Goal: Transaction & Acquisition: Book appointment/travel/reservation

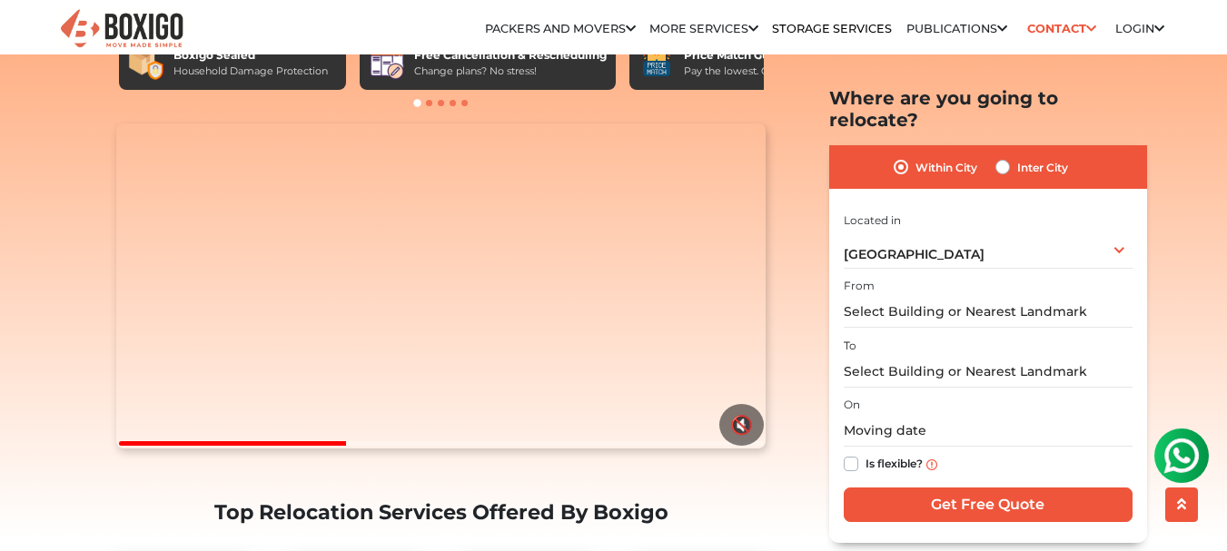
scroll to position [143, 0]
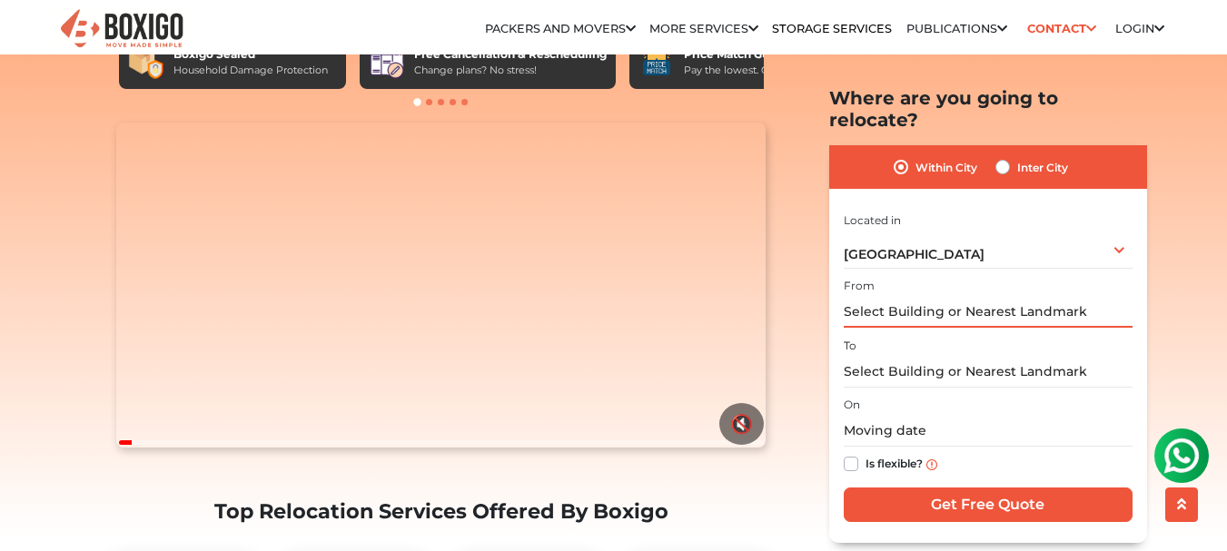
click at [920, 303] on input "text" at bounding box center [988, 312] width 289 height 32
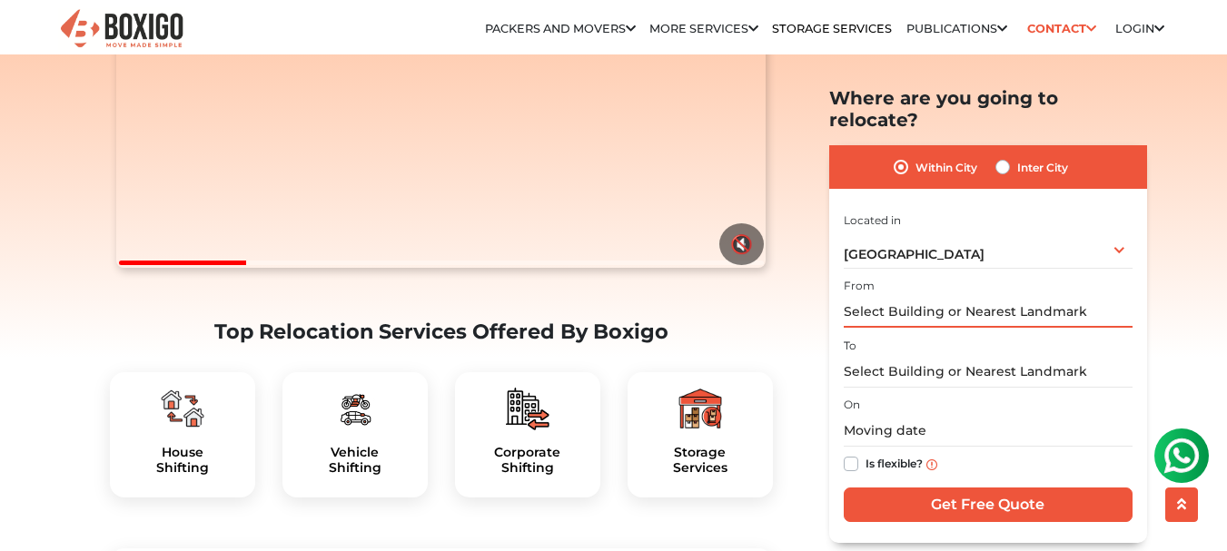
scroll to position [327, 0]
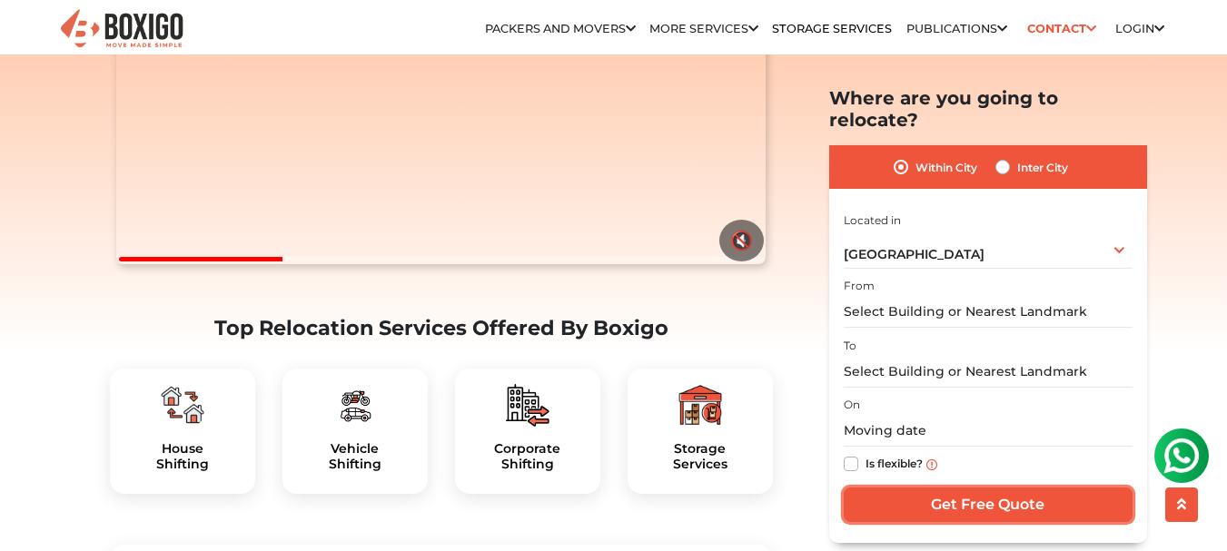
click at [976, 488] on input "Get Free Quote" at bounding box center [988, 505] width 289 height 35
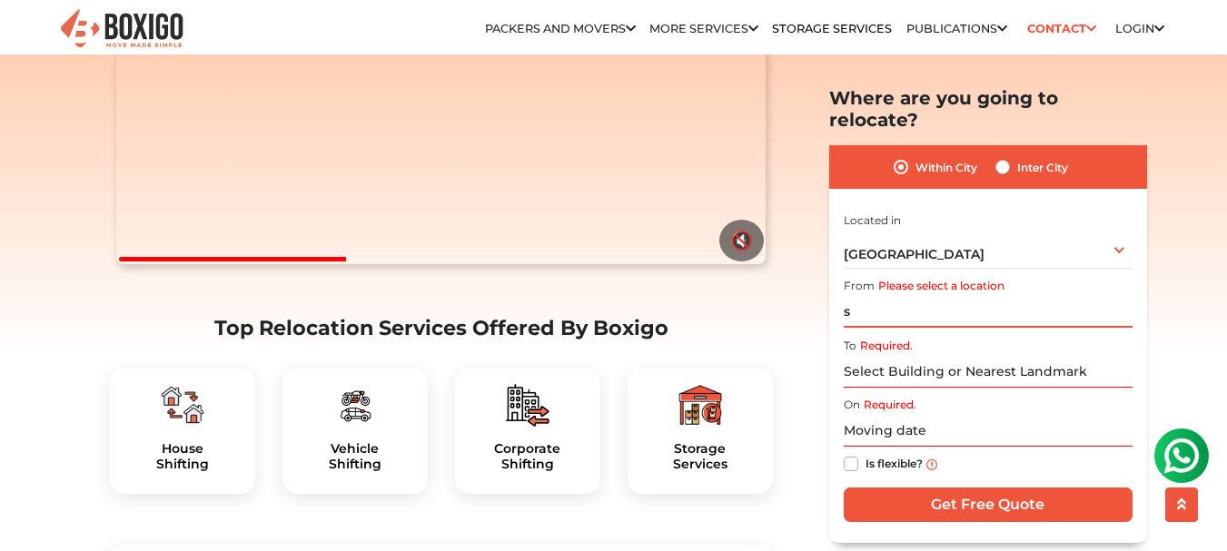
type input "s"
click at [951, 355] on input "Required." at bounding box center [988, 371] width 289 height 32
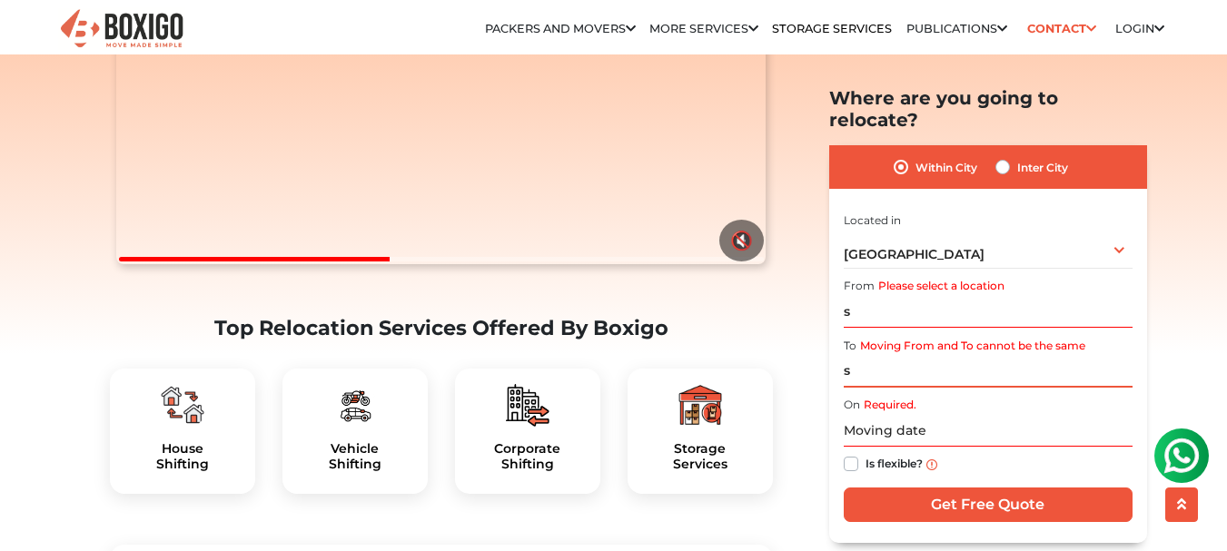
type input "s"
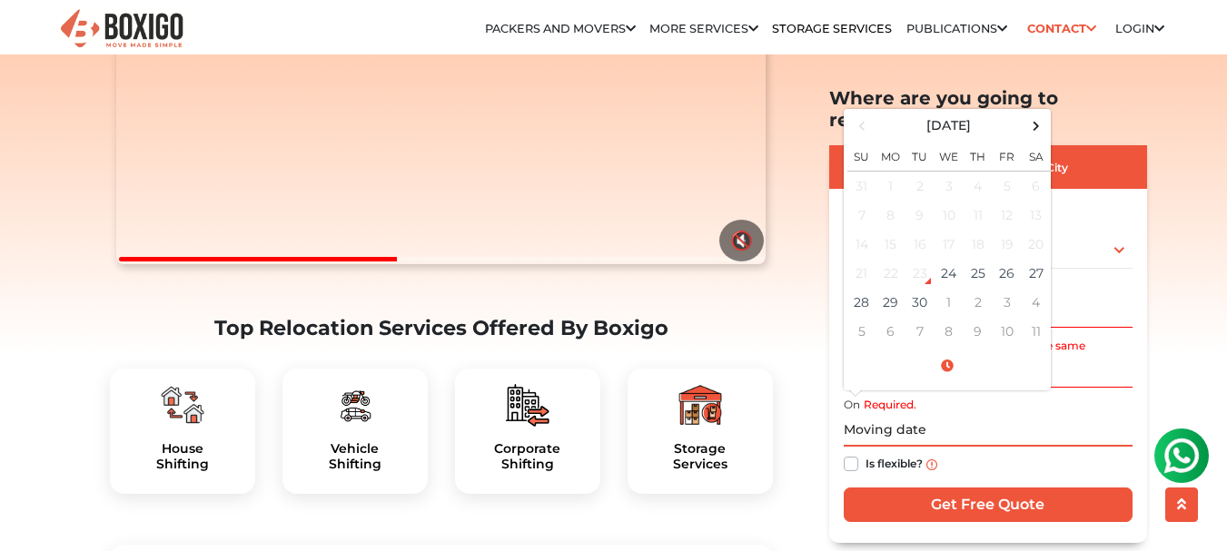
click at [877, 415] on input "text" at bounding box center [988, 431] width 289 height 32
click at [927, 290] on td "30" at bounding box center [919, 302] width 29 height 29
type input "[DATE] 12:00 AM"
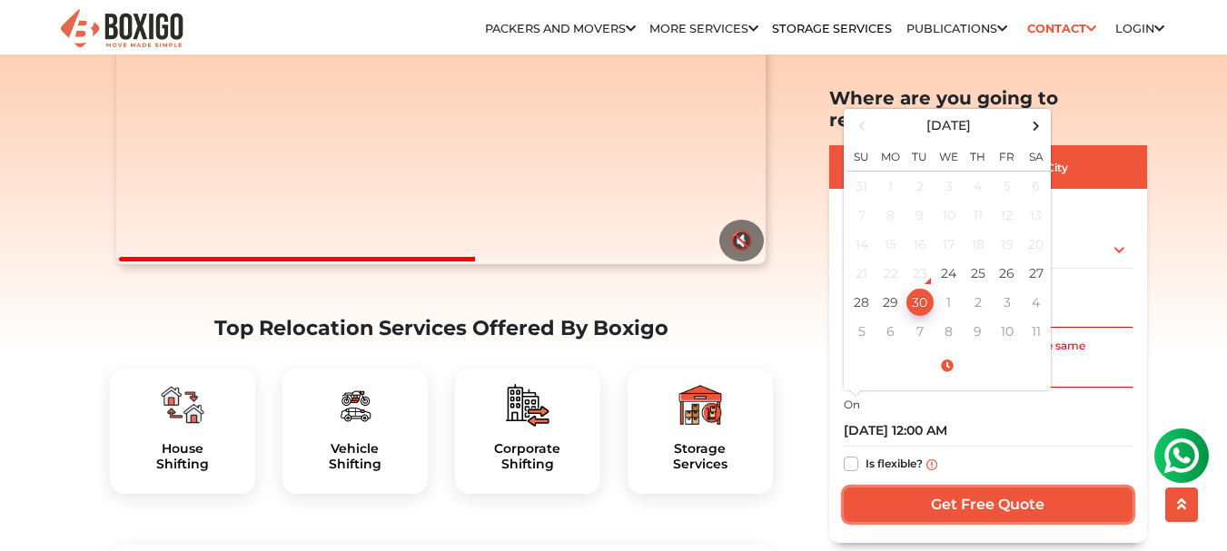
click at [983, 493] on input "Get Free Quote" at bounding box center [988, 505] width 289 height 35
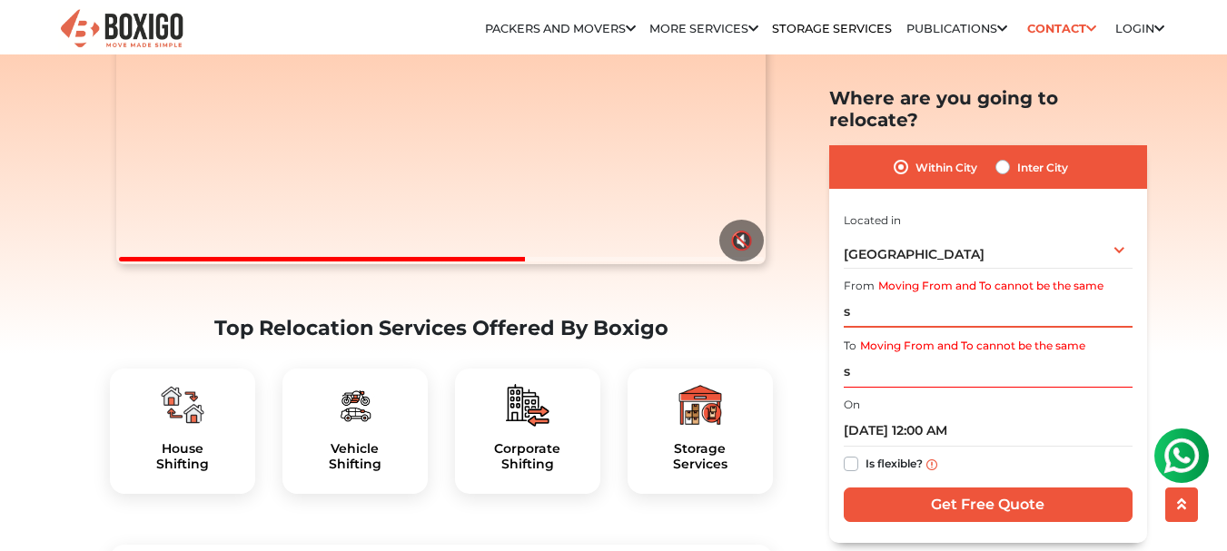
click at [870, 296] on input "s" at bounding box center [988, 312] width 289 height 32
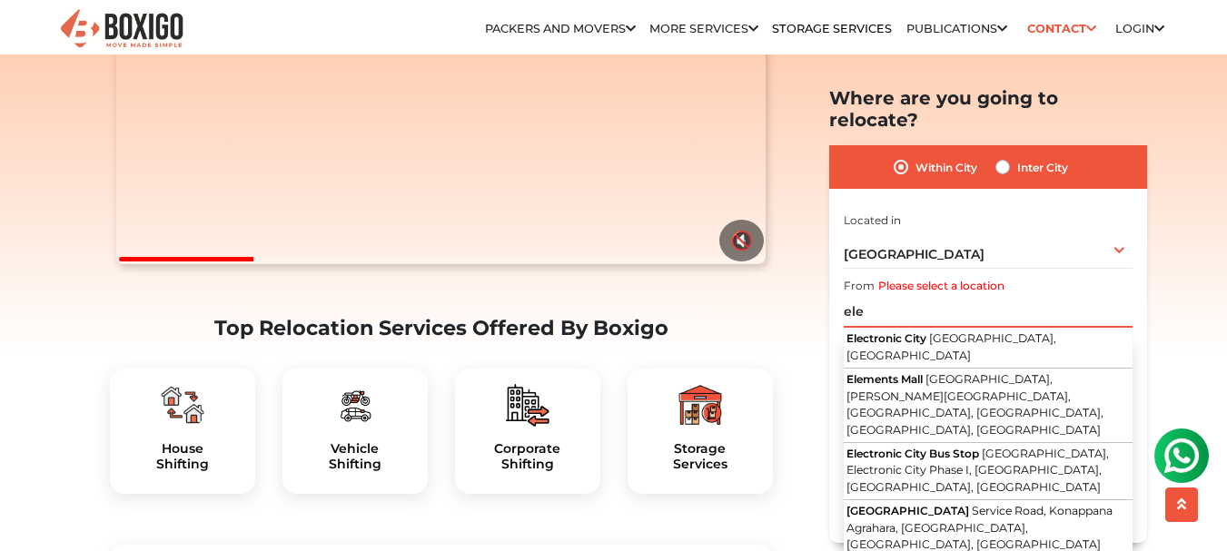
click at [884, 300] on input "ele" at bounding box center [988, 312] width 289 height 32
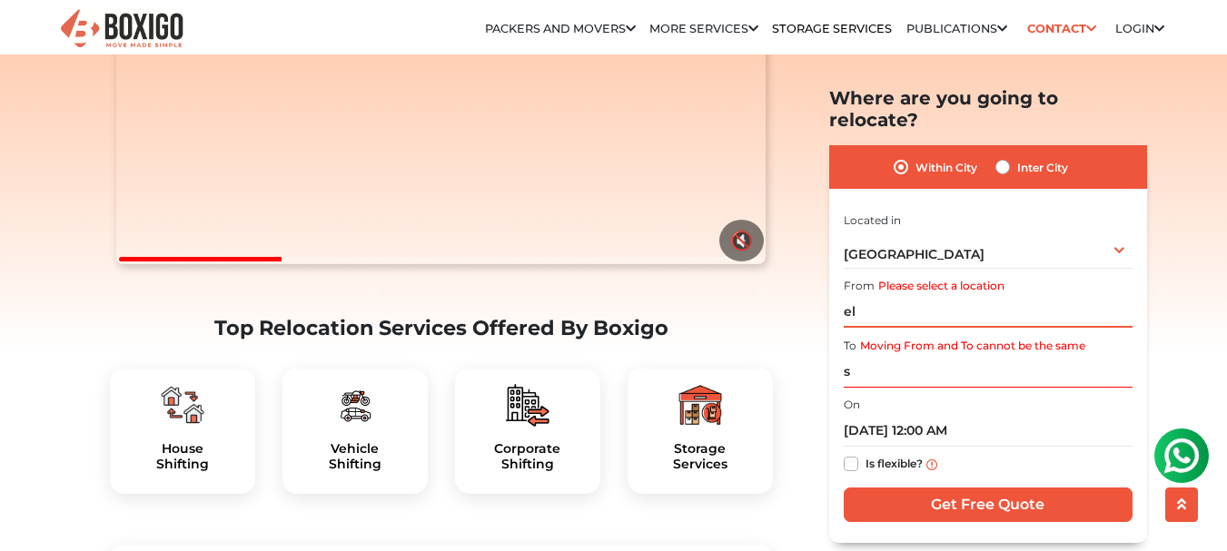
type input "e"
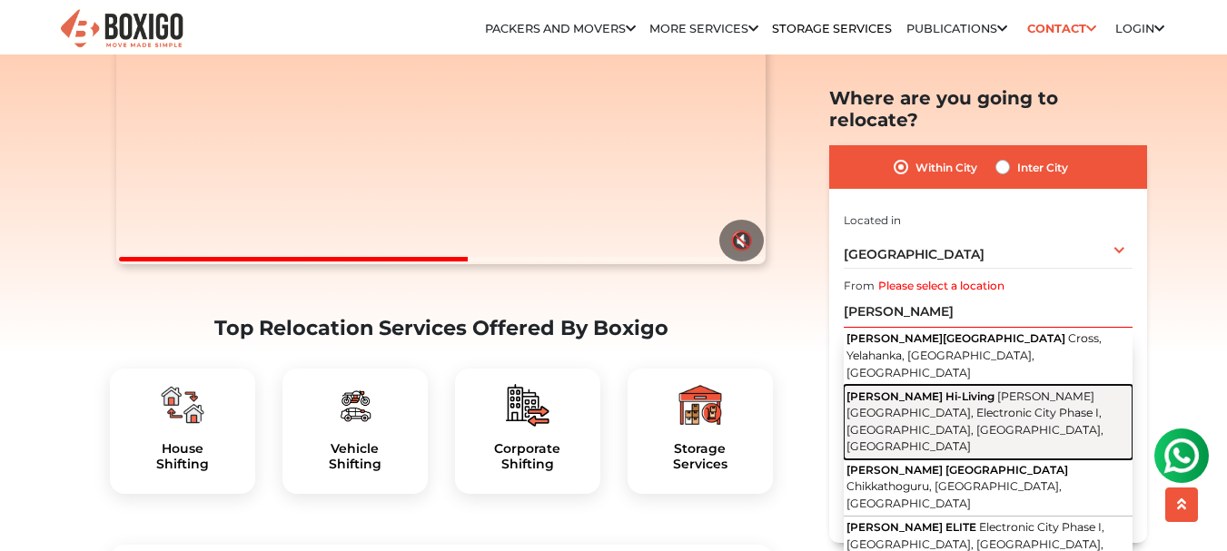
click at [891, 385] on button "[PERSON_NAME] Hi-Living [PERSON_NAME][GEOGRAPHIC_DATA], [GEOGRAPHIC_DATA], Elec…" at bounding box center [988, 422] width 289 height 74
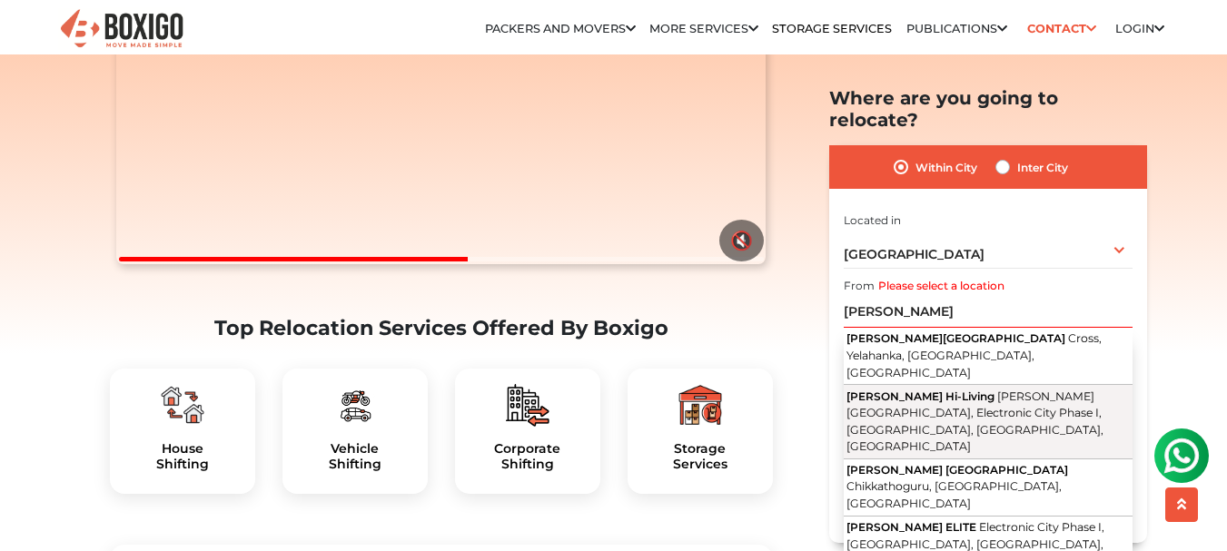
type input "[PERSON_NAME] Hi-Living, [PERSON_NAME][GEOGRAPHIC_DATA], [GEOGRAPHIC_DATA], Ele…"
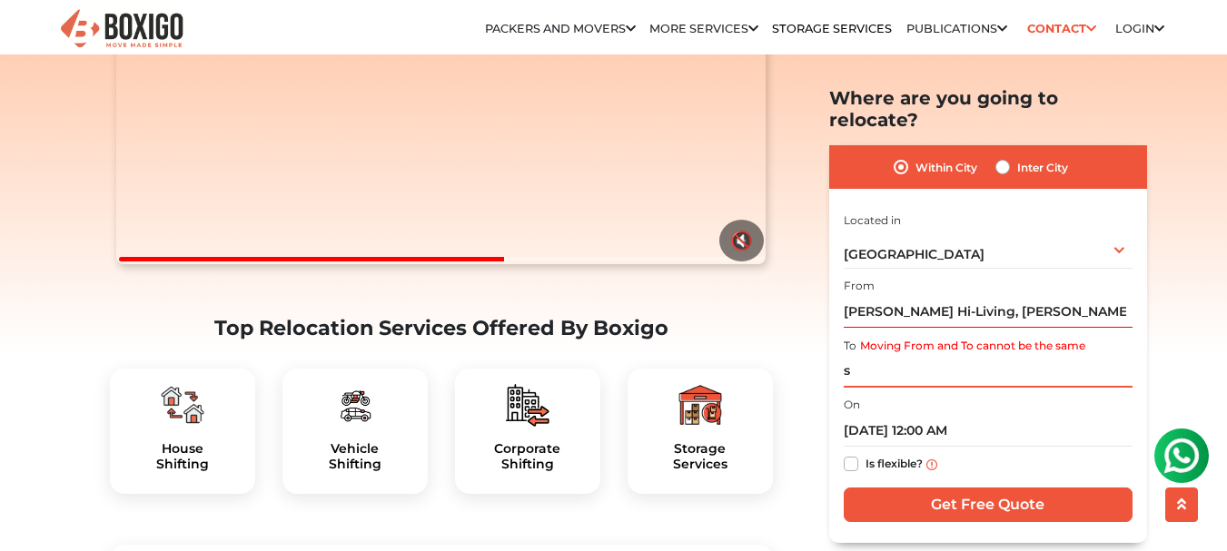
click at [847, 357] on input "s" at bounding box center [988, 371] width 289 height 32
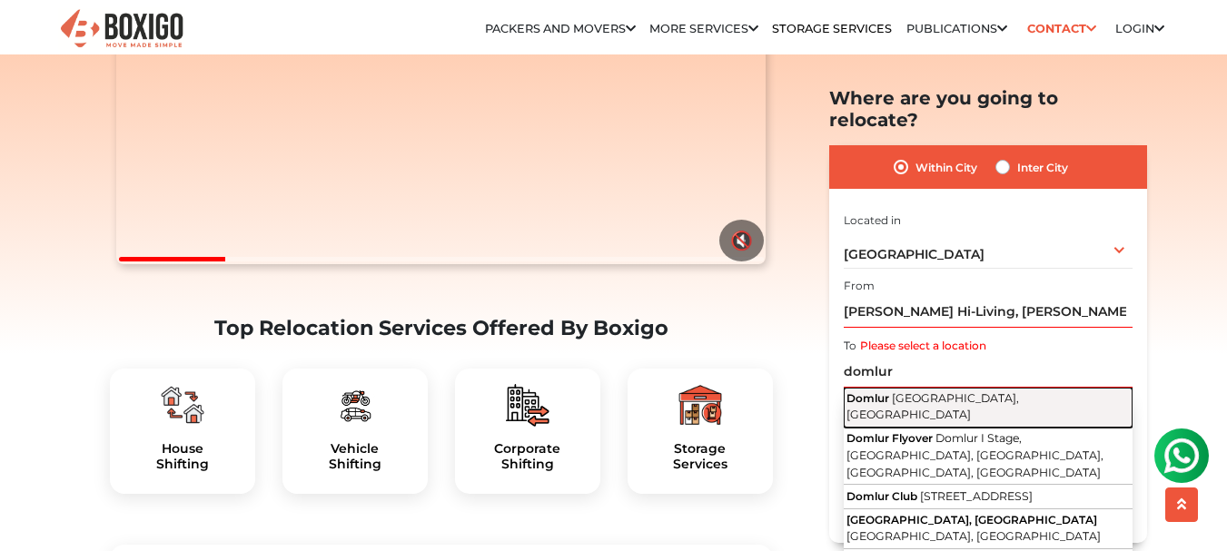
click at [900, 390] on span "[GEOGRAPHIC_DATA], [GEOGRAPHIC_DATA]" at bounding box center [932, 405] width 173 height 31
type input "[GEOGRAPHIC_DATA], [GEOGRAPHIC_DATA], [GEOGRAPHIC_DATA]"
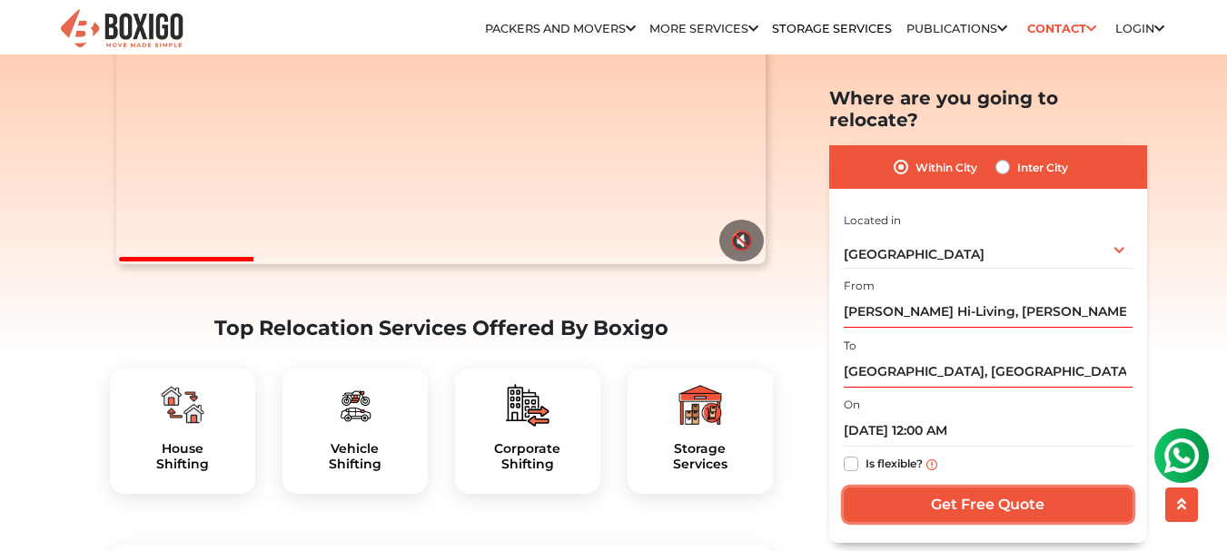
click at [933, 488] on input "Get Free Quote" at bounding box center [988, 505] width 289 height 35
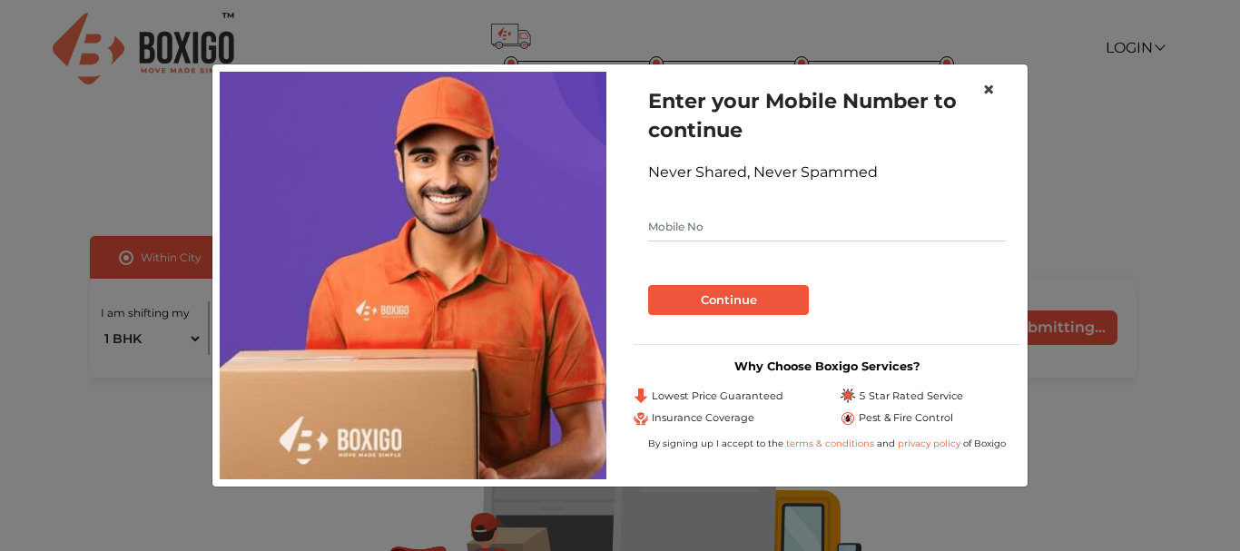
click at [989, 94] on span "×" at bounding box center [989, 89] width 13 height 26
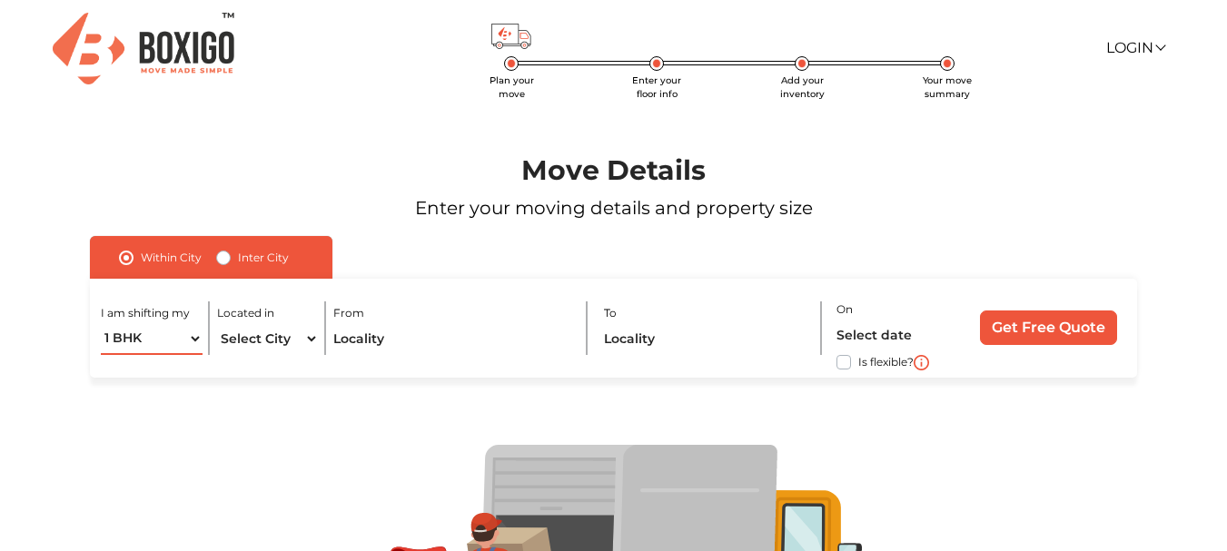
click at [149, 344] on select "1 BHK 2 BHK 3 BHK 3 + BHK FEW ITEMS" at bounding box center [152, 339] width 102 height 32
click at [222, 376] on div "I am shifting my 1 BHK 2 BHK 3 BHK 3 + BHK FEW ITEMS Located in Select City Ban…" at bounding box center [613, 328] width 1046 height 99
click at [294, 345] on select "Select City Bangalore Bengaluru Bhopal Bhubaneswar Chennai Coimbatore Cuttack D…" at bounding box center [268, 339] width 102 height 32
select select "[GEOGRAPHIC_DATA]"
click at [217, 323] on select "Select City Bangalore Bengaluru Bhopal Bhubaneswar Chennai Coimbatore Cuttack D…" at bounding box center [268, 339] width 102 height 32
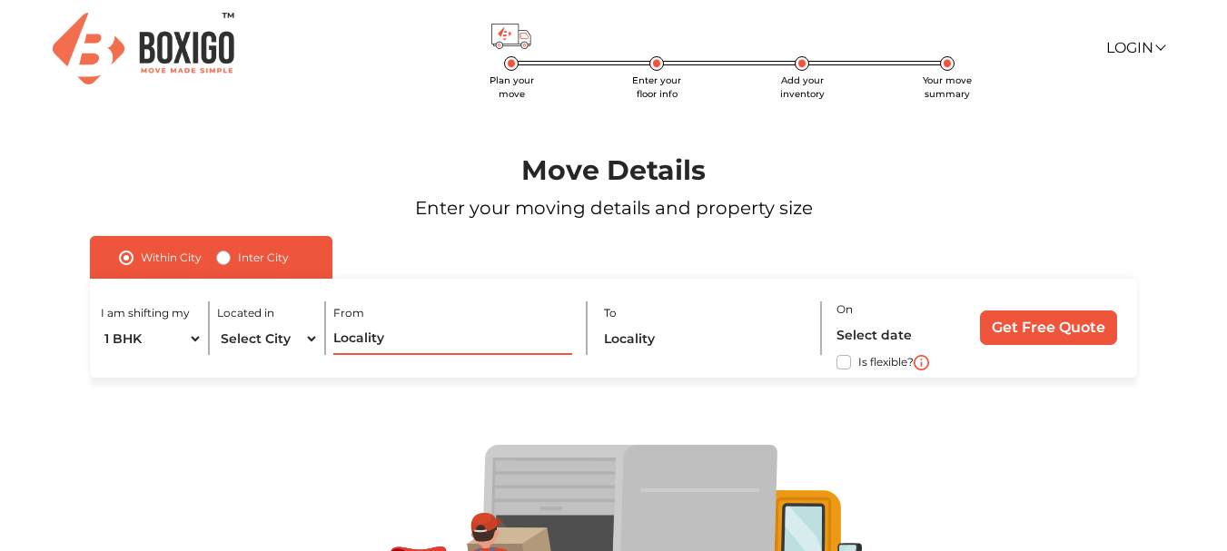
click at [372, 334] on input "text" at bounding box center [453, 339] width 240 height 32
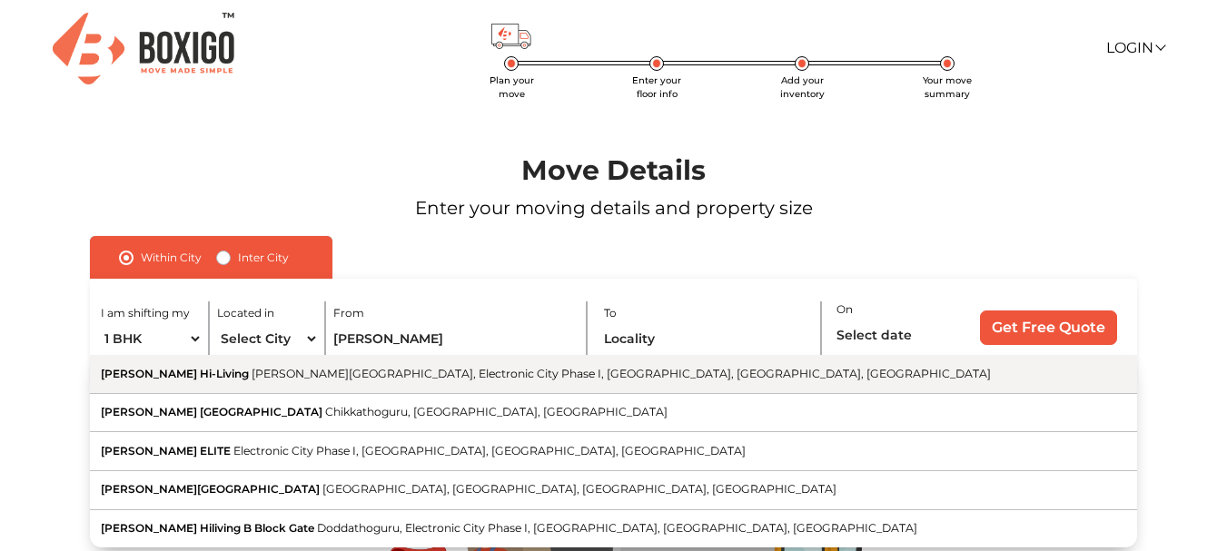
click at [356, 361] on button "MANYA Hi-Living Muneshwara Temple Road, Doddathoguru, Electronic City Phase I, …" at bounding box center [613, 374] width 1046 height 39
type input "[PERSON_NAME] Hi-Living, [PERSON_NAME][GEOGRAPHIC_DATA], [GEOGRAPHIC_DATA], Ele…"
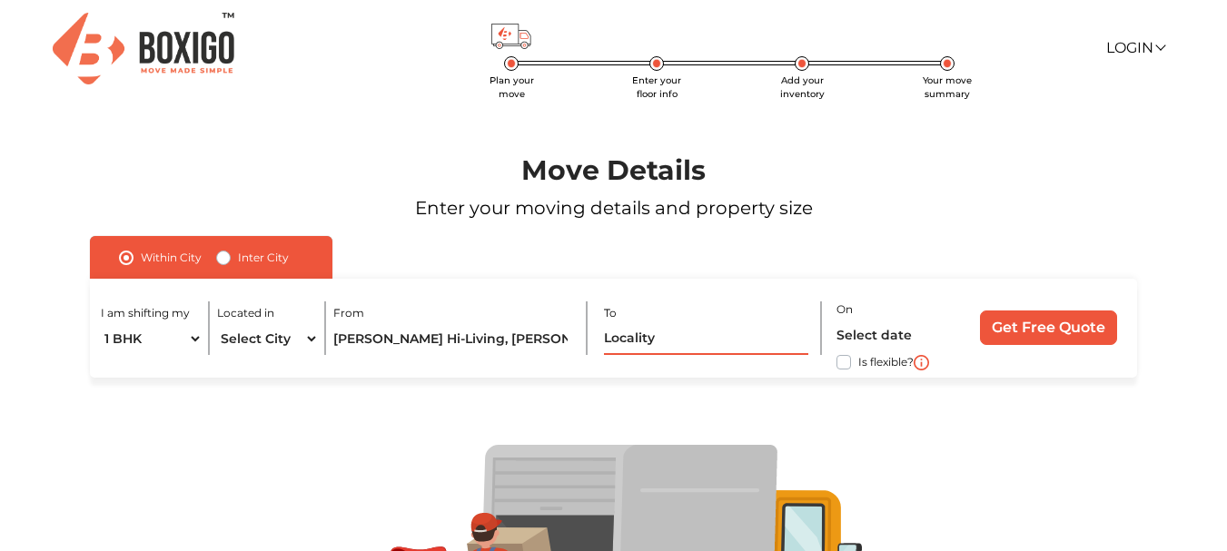
click at [732, 342] on input "text" at bounding box center [706, 339] width 205 height 32
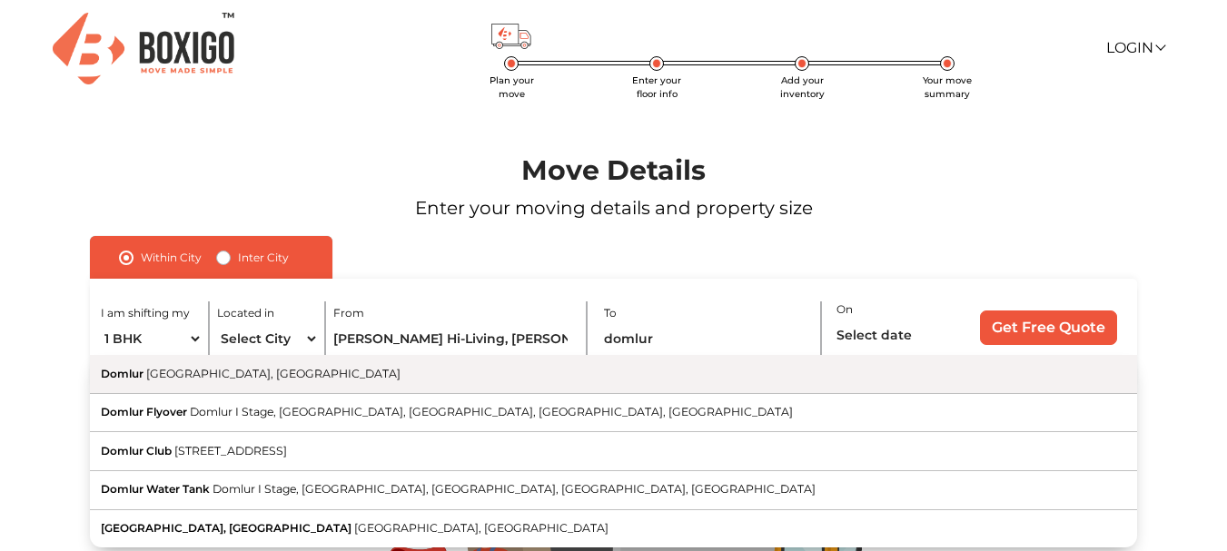
click at [543, 377] on button "Domlur Bengaluru, Karnataka" at bounding box center [613, 374] width 1046 height 39
type input "[GEOGRAPHIC_DATA], [GEOGRAPHIC_DATA], [GEOGRAPHIC_DATA]"
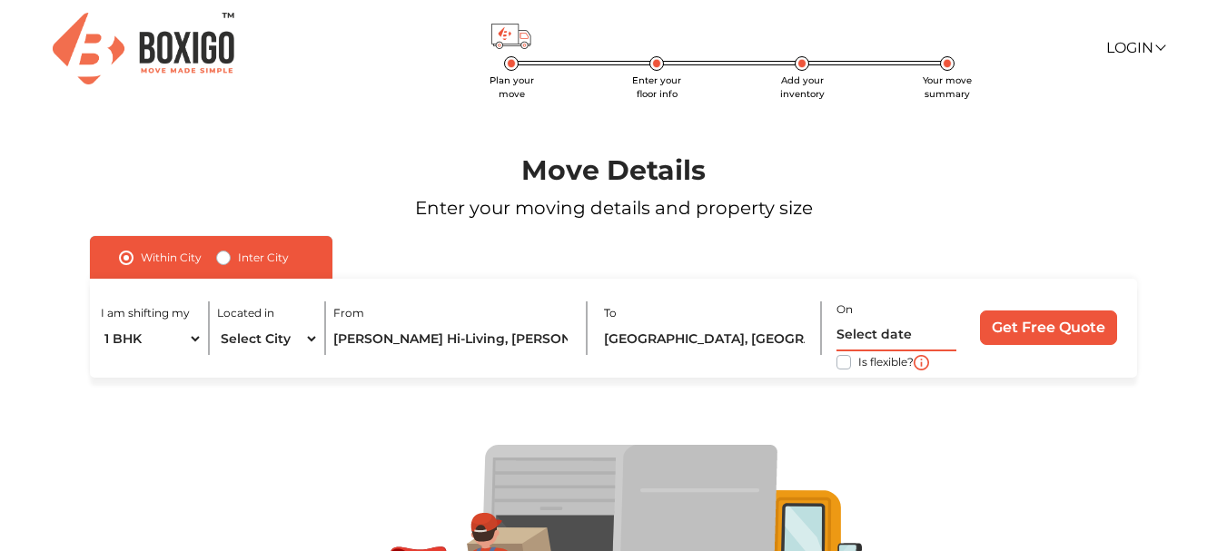
click at [887, 336] on input "text" at bounding box center [896, 336] width 121 height 32
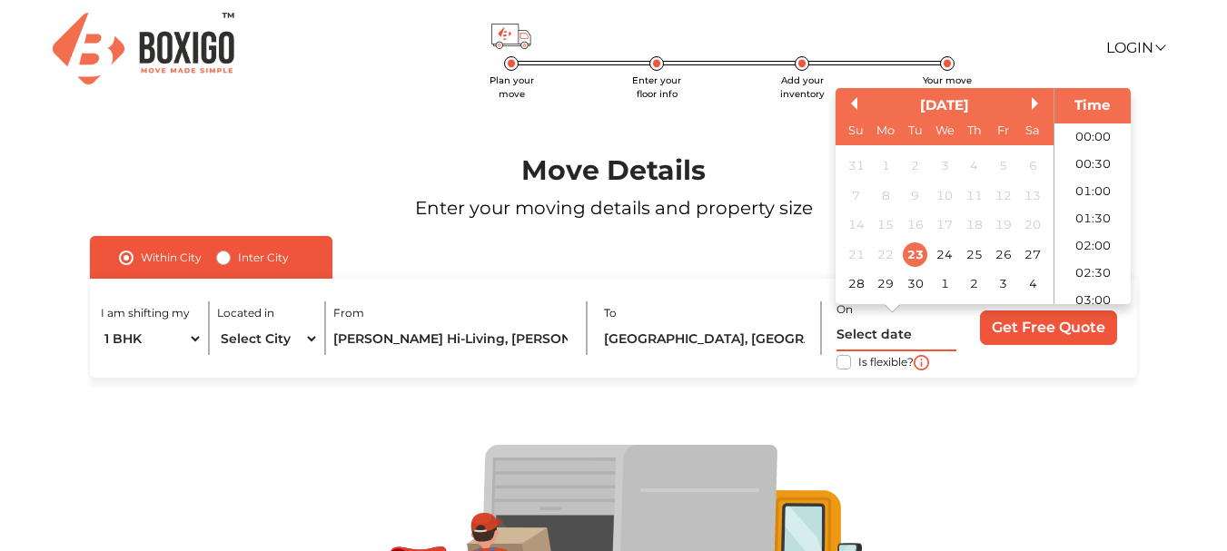
scroll to position [877, 0]
click at [1032, 252] on div "27" at bounding box center [1033, 254] width 25 height 25
type input "27/09/2025 12:00 AM"
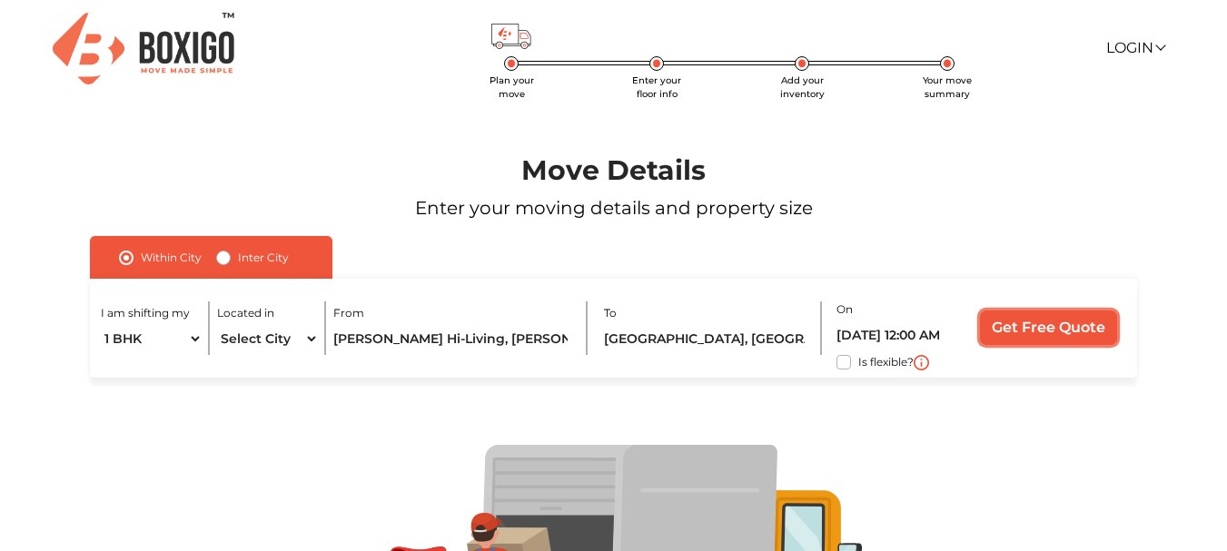
click at [1035, 320] on input "Get Free Quote" at bounding box center [1048, 328] width 137 height 35
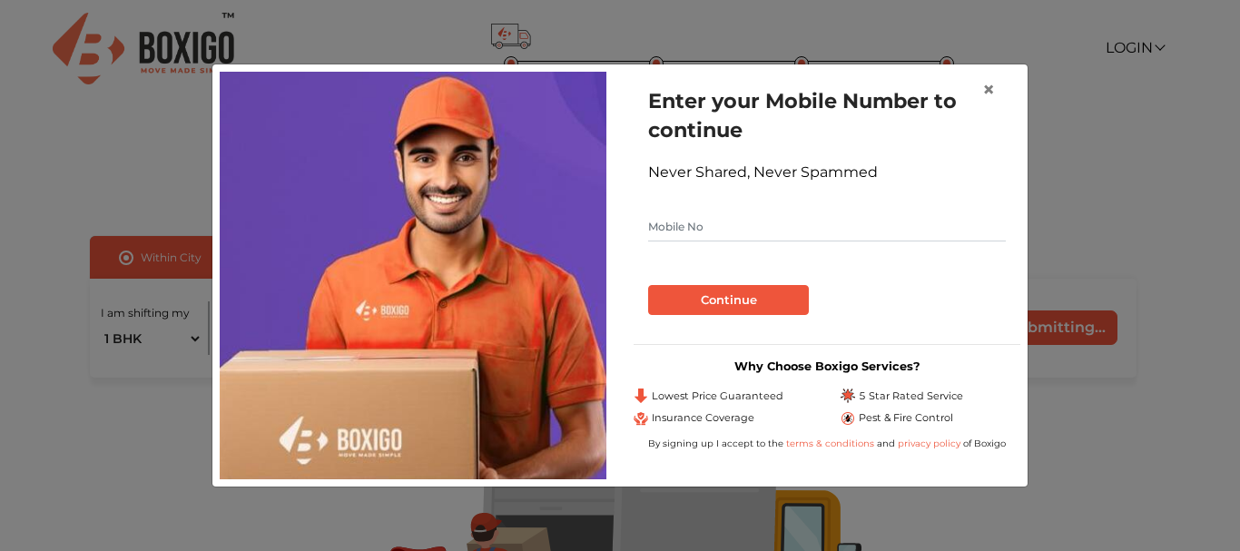
click at [679, 213] on input "text" at bounding box center [827, 226] width 358 height 29
type input "9109815678"
click at [648, 285] on button "Continue" at bounding box center [728, 300] width 161 height 31
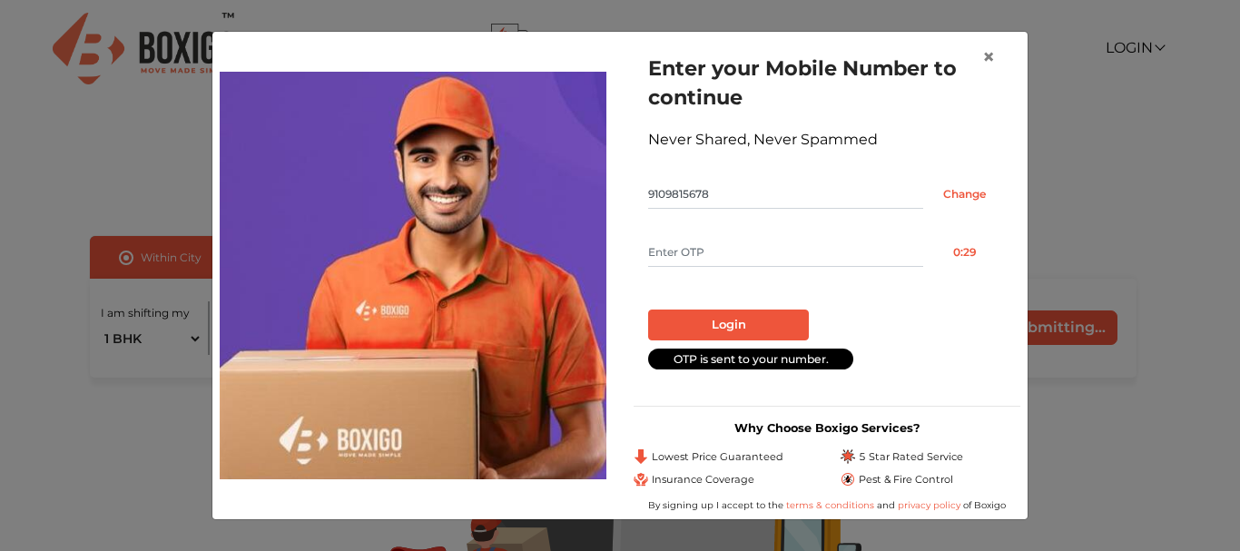
click at [678, 252] on input "text" at bounding box center [785, 252] width 275 height 29
type input "5674"
click at [648, 310] on button "Login" at bounding box center [728, 325] width 161 height 31
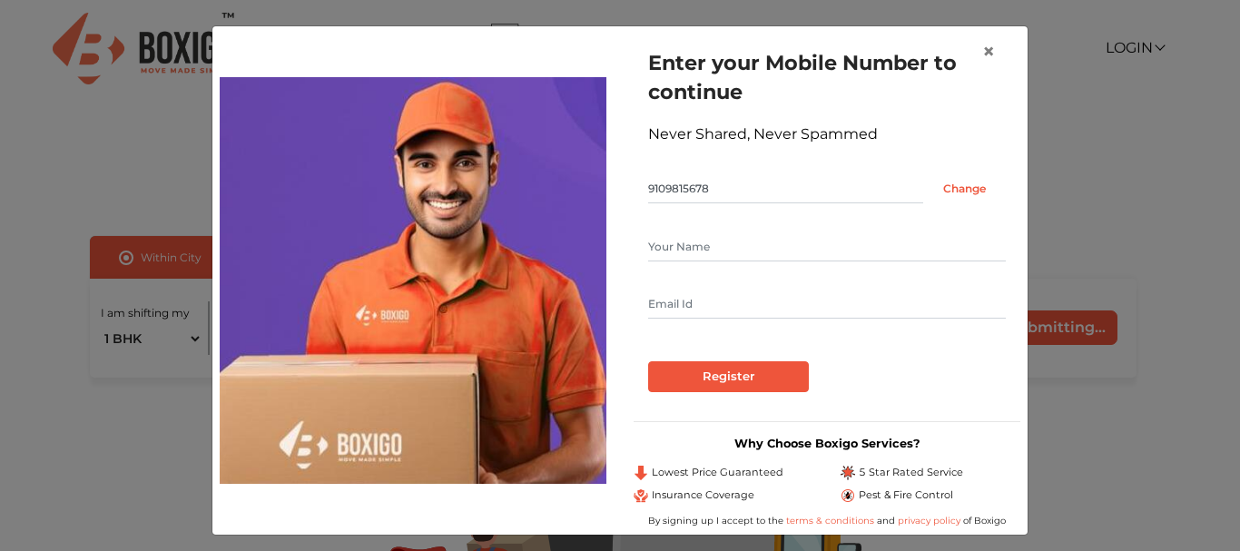
click at [678, 252] on input "text" at bounding box center [827, 246] width 358 height 29
type input "Chetan Singh"
click at [684, 361] on input "Register" at bounding box center [728, 376] width 161 height 31
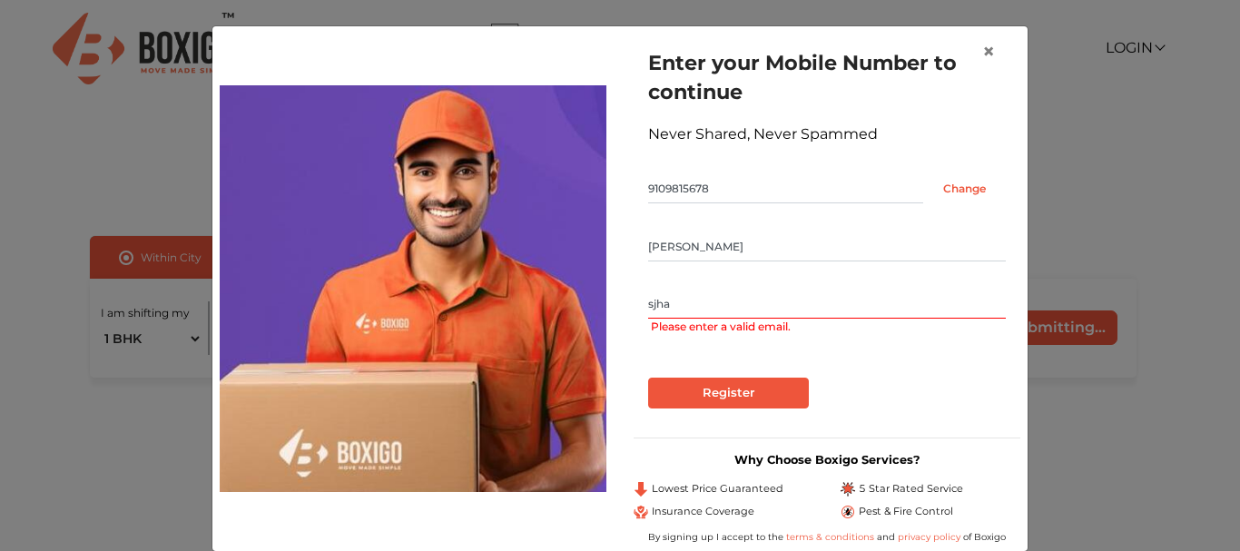
click at [677, 377] on div at bounding box center [827, 371] width 358 height 15
click at [671, 396] on input "Register" at bounding box center [728, 393] width 161 height 31
drag, startPoint x: 715, startPoint y: 301, endPoint x: 577, endPoint y: 312, distance: 138.5
click at [577, 312] on div "Enter your Mobile Number to continue Never Shared, Never Spammed 9109815678 Cha…" at bounding box center [620, 289] width 828 height 510
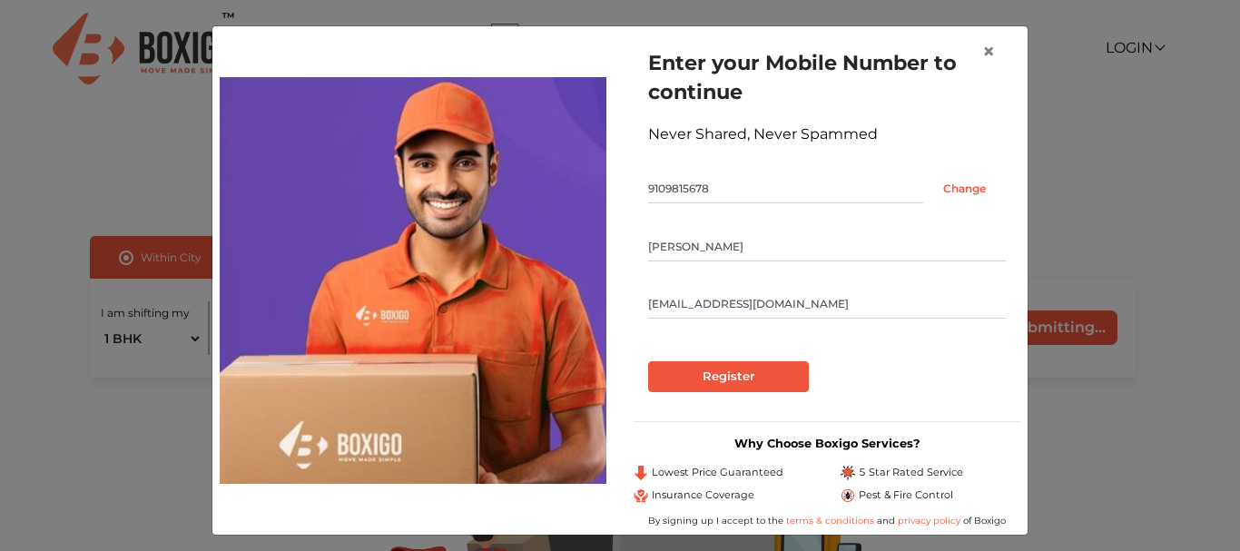
type input "ch@gmail.com"
click at [648, 361] on input "Register" at bounding box center [728, 376] width 161 height 31
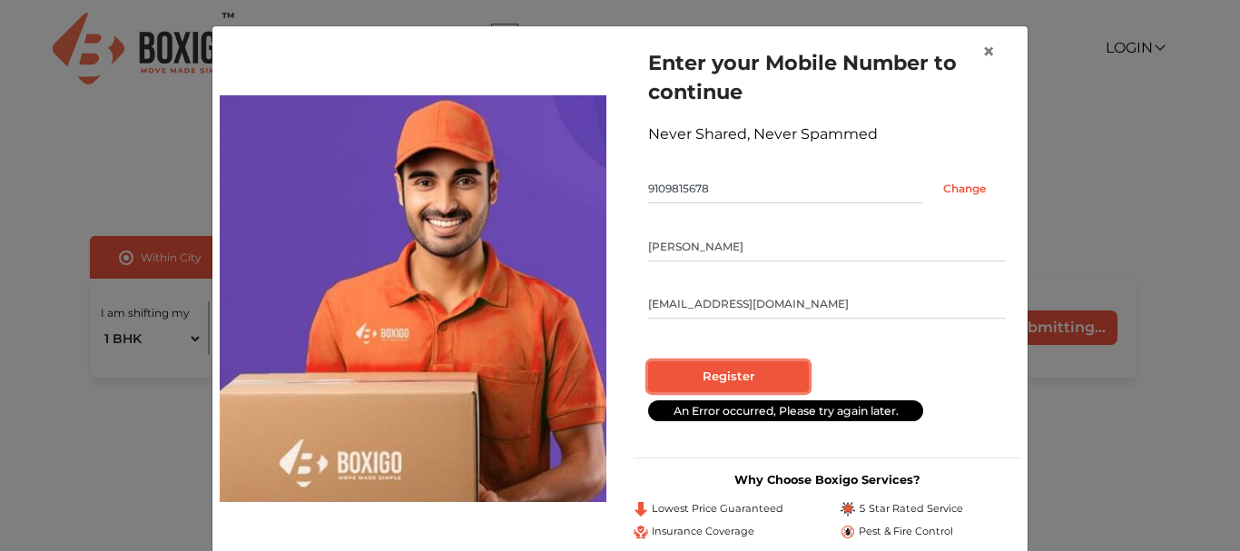
click at [701, 364] on input "Register" at bounding box center [728, 376] width 161 height 31
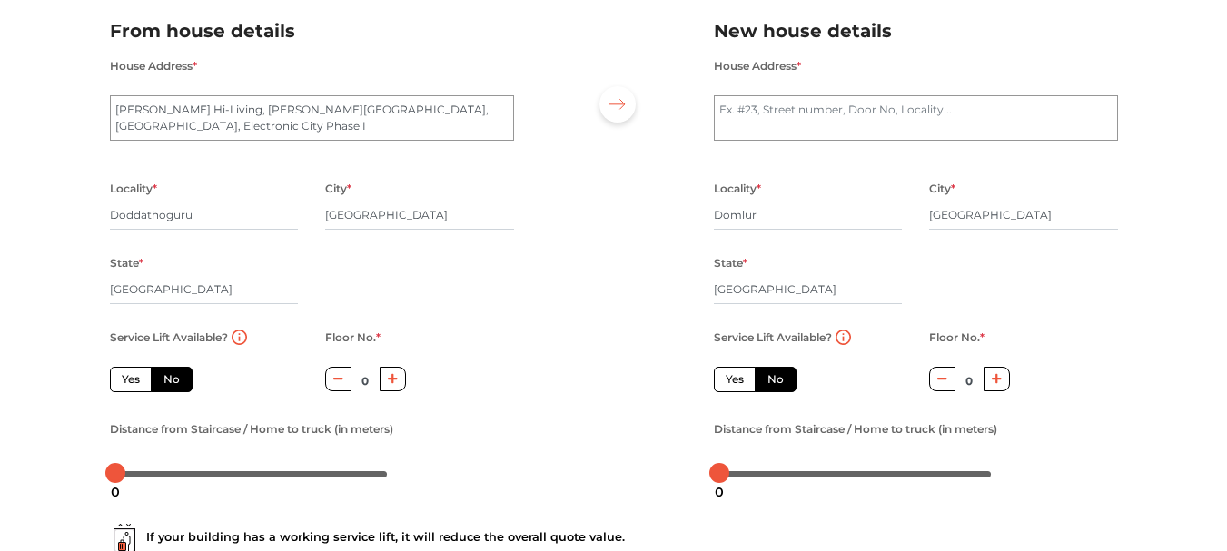
scroll to position [133, 0]
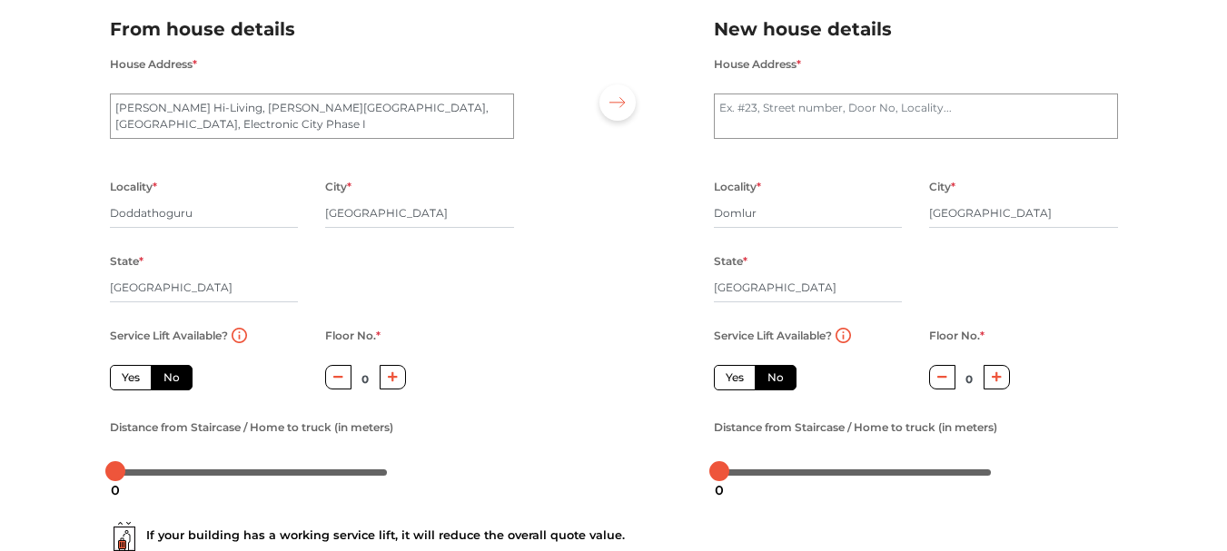
click at [132, 381] on label "Yes" at bounding box center [131, 377] width 42 height 25
click at [132, 381] on input "Yes" at bounding box center [128, 376] width 12 height 12
radio input "true"
click at [170, 379] on label "No" at bounding box center [172, 377] width 42 height 25
click at [170, 379] on input "No" at bounding box center [169, 376] width 12 height 12
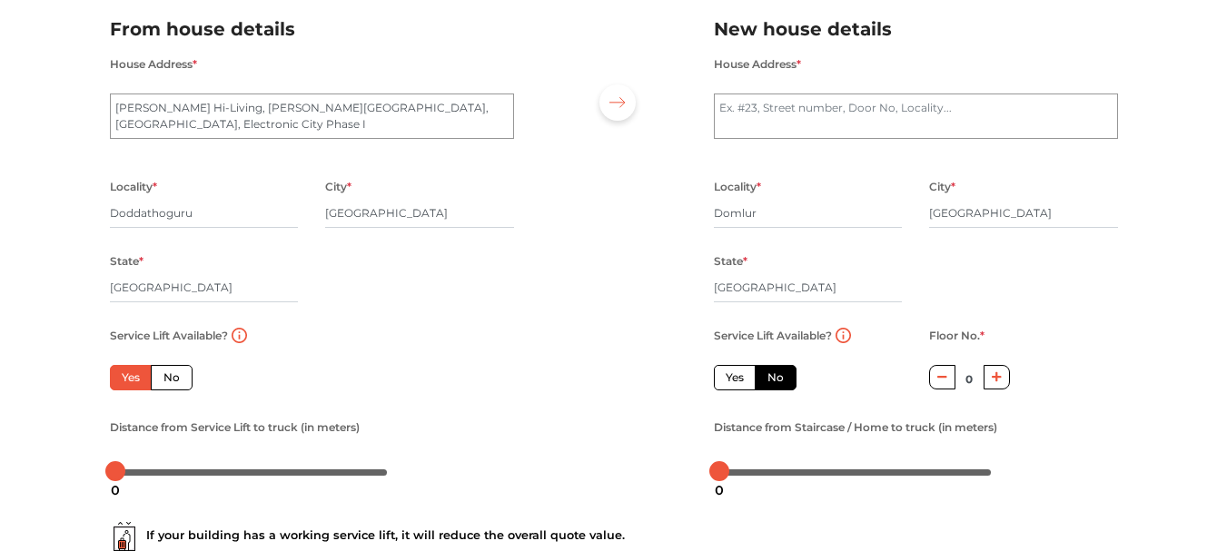
radio input "true"
click at [133, 379] on label "Yes" at bounding box center [131, 377] width 42 height 25
click at [133, 379] on input "Yes" at bounding box center [128, 376] width 12 height 12
radio input "true"
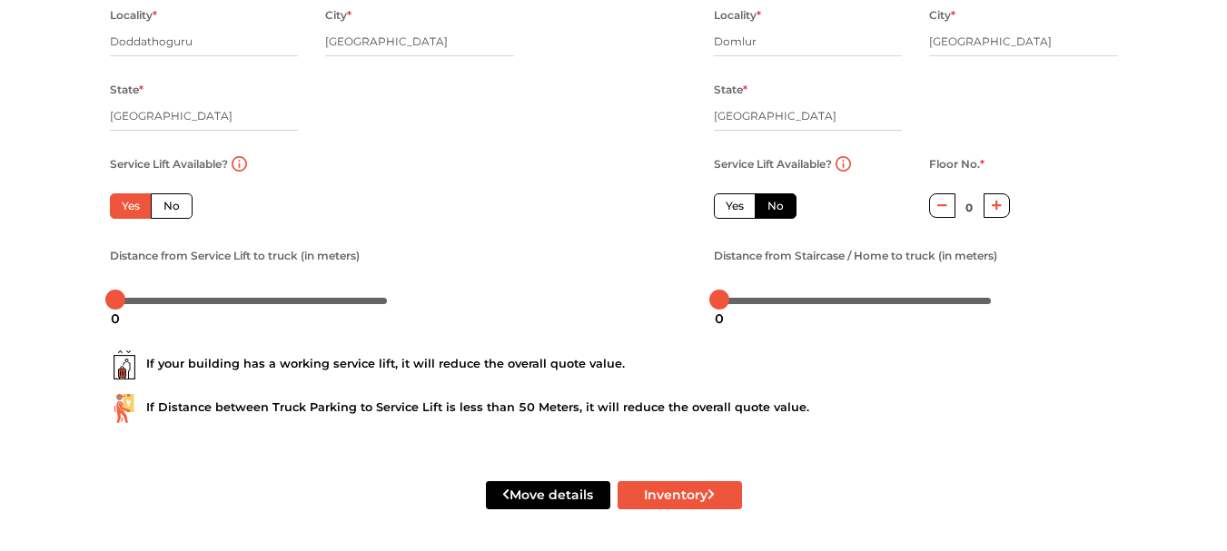
scroll to position [306, 0]
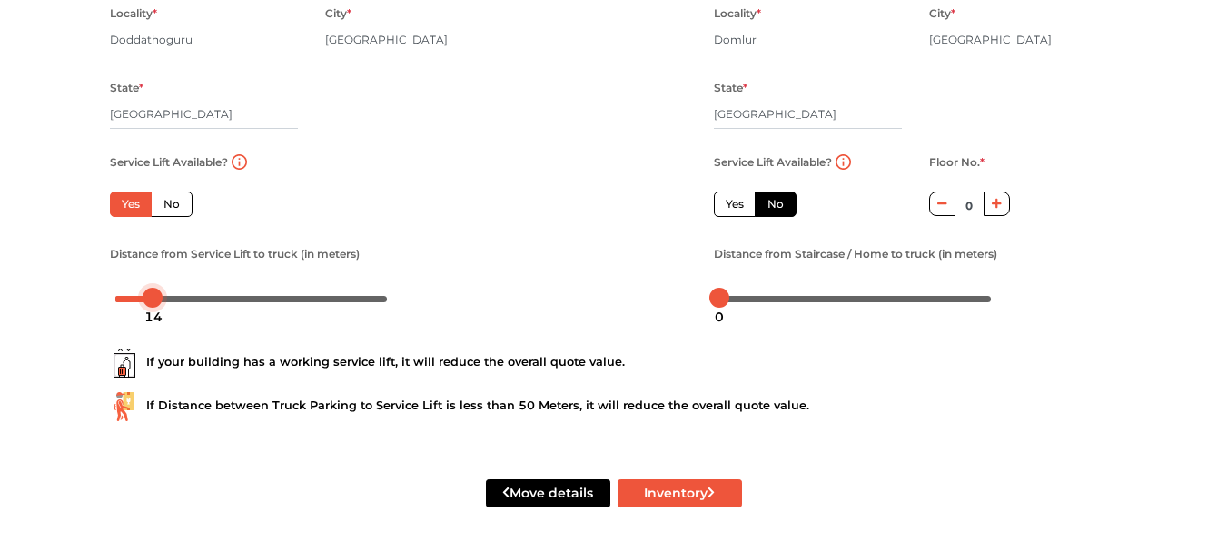
click at [152, 300] on div at bounding box center [251, 297] width 272 height 11
drag, startPoint x: 148, startPoint y: 297, endPoint x: 164, endPoint y: 398, distance: 102.1
click at [164, 398] on form "From house details House Address * MANYA Hi-Living, Muneshwara Temple Road, Dod…" at bounding box center [614, 185] width 1008 height 732
click at [525, 284] on div "Distance from Service Lift to truck (in meters)" at bounding box center [311, 277] width 431 height 70
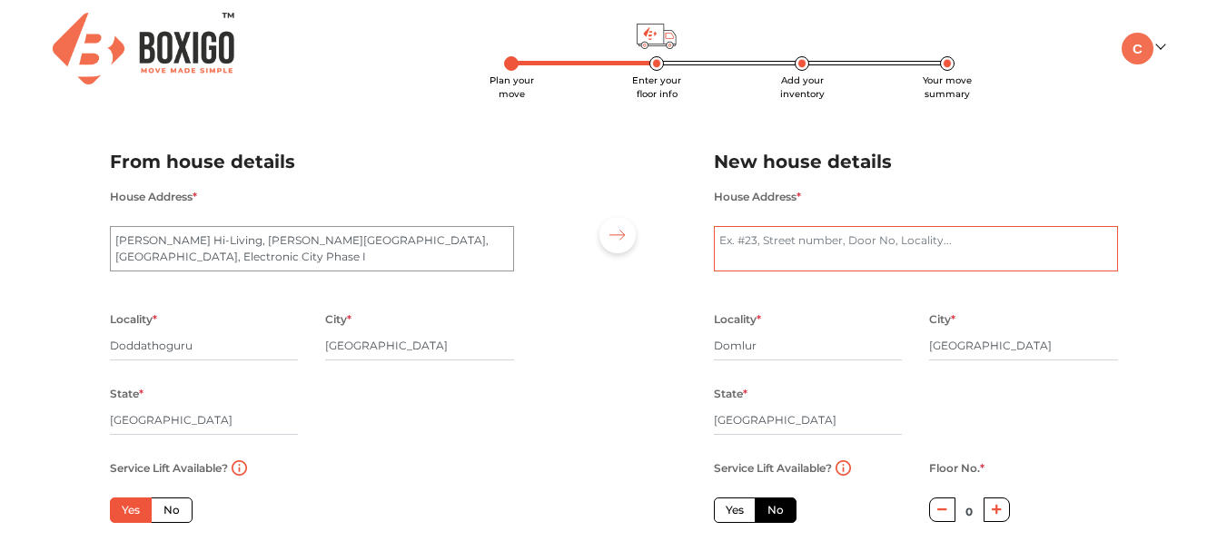
click at [774, 252] on textarea "House Address *" at bounding box center [916, 248] width 404 height 45
click at [649, 377] on div at bounding box center [614, 375] width 173 height 500
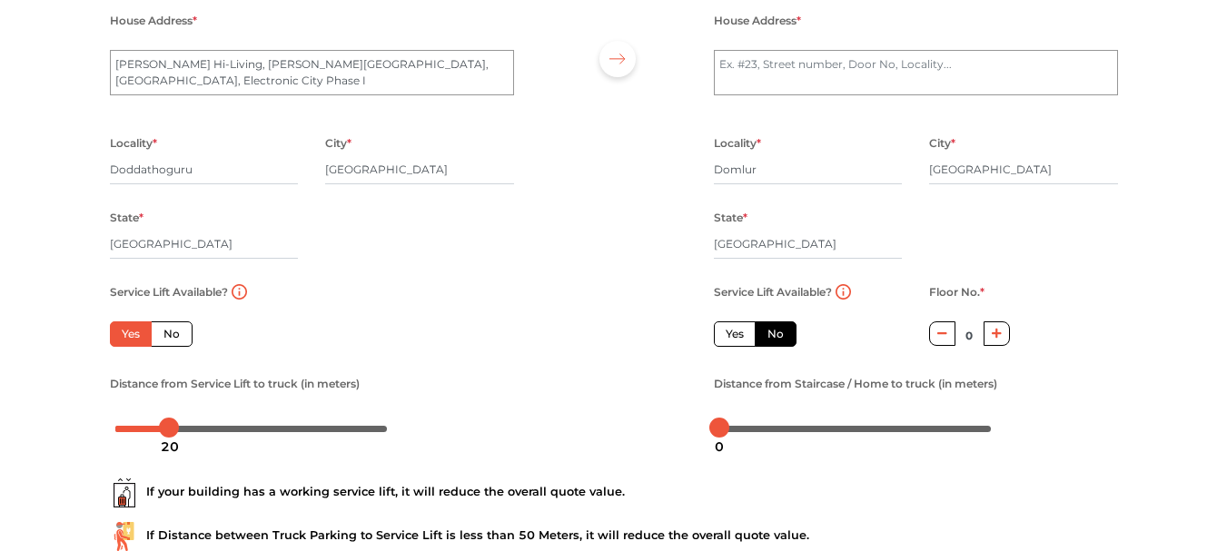
scroll to position [178, 0]
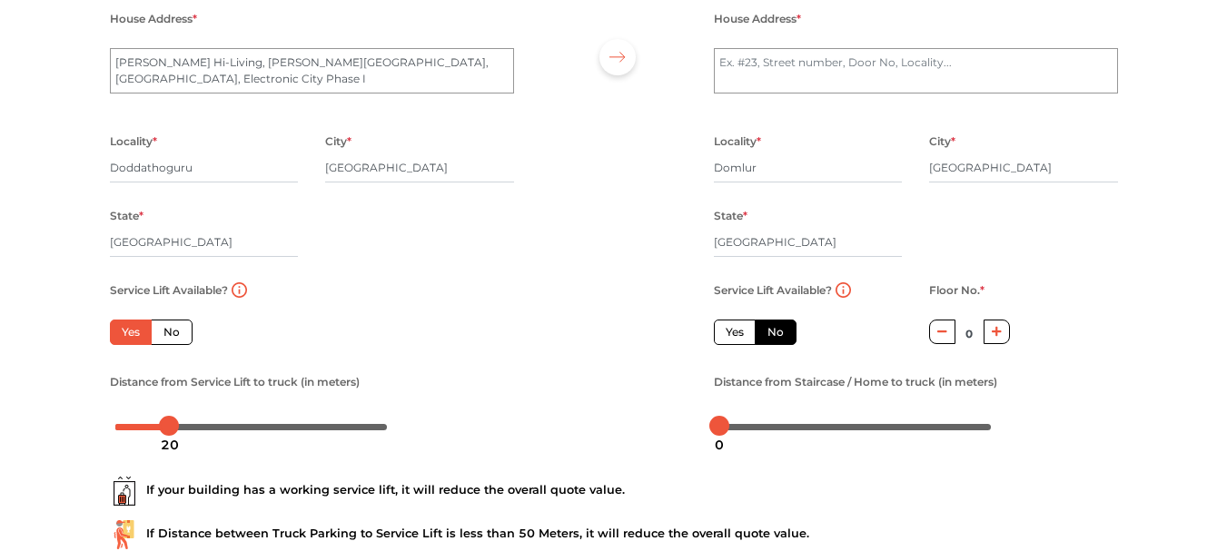
click at [944, 339] on button "button" at bounding box center [942, 332] width 26 height 25
click at [993, 332] on icon "button" at bounding box center [997, 332] width 10 height 10
click at [929, 336] on button "button" at bounding box center [942, 332] width 26 height 25
type input "0"
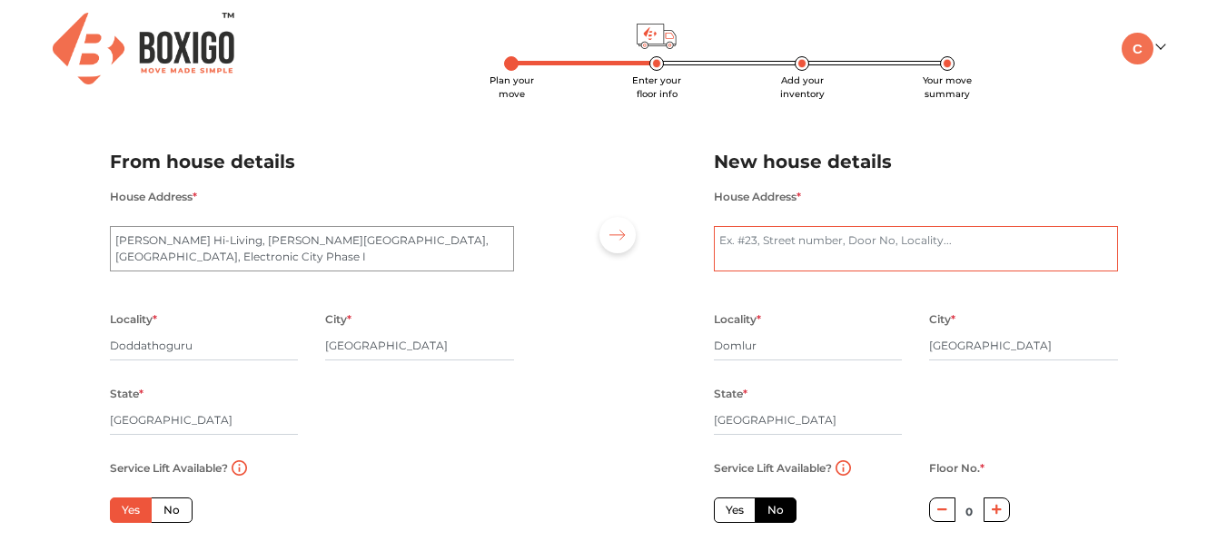
click at [791, 260] on textarea "House Address *" at bounding box center [916, 248] width 404 height 45
click at [676, 309] on div at bounding box center [614, 375] width 173 height 500
click at [784, 252] on textarea "House Address *" at bounding box center [916, 248] width 404 height 45
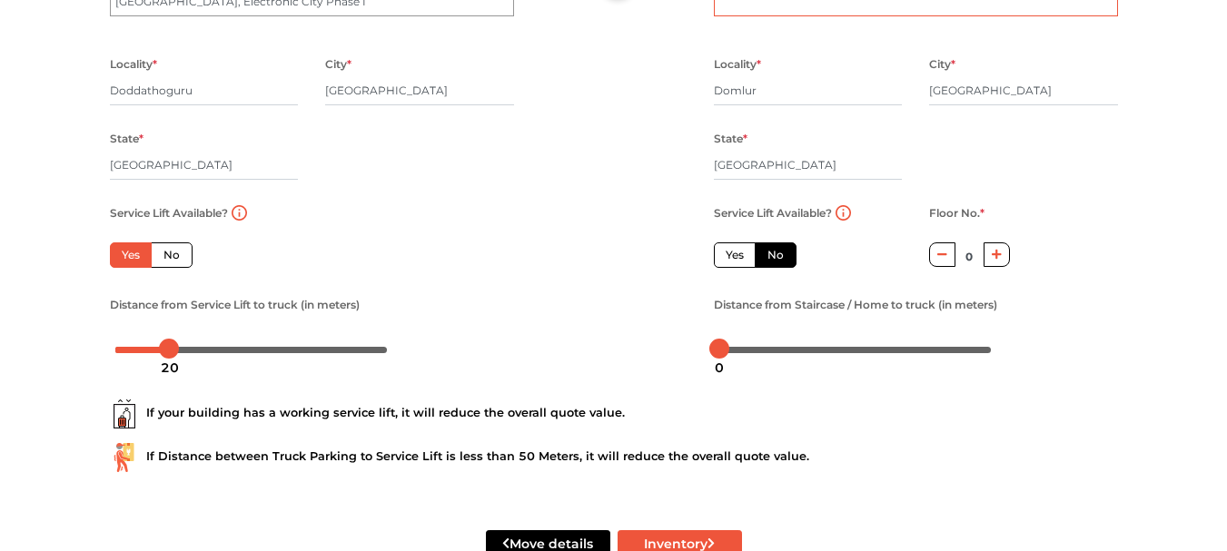
scroll to position [306, 0]
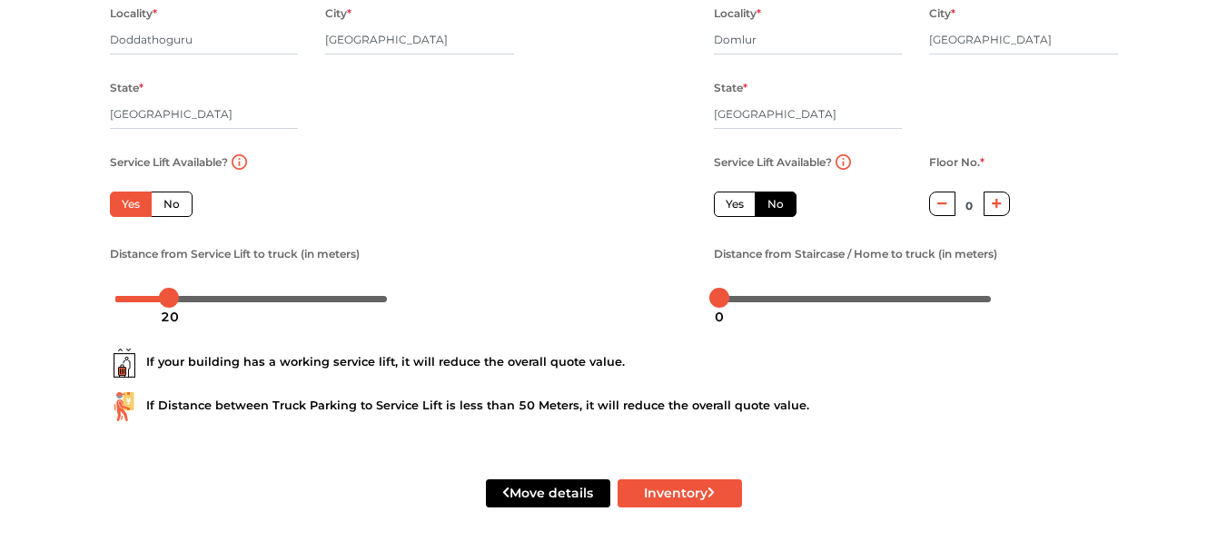
type textarea "H.No 1"
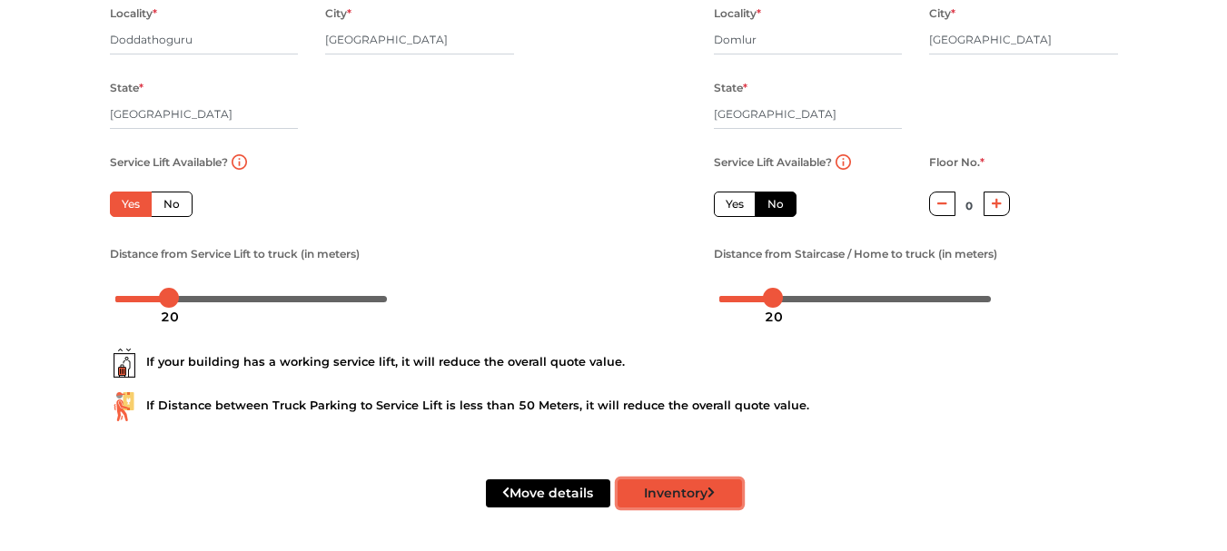
click at [705, 481] on button "Inventory" at bounding box center [680, 493] width 124 height 28
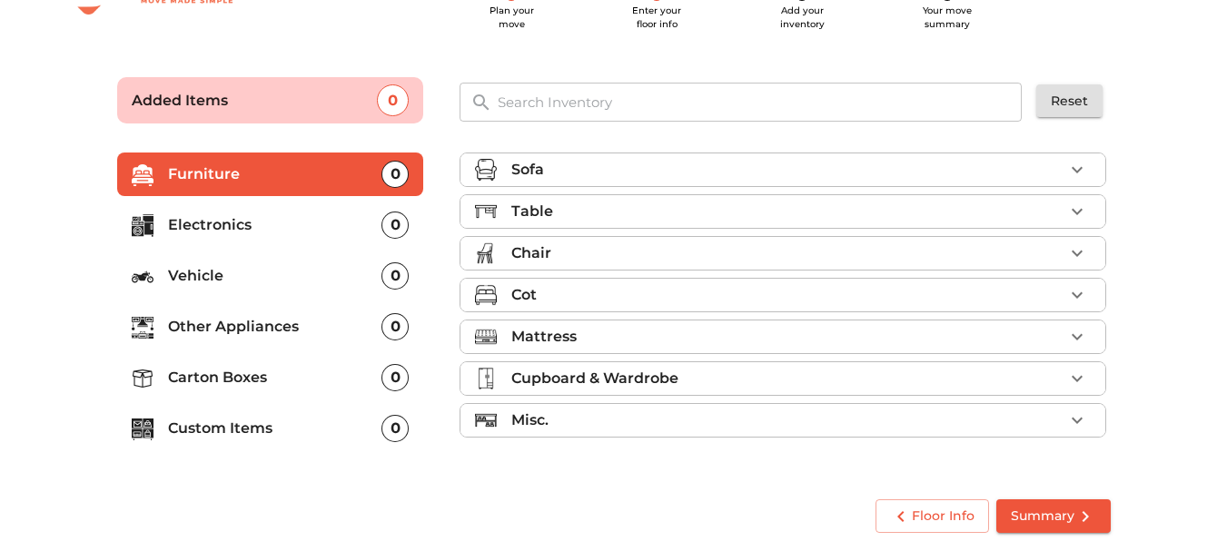
scroll to position [70, 0]
click at [1072, 165] on icon "button" at bounding box center [1077, 170] width 22 height 22
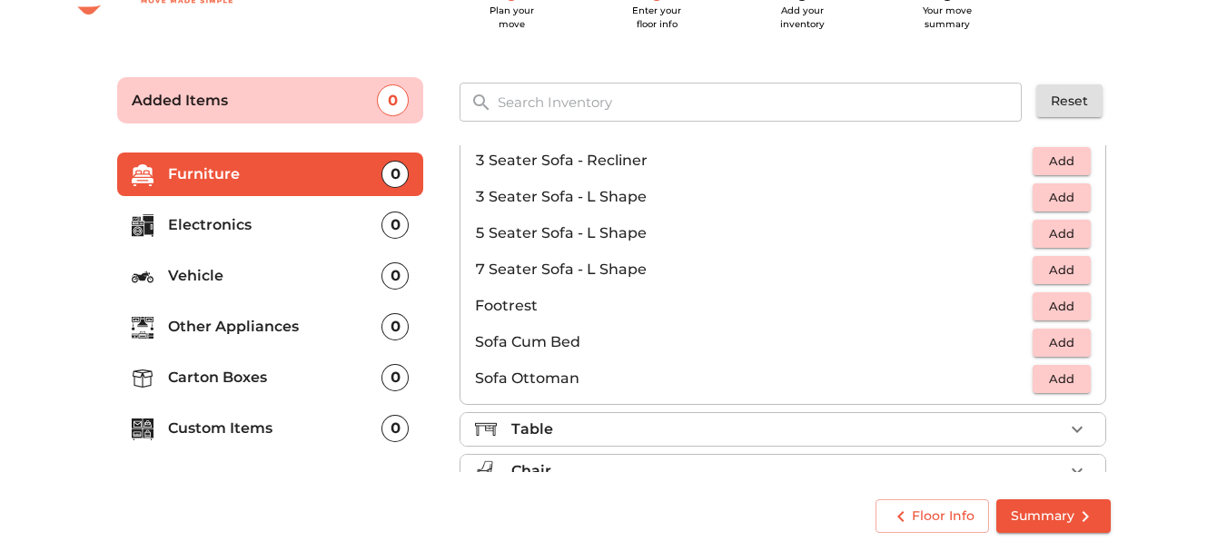
scroll to position [341, 0]
click at [1053, 238] on span "Add" at bounding box center [1062, 235] width 40 height 21
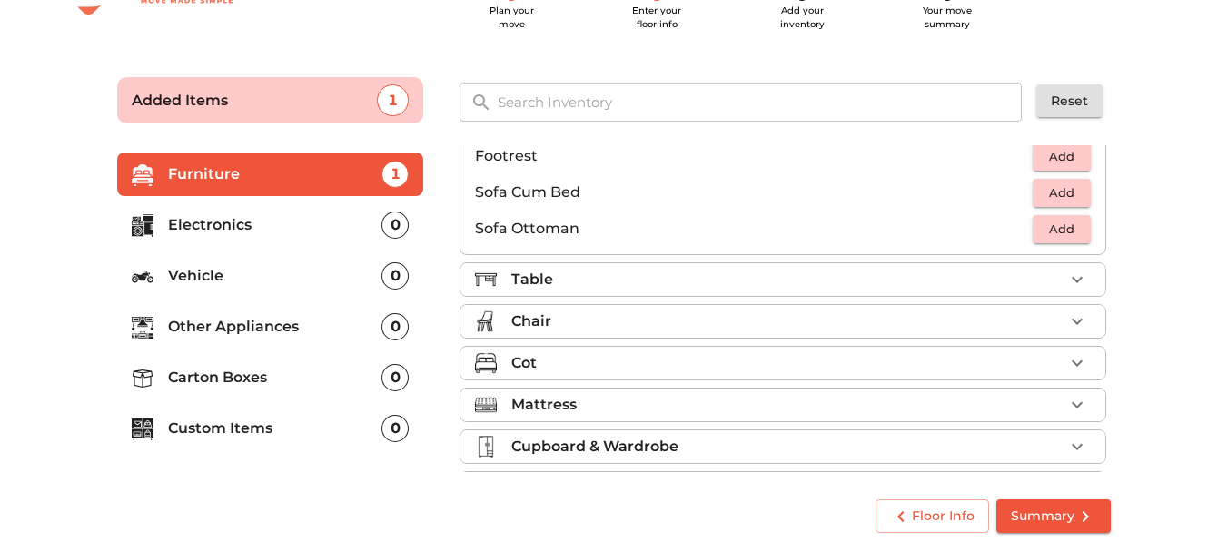
scroll to position [493, 0]
click at [1074, 271] on icon "button" at bounding box center [1077, 279] width 22 height 22
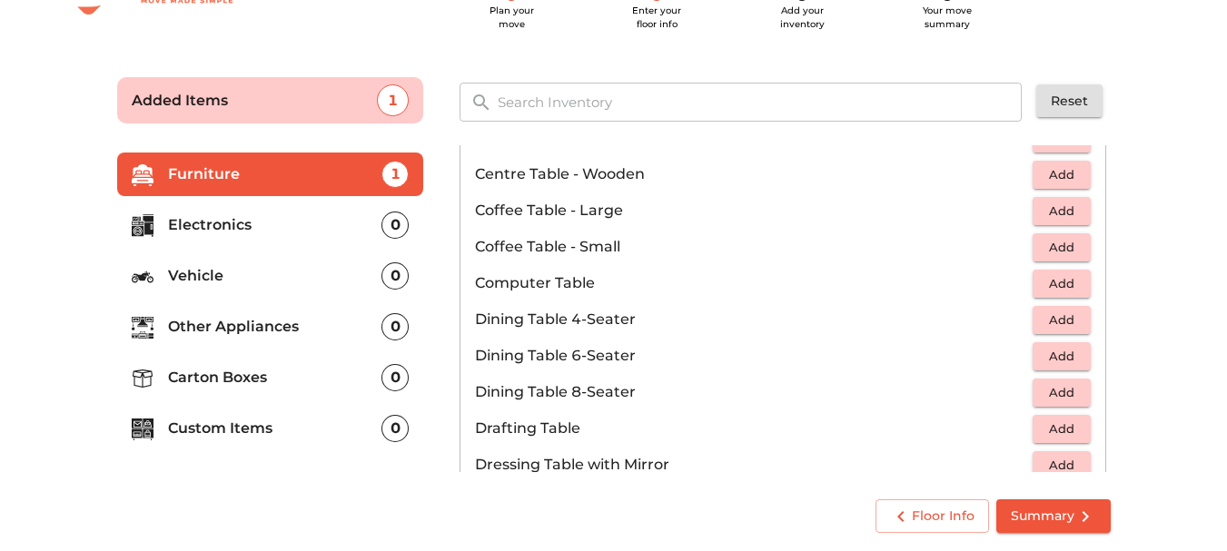
scroll to position [227, 0]
click at [1053, 283] on span "Add" at bounding box center [1062, 282] width 40 height 21
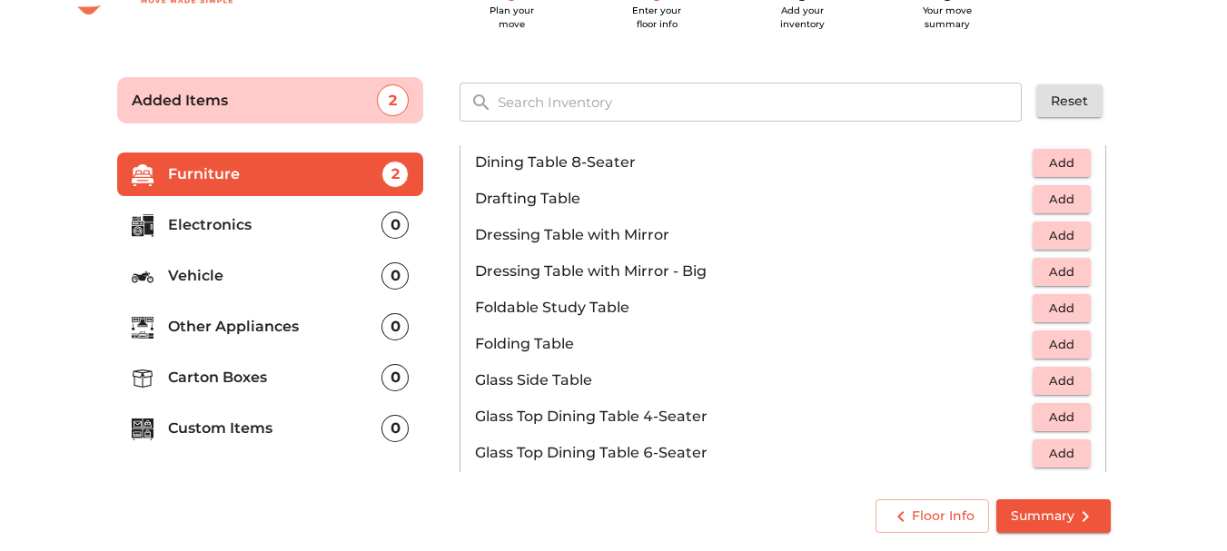
scroll to position [461, 0]
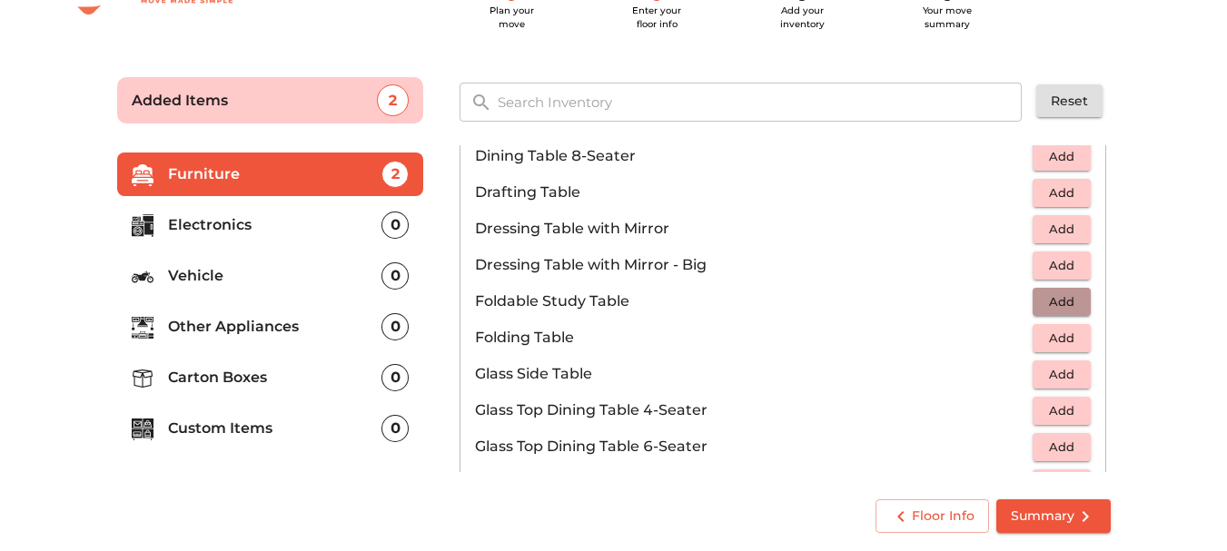
click at [1043, 312] on button "Add" at bounding box center [1062, 302] width 58 height 28
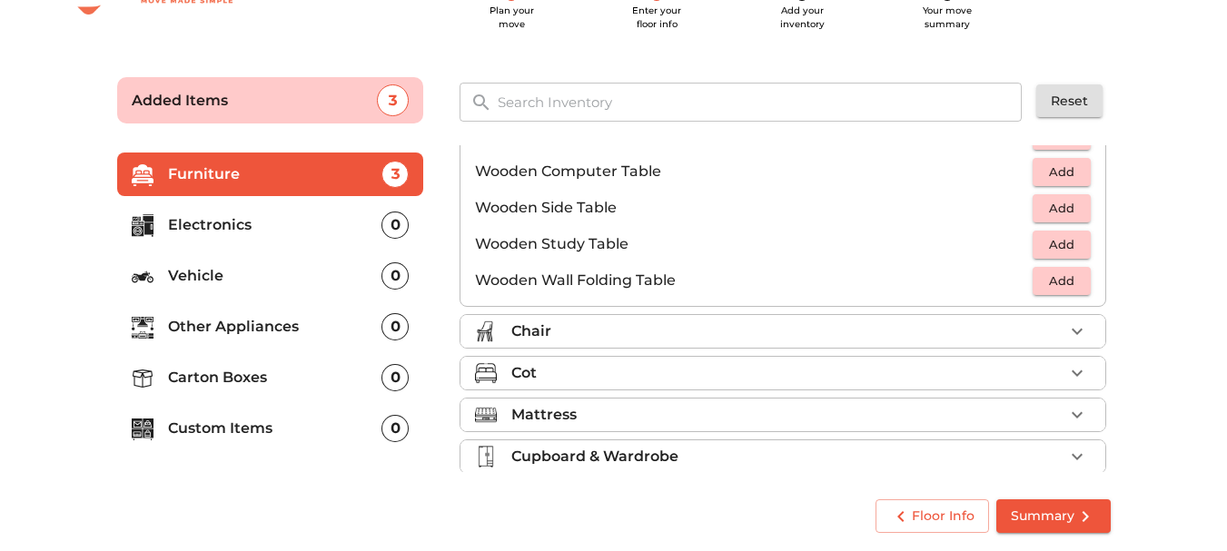
scroll to position [1210, 0]
click at [1074, 330] on icon "button" at bounding box center [1077, 331] width 22 height 22
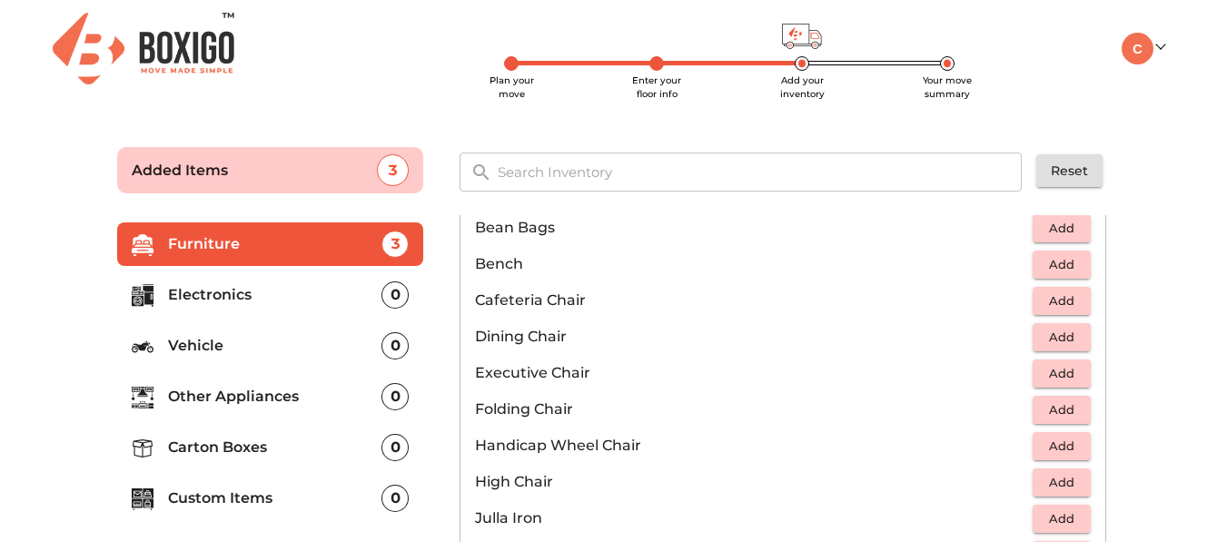
scroll to position [248, 0]
click at [1053, 233] on span "Add" at bounding box center [1062, 227] width 40 height 21
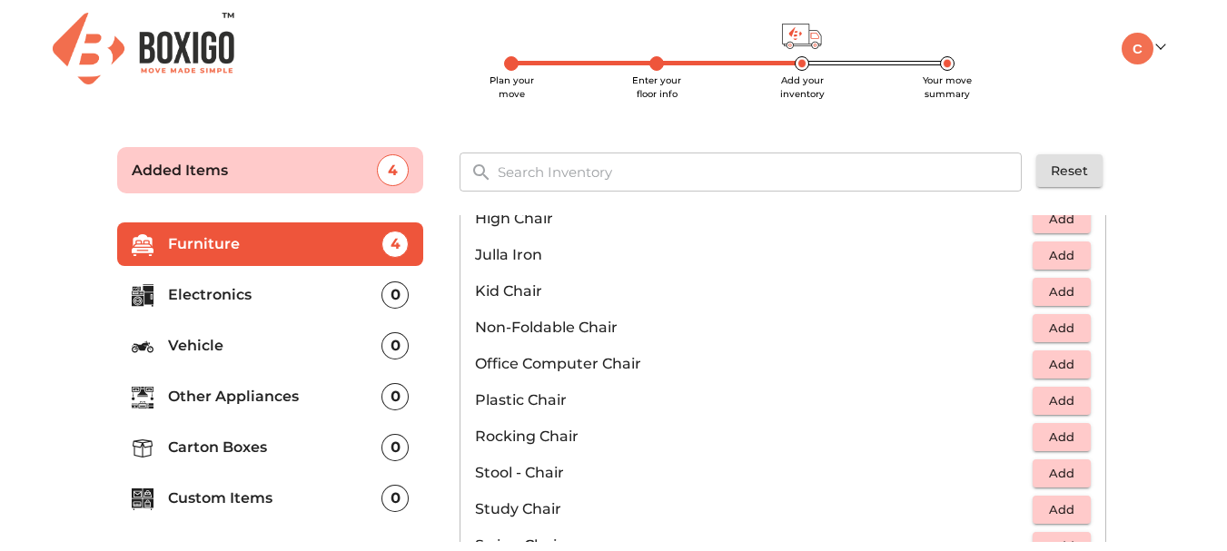
scroll to position [511, 0]
click at [1051, 375] on button "Add" at bounding box center [1062, 364] width 58 height 28
click at [1071, 364] on icon "button" at bounding box center [1077, 363] width 13 height 13
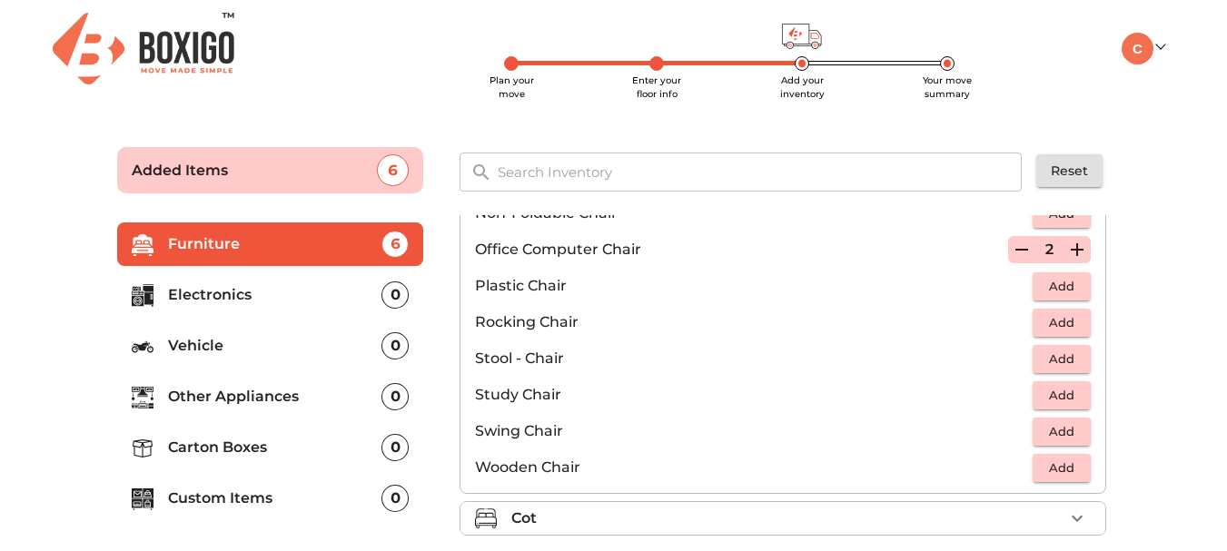
scroll to position [632, 0]
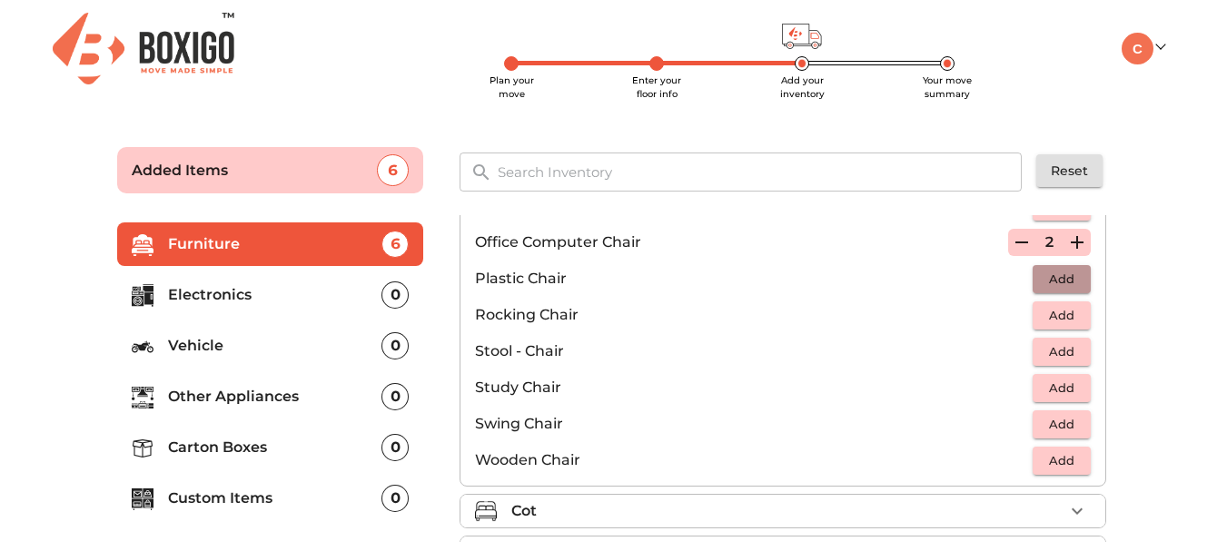
click at [1047, 284] on span "Add" at bounding box center [1062, 279] width 40 height 21
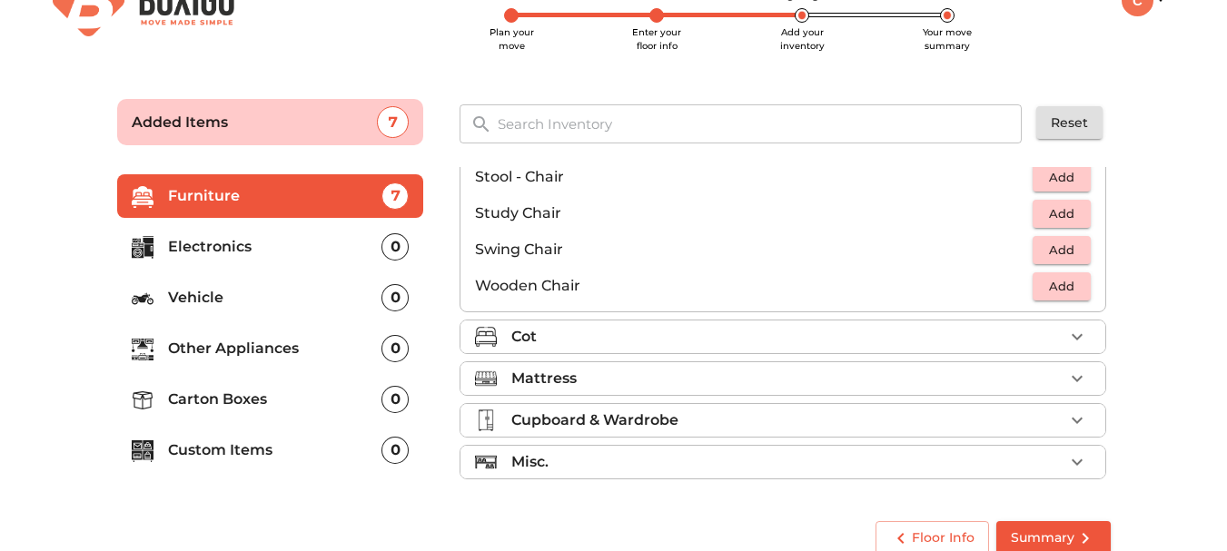
scroll to position [70, 0]
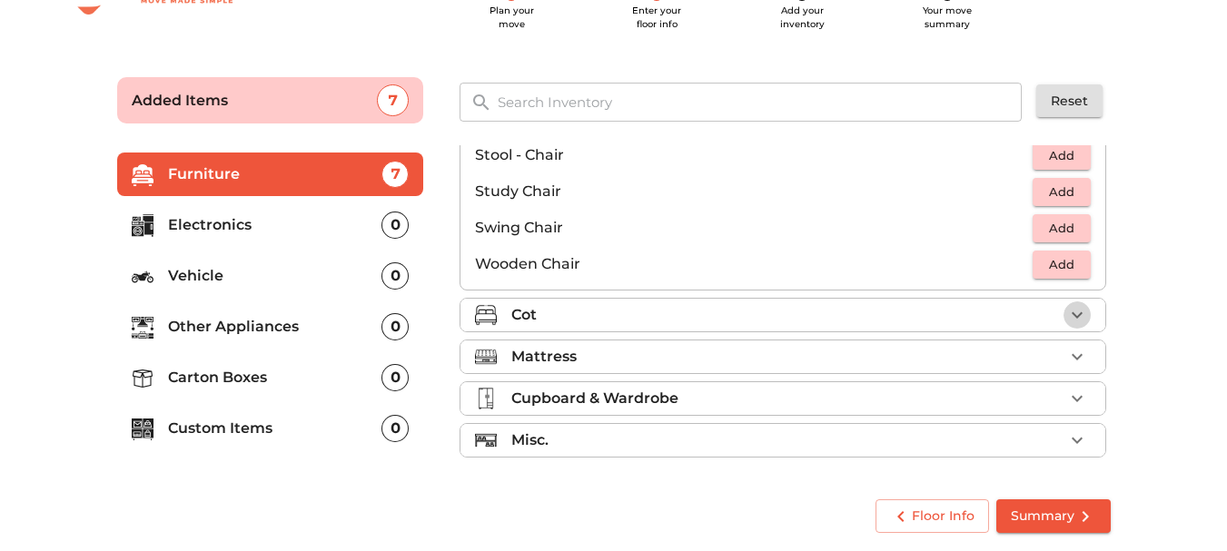
click at [1071, 304] on icon "button" at bounding box center [1077, 315] width 22 height 22
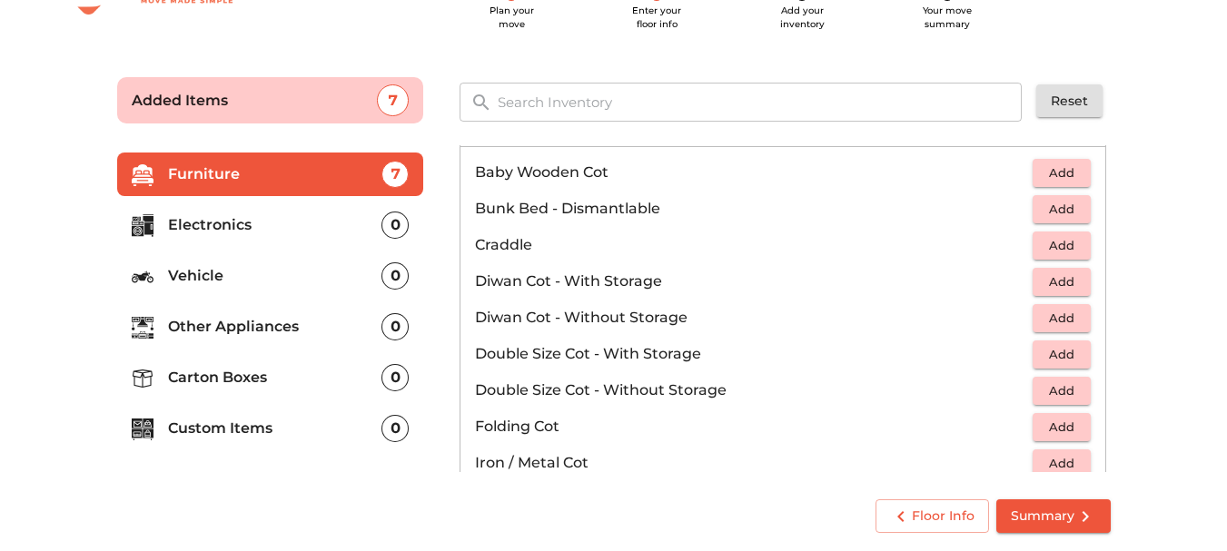
scroll to position [185, 0]
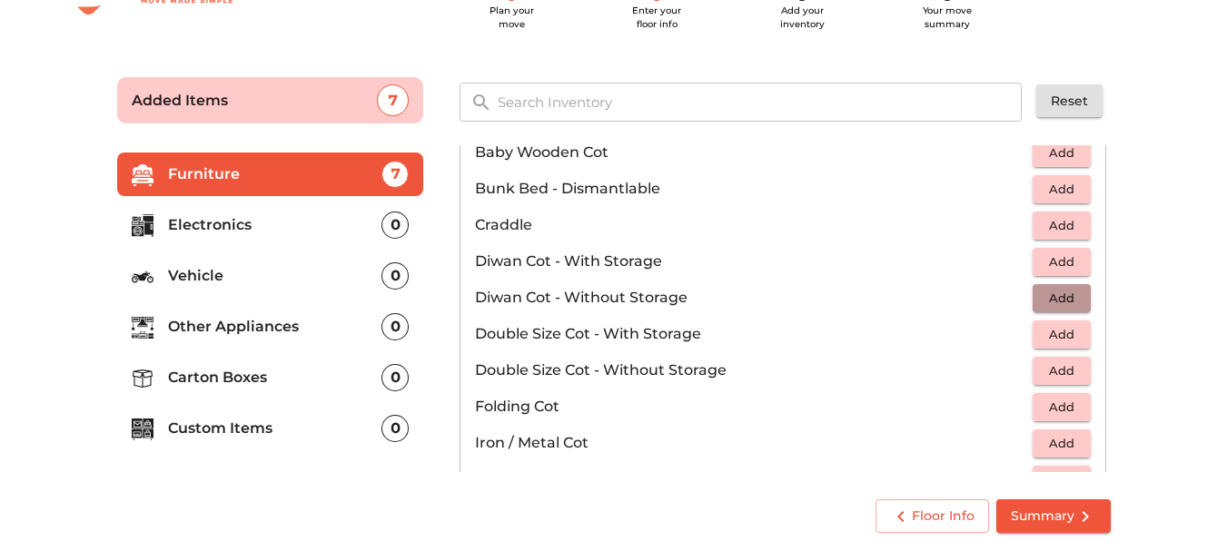
click at [1042, 291] on span "Add" at bounding box center [1062, 298] width 40 height 21
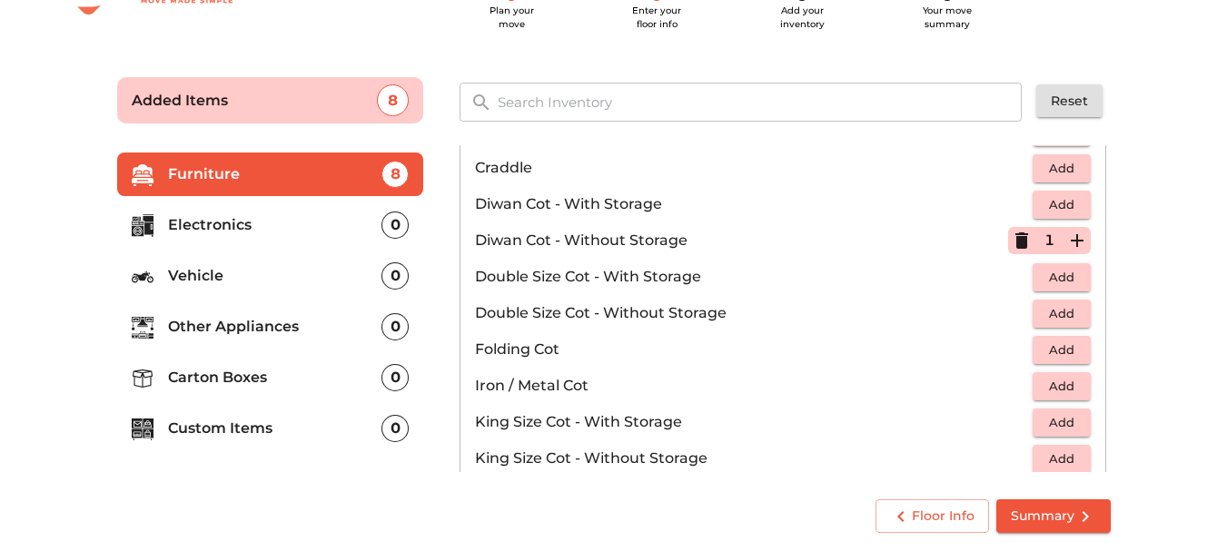
scroll to position [243, 0]
click at [1061, 281] on span "Add" at bounding box center [1062, 276] width 40 height 21
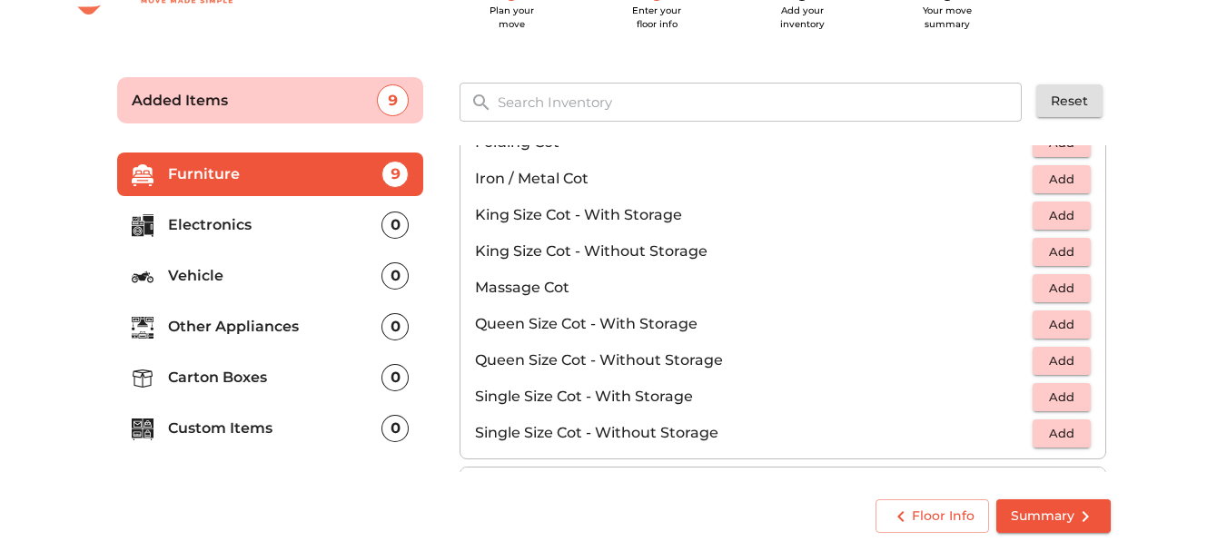
scroll to position [450, 0]
click at [1055, 324] on span "Add" at bounding box center [1062, 323] width 40 height 21
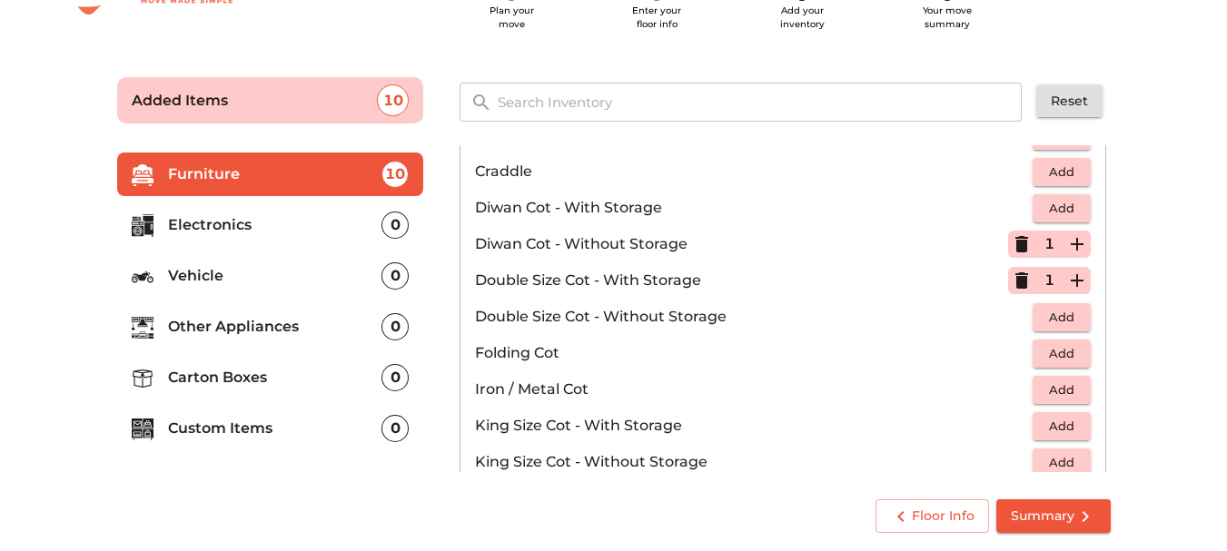
scroll to position [238, 0]
click at [1071, 289] on icon "button" at bounding box center [1077, 282] width 22 height 22
click at [1015, 289] on icon "button" at bounding box center [1022, 282] width 22 height 22
click at [1015, 289] on icon "button" at bounding box center [1021, 281] width 13 height 16
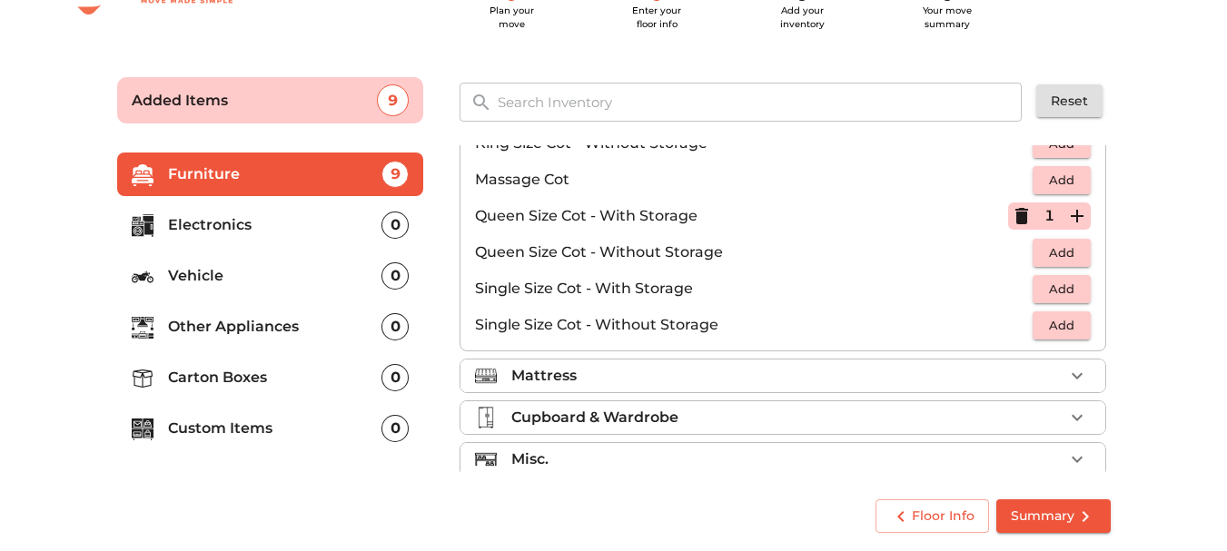
scroll to position [577, 0]
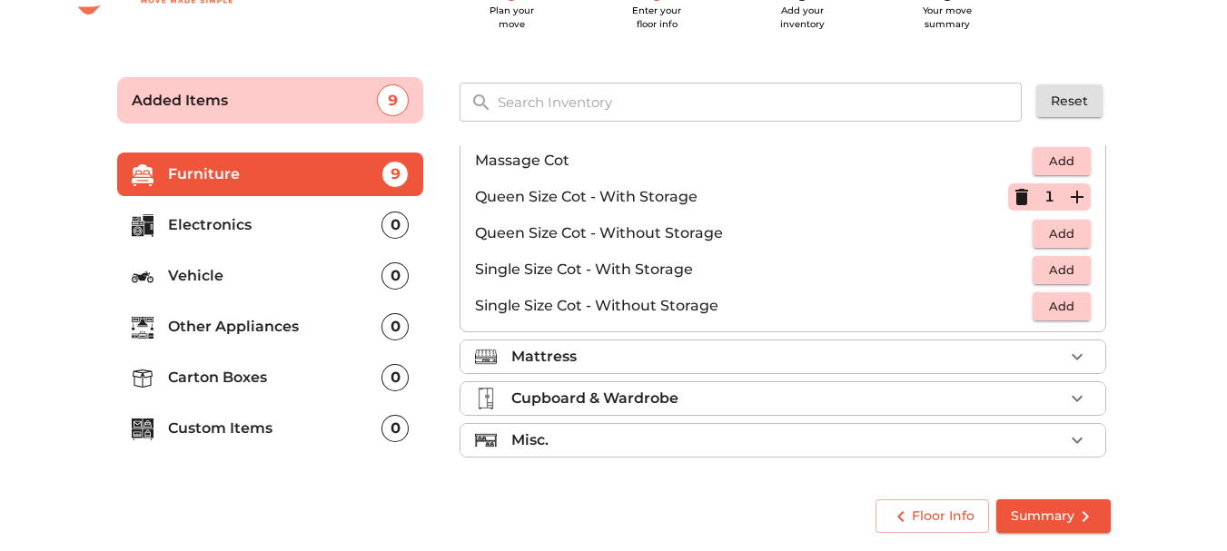
click at [904, 363] on div "Mattress" at bounding box center [787, 357] width 552 height 22
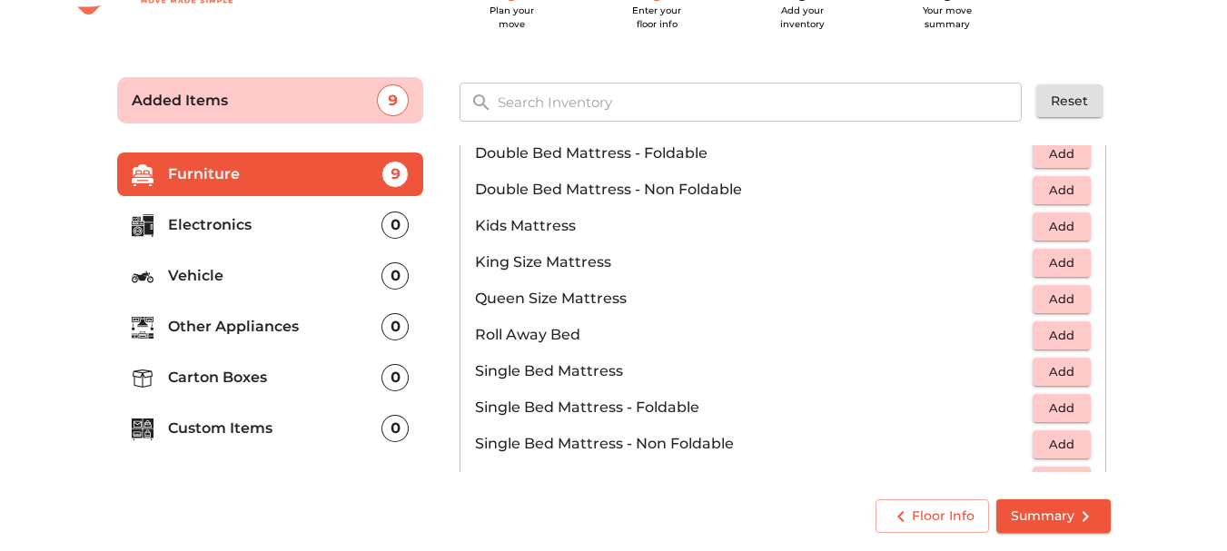
scroll to position [227, 0]
click at [1055, 263] on span "Add" at bounding box center [1062, 262] width 40 height 21
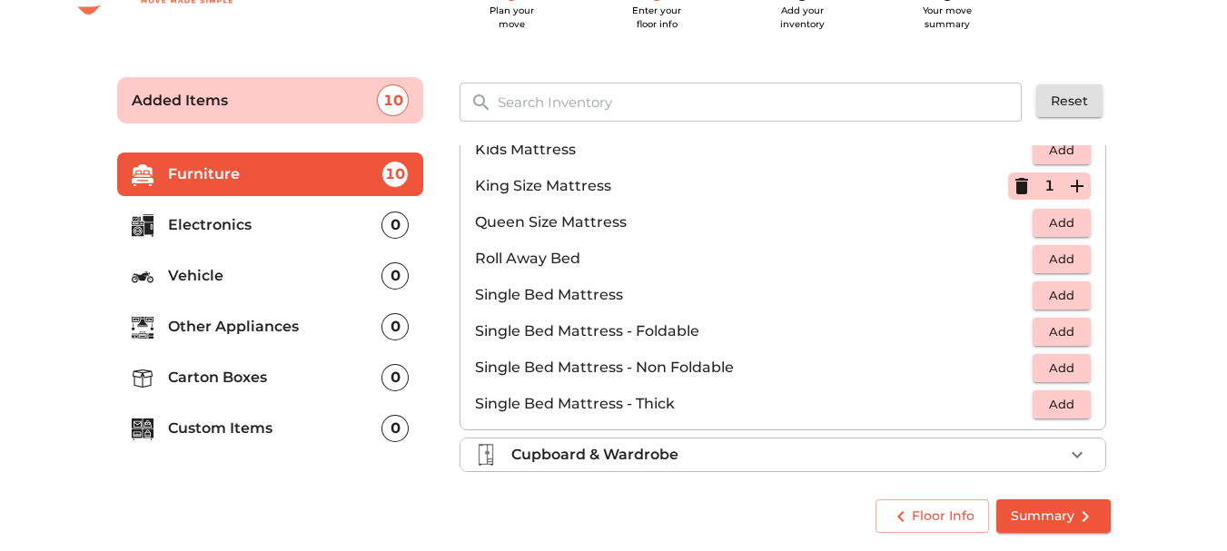
scroll to position [303, 0]
click at [1061, 334] on span "Add" at bounding box center [1062, 331] width 40 height 21
click at [1066, 332] on icon "button" at bounding box center [1077, 331] width 22 height 22
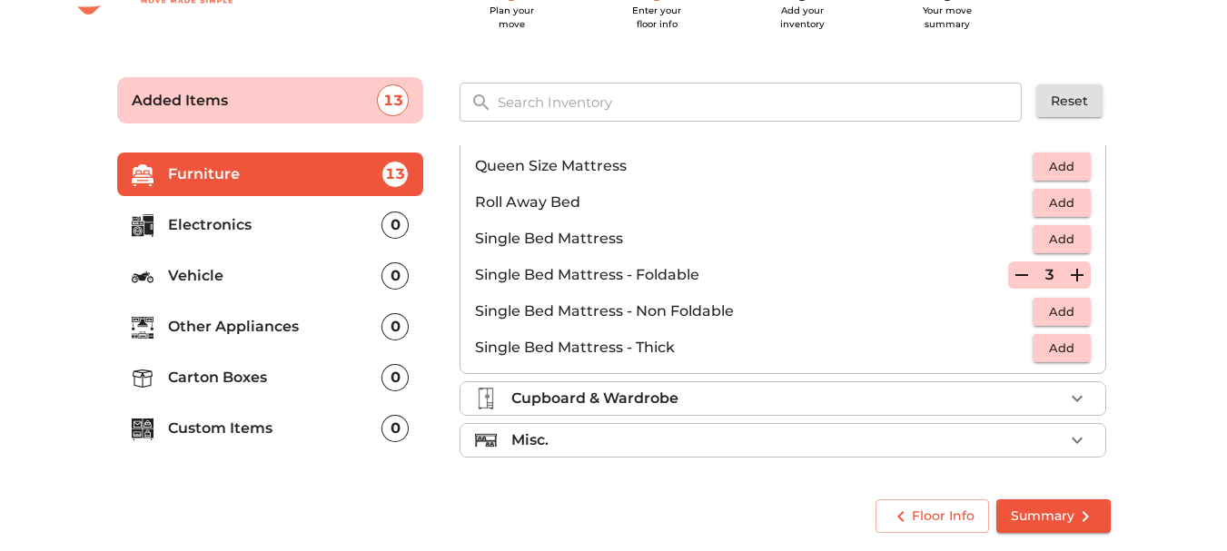
click at [1017, 406] on div "Cupboard & Wardrobe" at bounding box center [787, 399] width 552 height 22
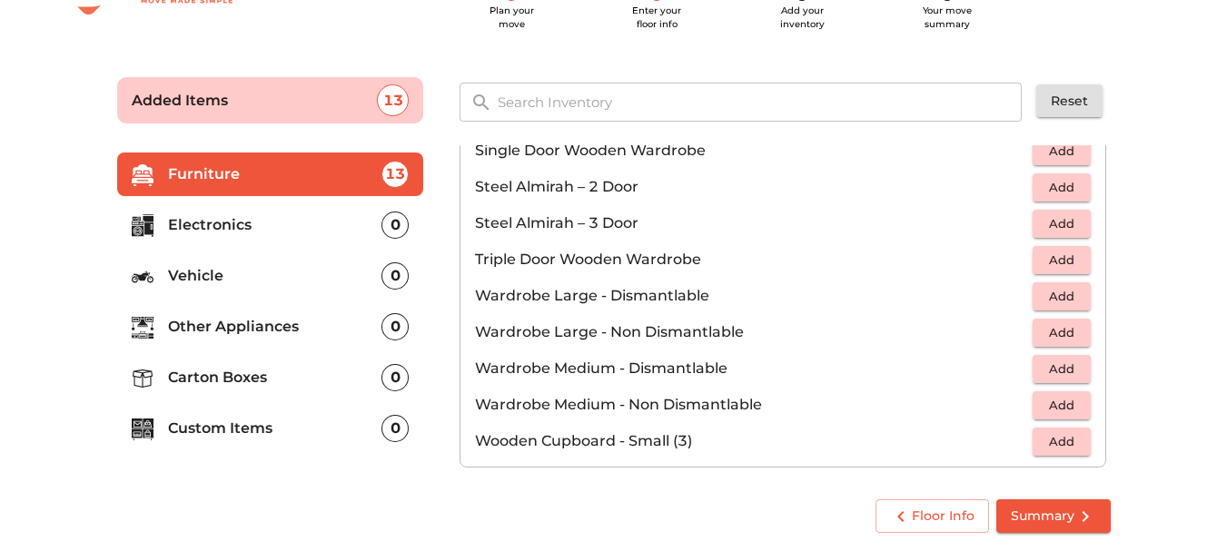
scroll to position [613, 0]
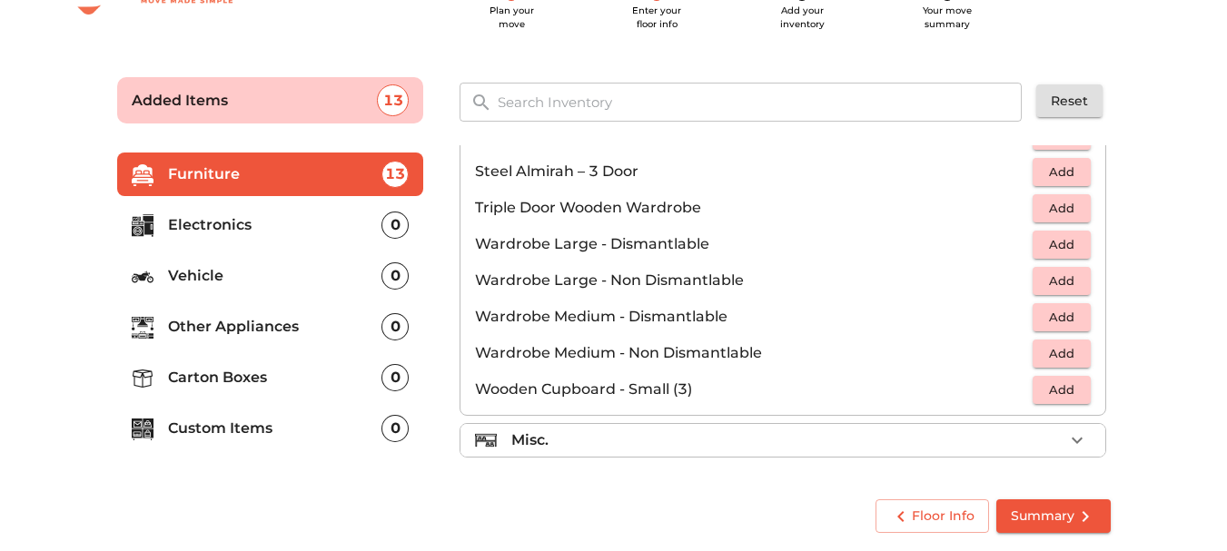
click at [878, 425] on li "Misc." at bounding box center [782, 440] width 645 height 33
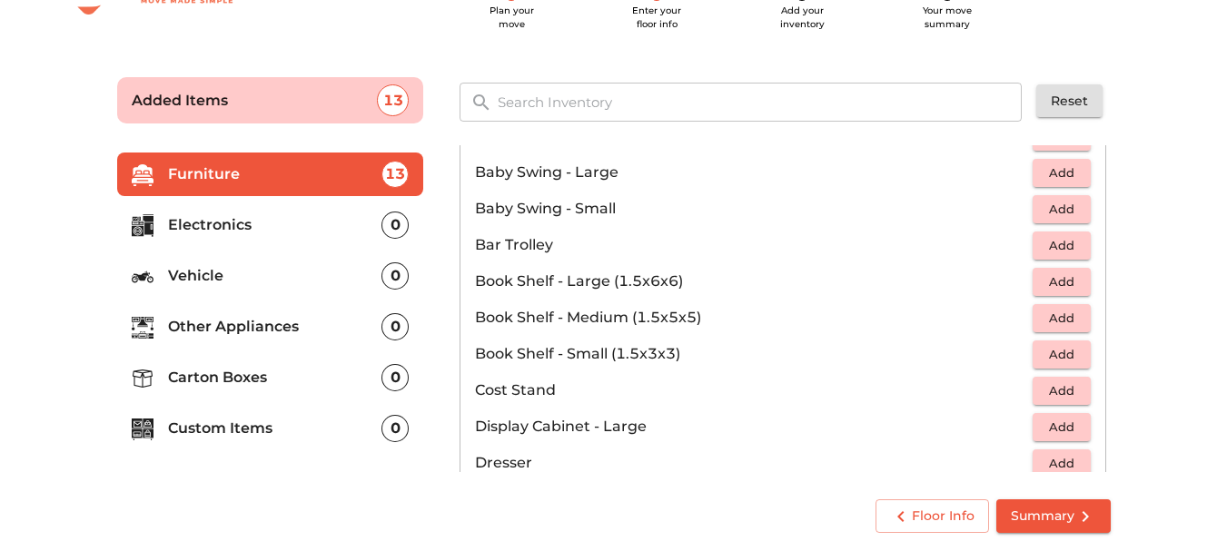
scroll to position [327, 0]
click at [1065, 282] on span "Add" at bounding box center [1062, 282] width 40 height 21
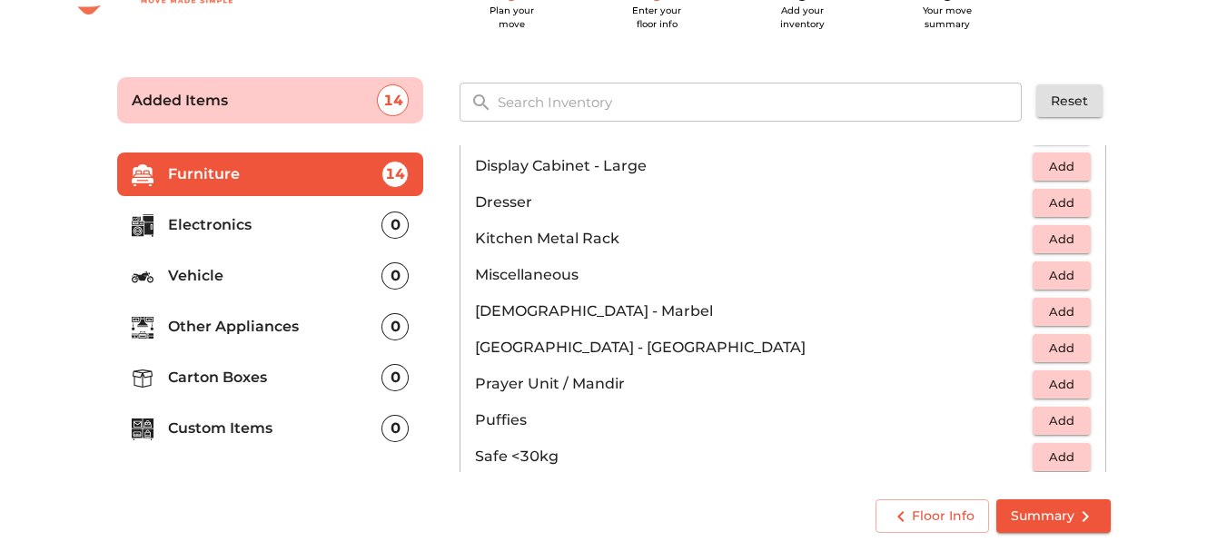
scroll to position [588, 0]
click at [1042, 351] on span "Add" at bounding box center [1062, 347] width 40 height 21
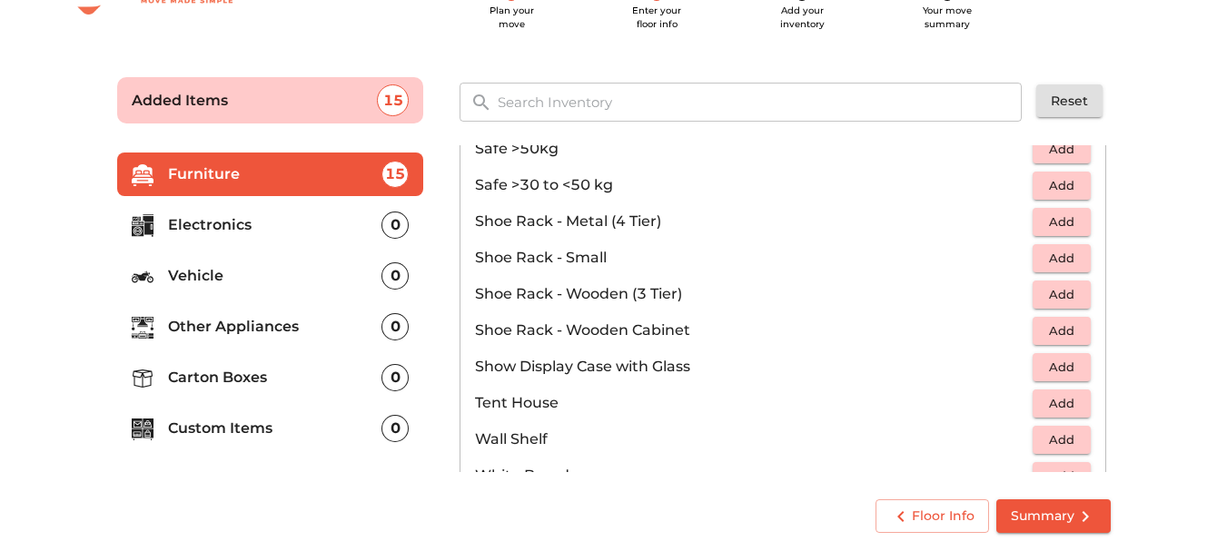
scroll to position [932, 0]
click at [1046, 266] on span "Add" at bounding box center [1062, 258] width 40 height 21
click at [1066, 261] on icon "button" at bounding box center [1077, 258] width 22 height 22
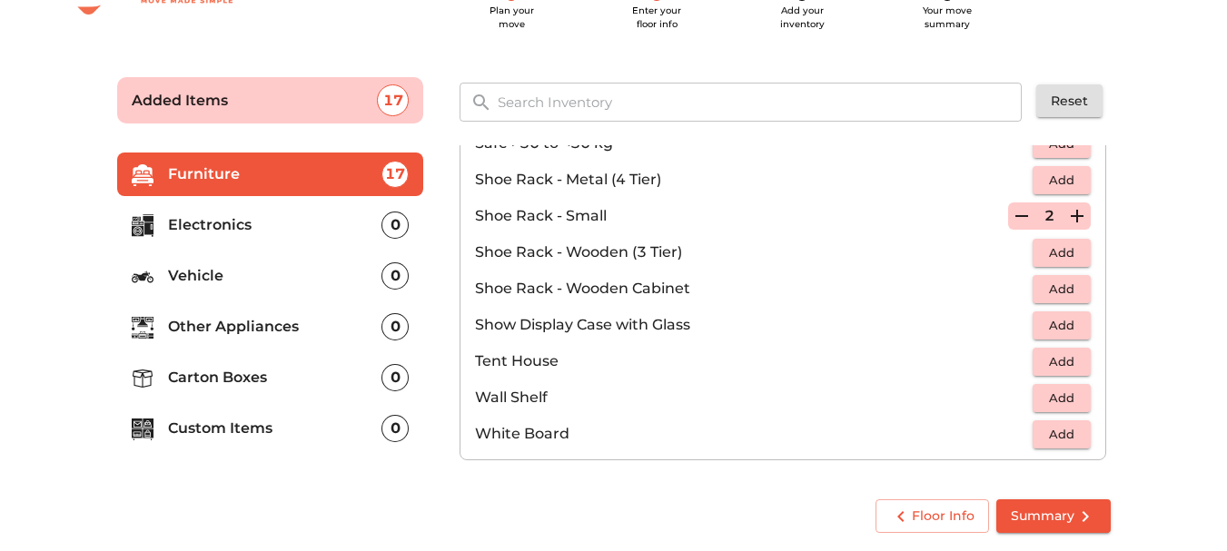
scroll to position [976, 0]
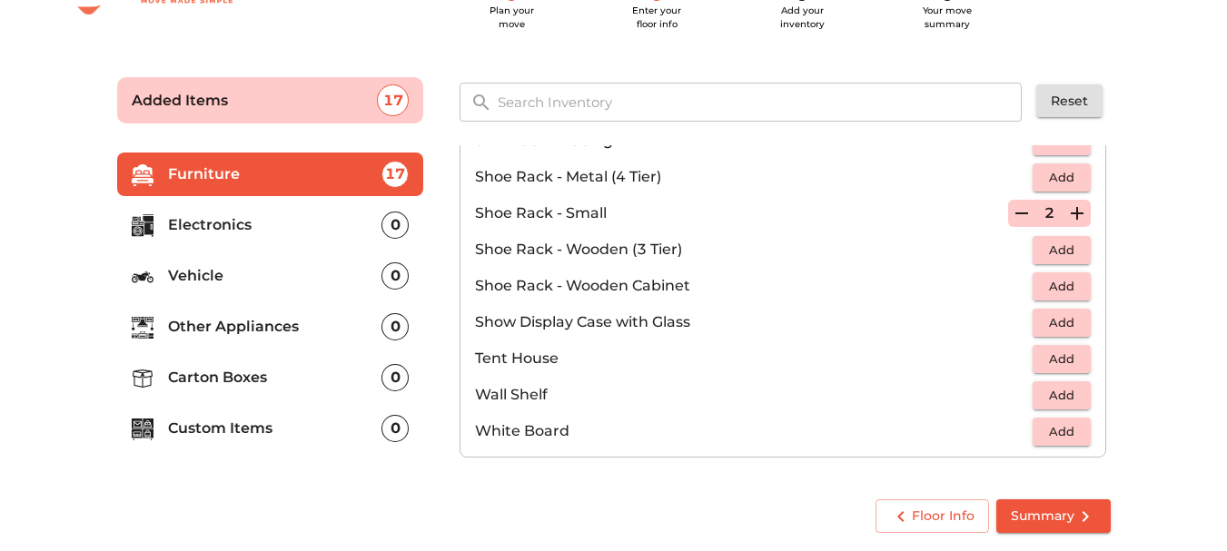
click at [377, 237] on li "Electronics 0" at bounding box center [270, 225] width 307 height 44
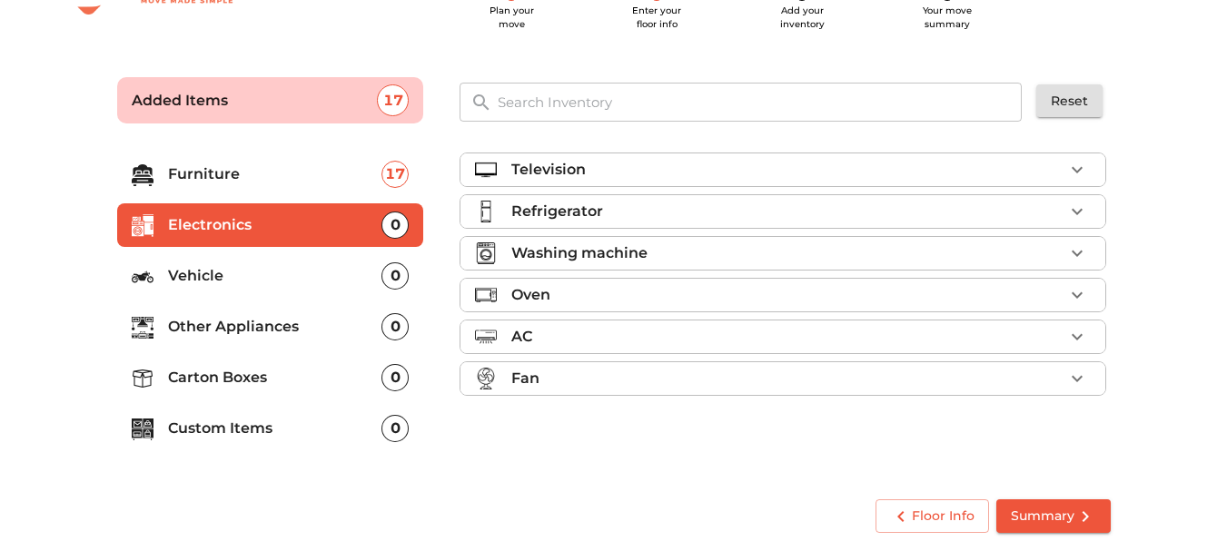
scroll to position [0, 0]
click at [850, 158] on li "Television" at bounding box center [782, 169] width 645 height 33
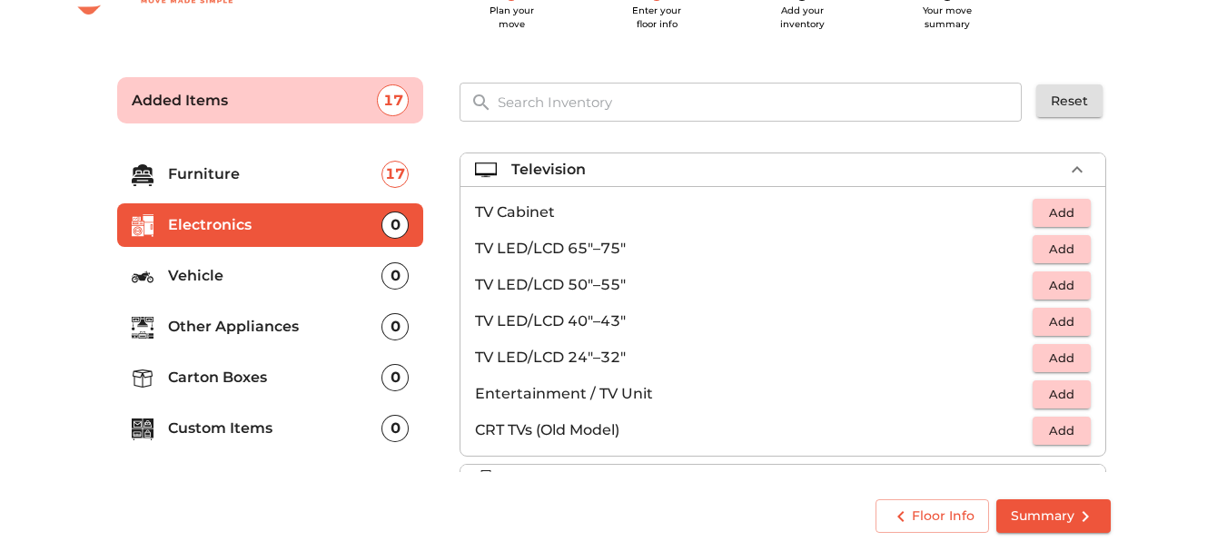
click at [669, 288] on p "TV LED/LCD 50"–55"" at bounding box center [754, 285] width 558 height 22
click at [1042, 280] on span "Add" at bounding box center [1062, 285] width 40 height 21
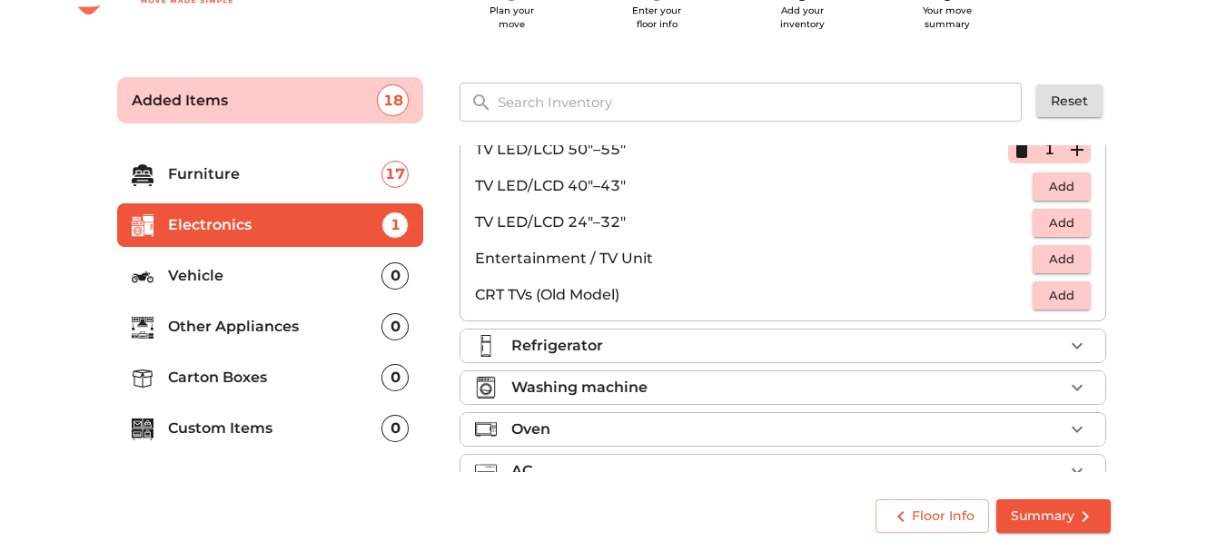
scroll to position [158, 0]
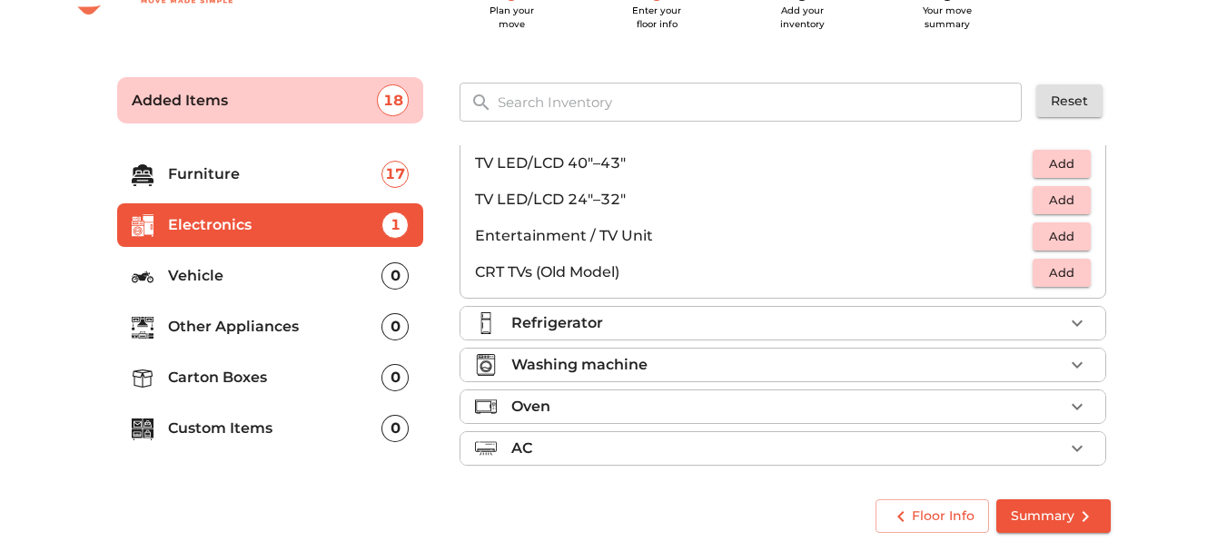
click at [788, 324] on div "Refrigerator" at bounding box center [787, 323] width 552 height 22
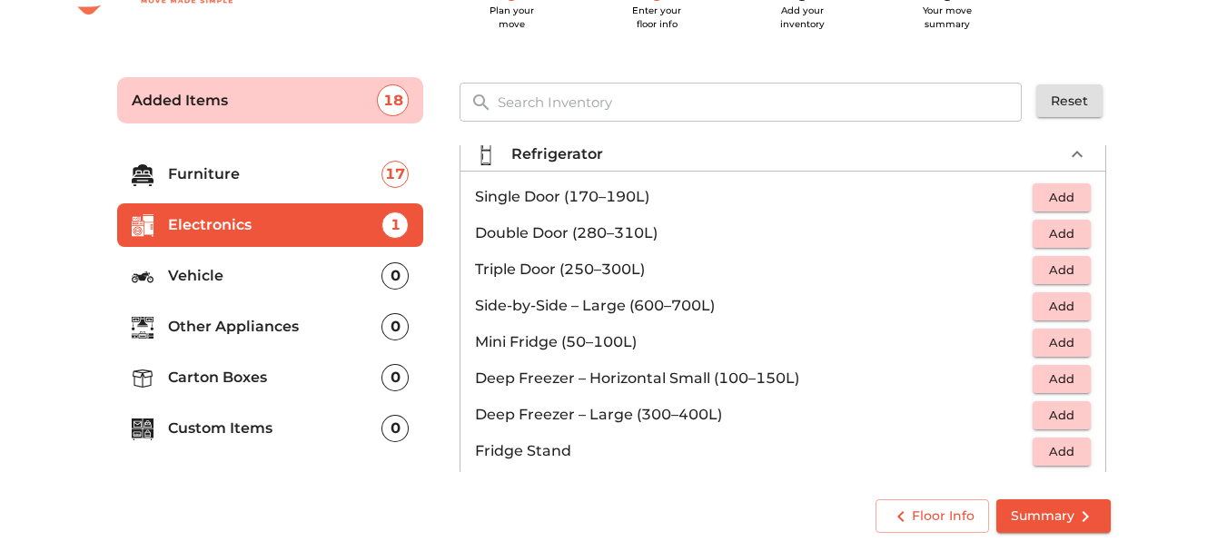
scroll to position [54, 0]
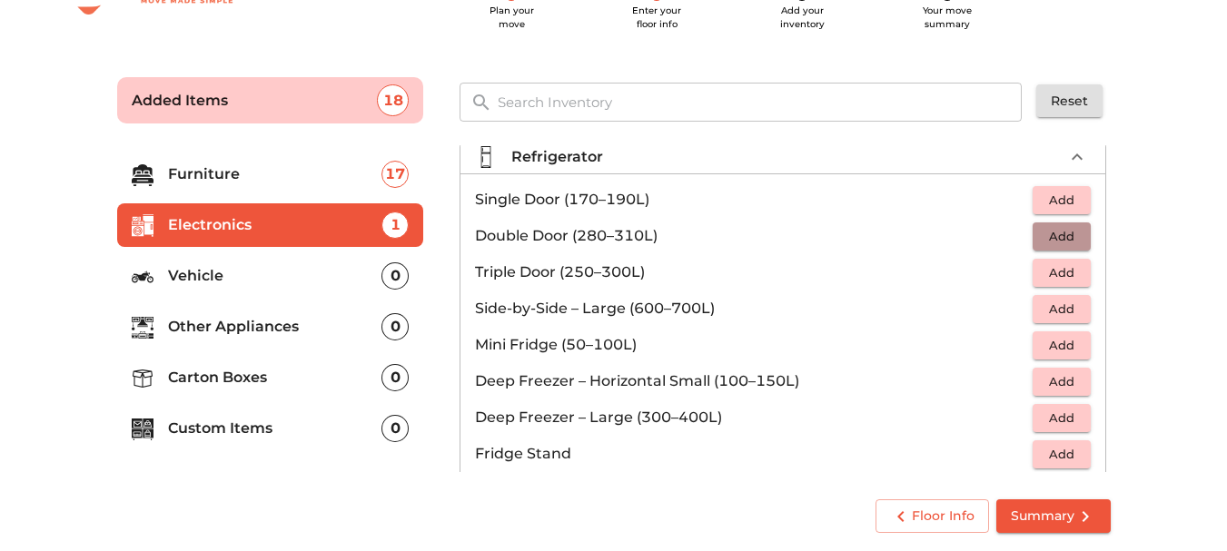
click at [1062, 242] on span "Add" at bounding box center [1062, 236] width 40 height 21
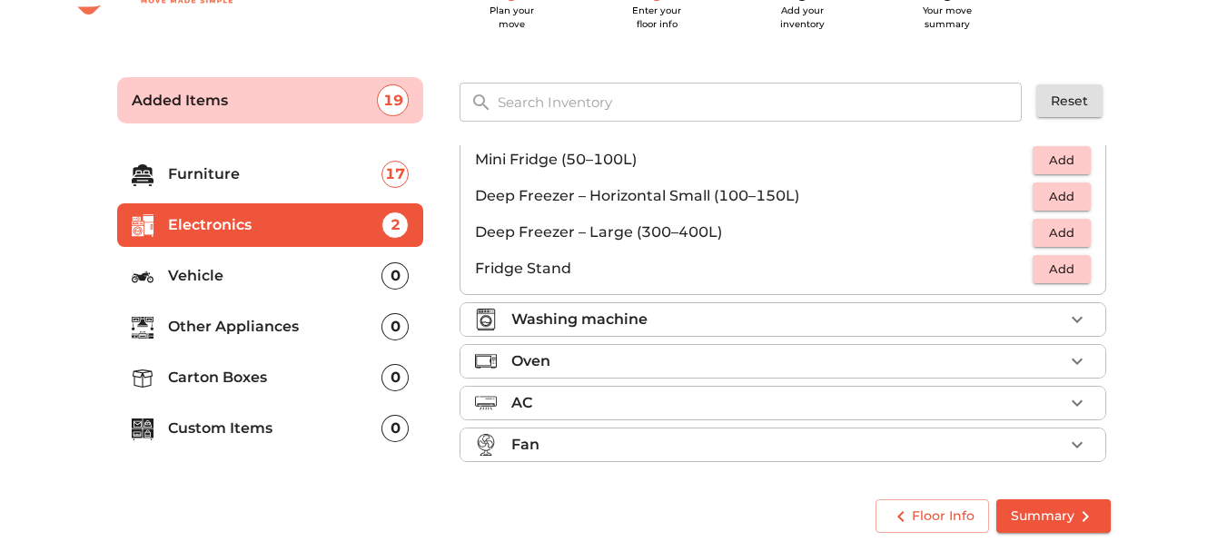
scroll to position [244, 0]
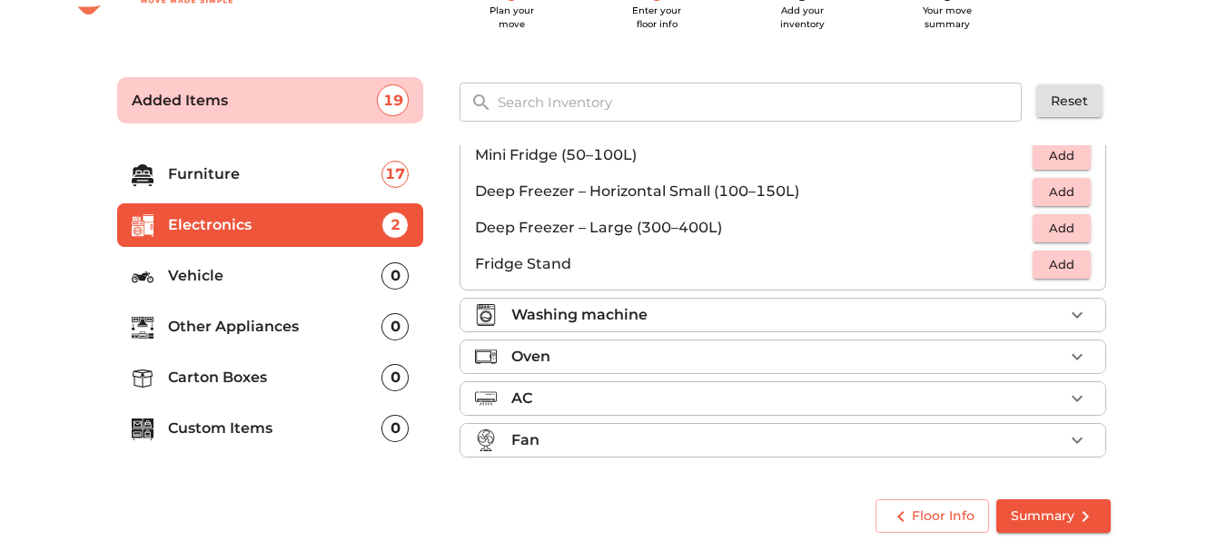
click at [924, 301] on li "Washing machine" at bounding box center [782, 315] width 645 height 33
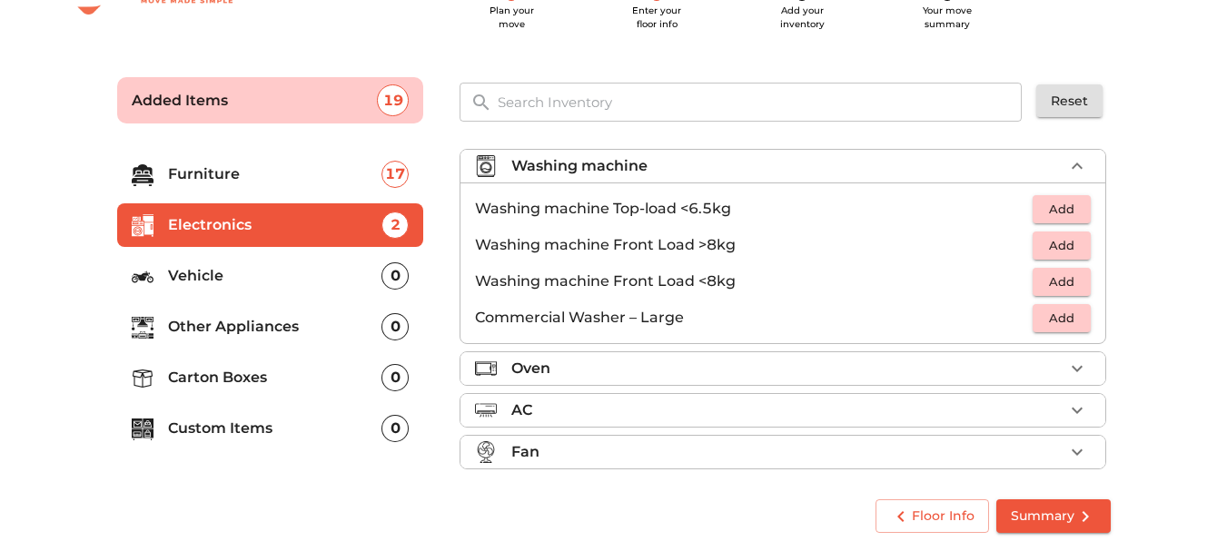
scroll to position [99, 0]
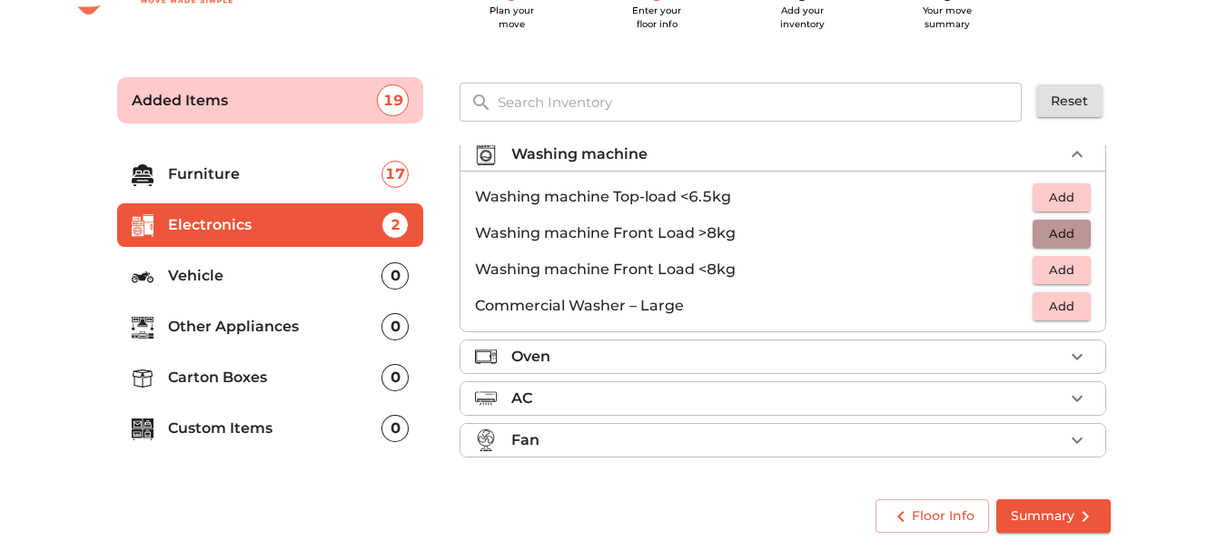
click at [1051, 222] on button "Add" at bounding box center [1062, 234] width 58 height 28
click at [1071, 196] on span "Add" at bounding box center [1062, 197] width 40 height 21
click at [1018, 230] on icon "button" at bounding box center [1021, 233] width 13 height 16
click at [1023, 367] on div "Oven" at bounding box center [787, 357] width 552 height 22
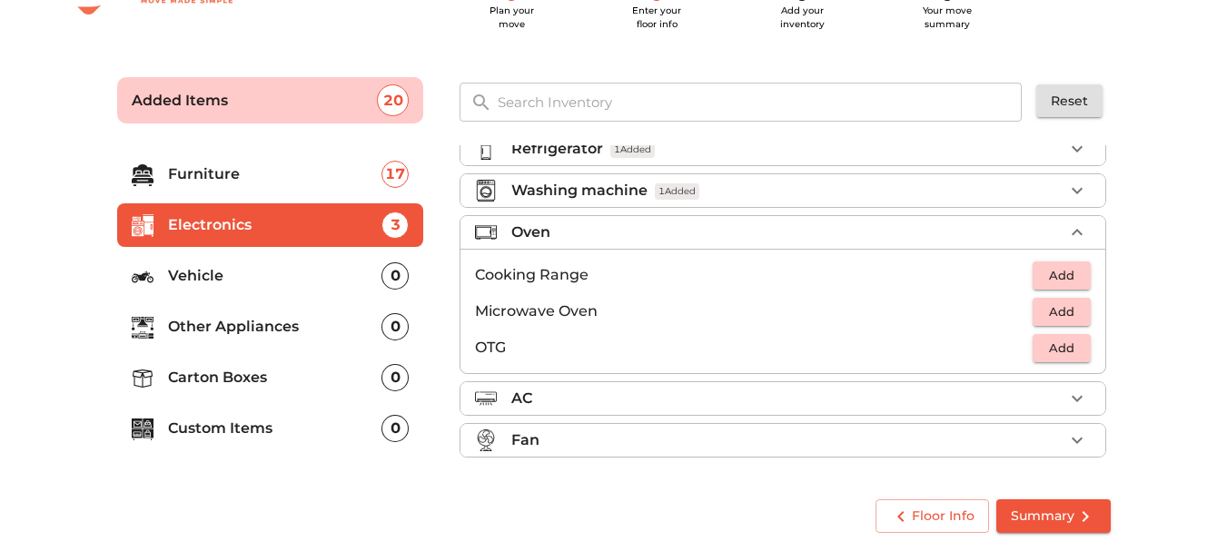
scroll to position [63, 0]
click at [1059, 311] on span "Add" at bounding box center [1062, 311] width 40 height 21
click at [1066, 407] on icon "button" at bounding box center [1077, 399] width 22 height 22
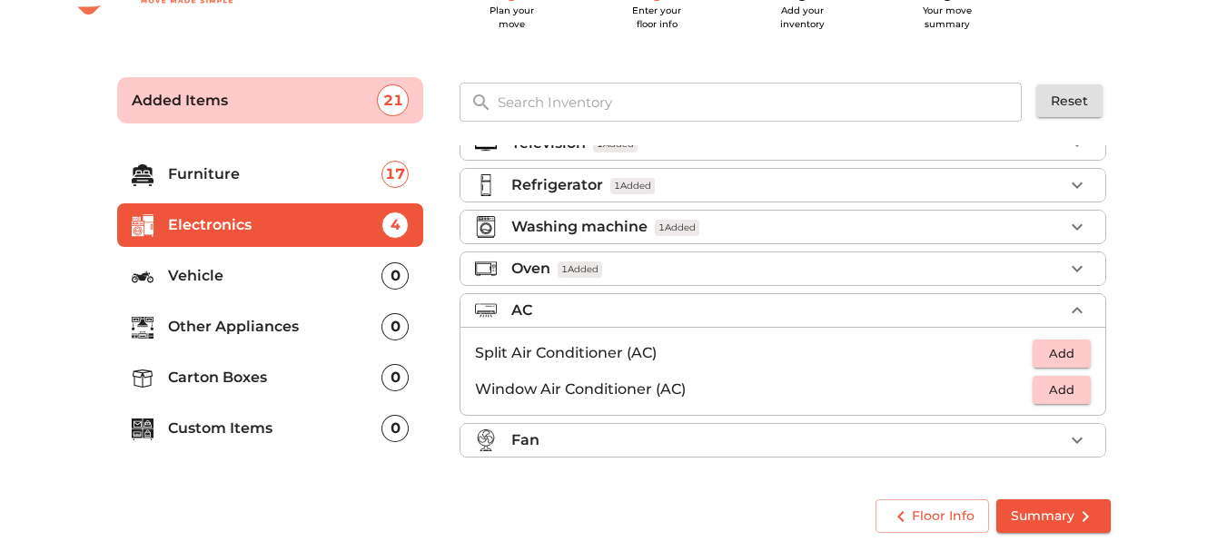
scroll to position [26, 0]
click at [1045, 366] on button "Add" at bounding box center [1062, 354] width 58 height 28
click at [1066, 450] on icon "button" at bounding box center [1077, 441] width 22 height 22
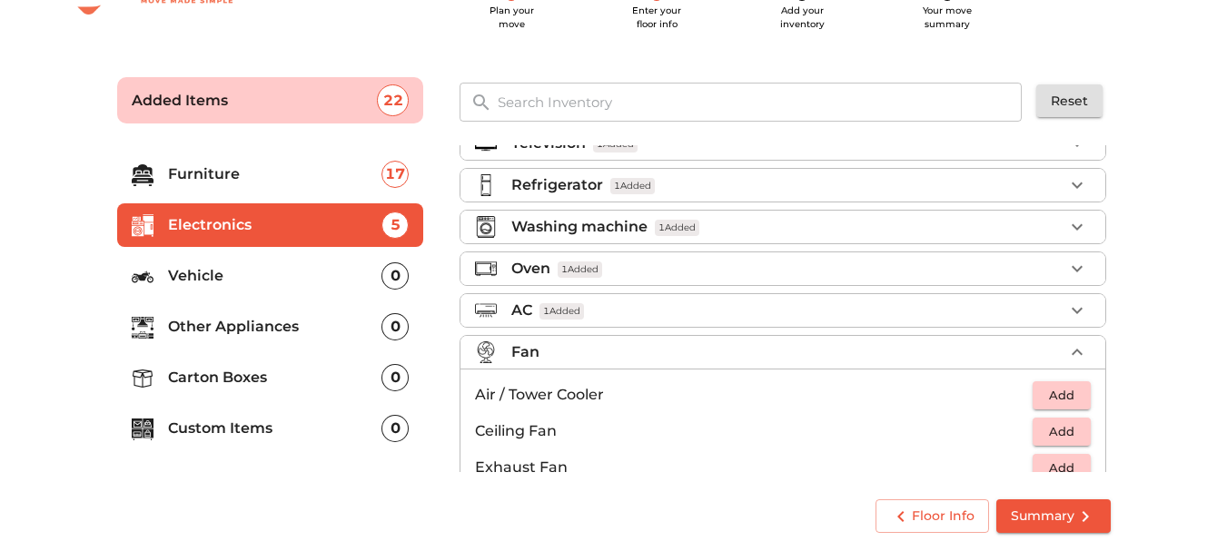
click at [301, 290] on li "Vehicle 0" at bounding box center [270, 276] width 307 height 44
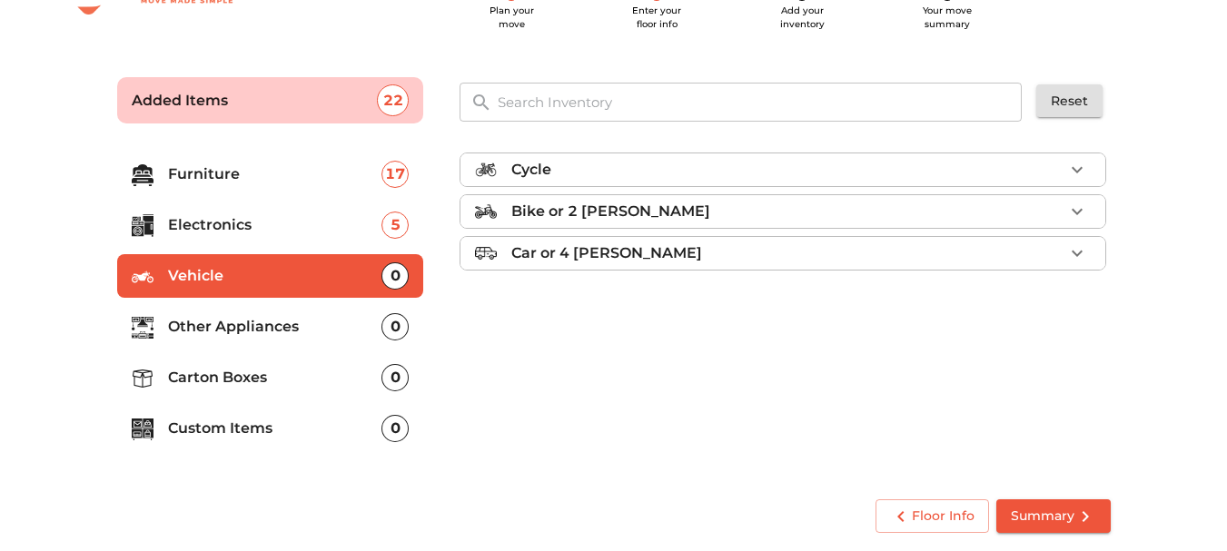
click at [338, 326] on p "Other Appliances" at bounding box center [275, 327] width 214 height 22
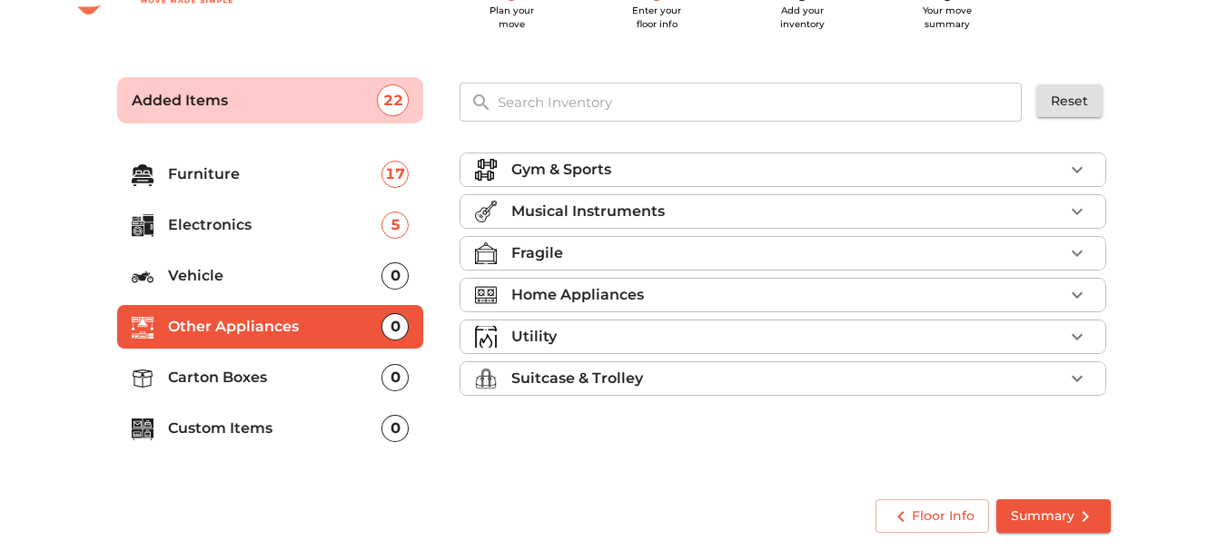
click at [783, 175] on div "Gym & Sports" at bounding box center [787, 170] width 552 height 22
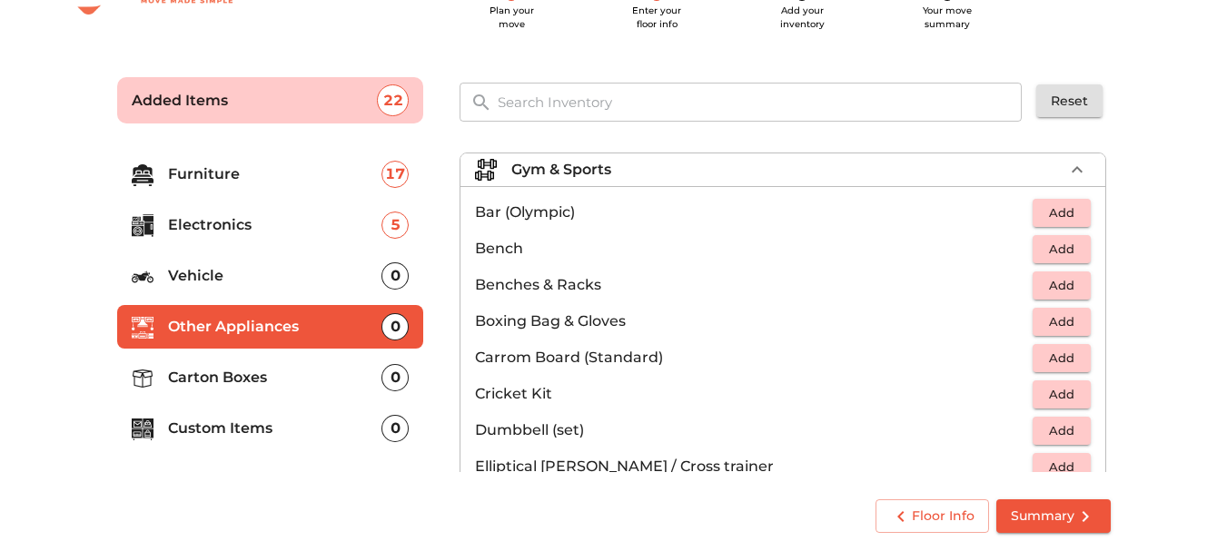
click at [783, 175] on div "Gym & Sports" at bounding box center [787, 170] width 552 height 22
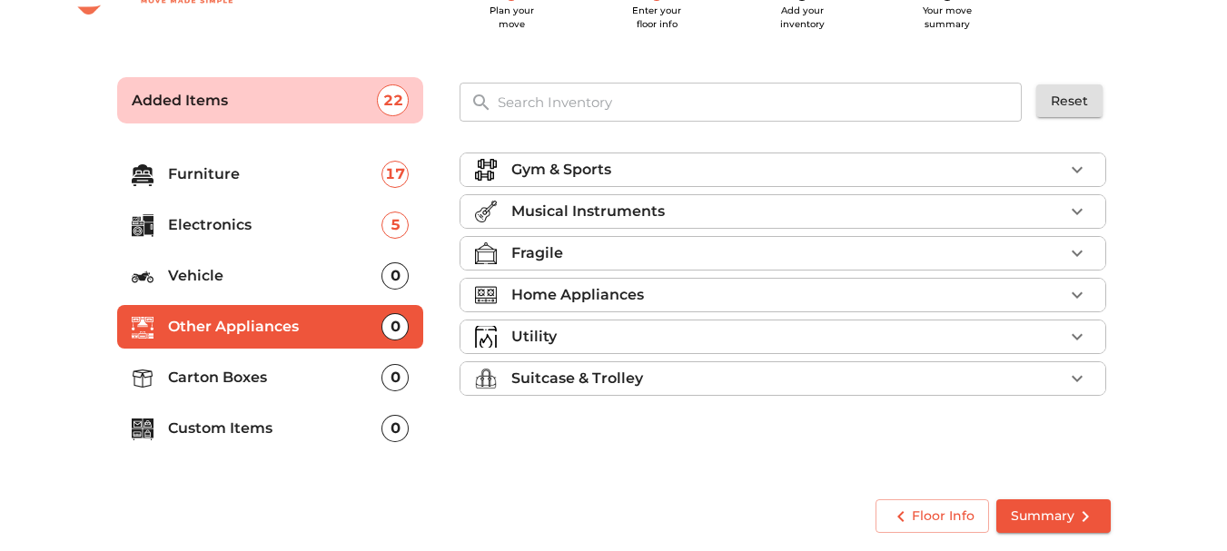
click at [687, 295] on div "Home Appliances" at bounding box center [787, 295] width 552 height 22
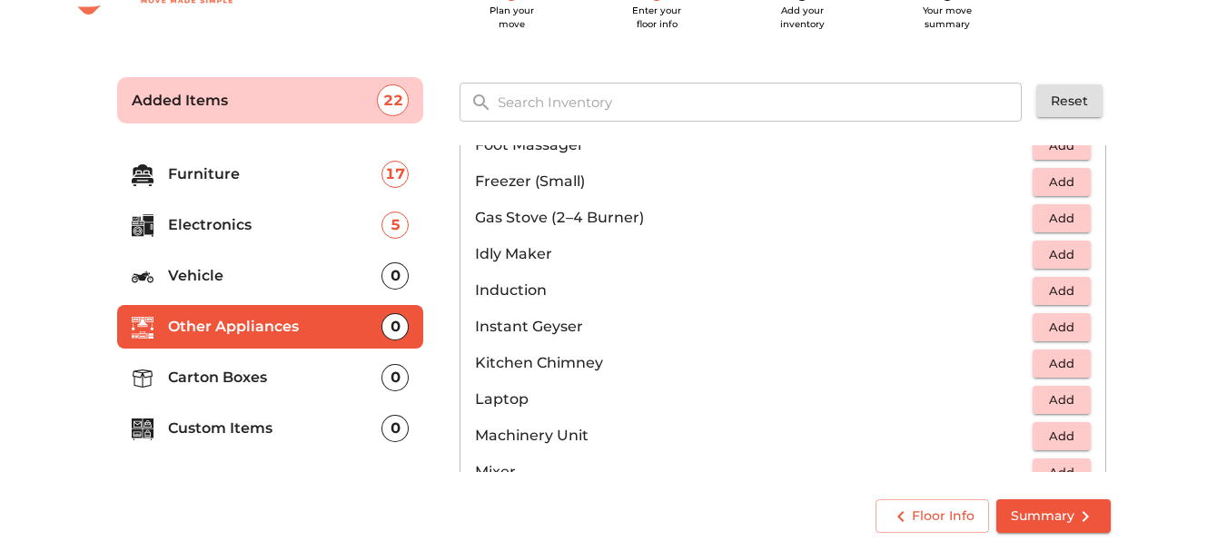
scroll to position [738, 0]
click at [1051, 212] on span "Add" at bounding box center [1062, 217] width 40 height 21
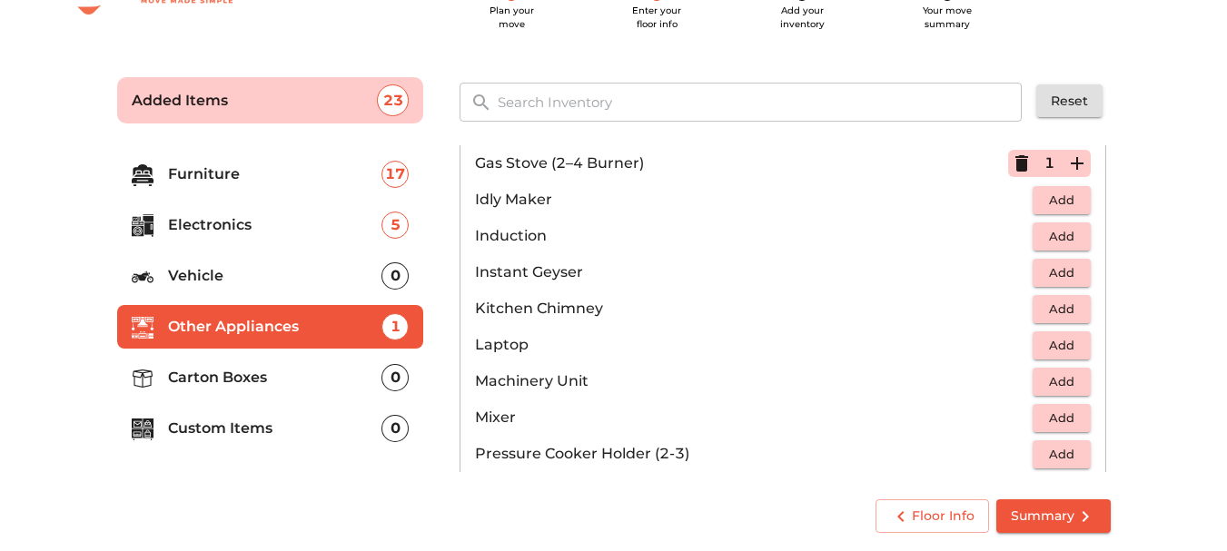
scroll to position [795, 0]
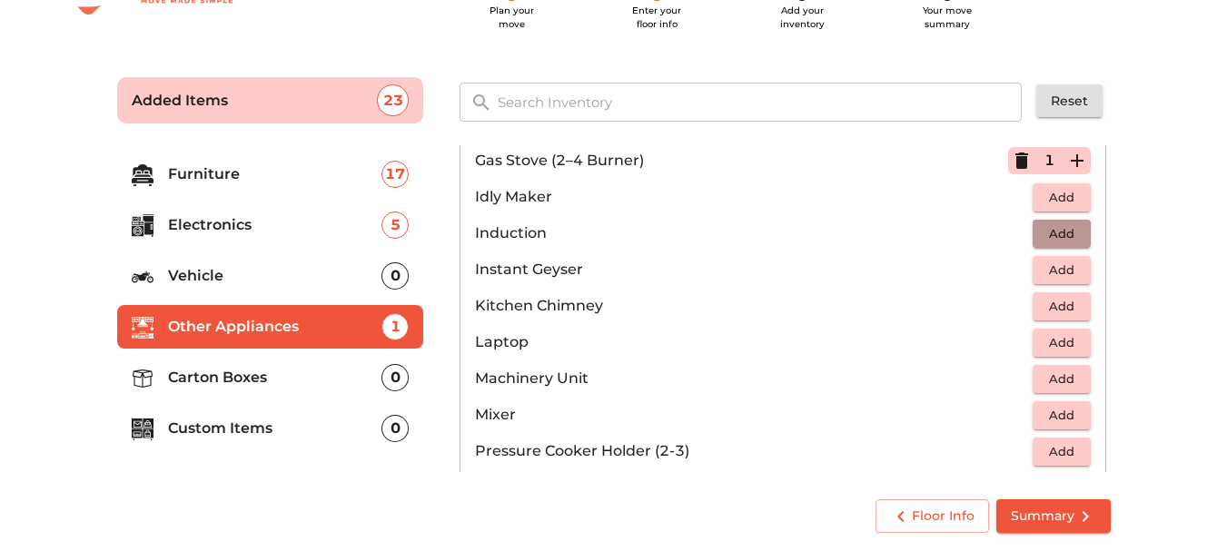
click at [1049, 238] on span "Add" at bounding box center [1062, 233] width 40 height 21
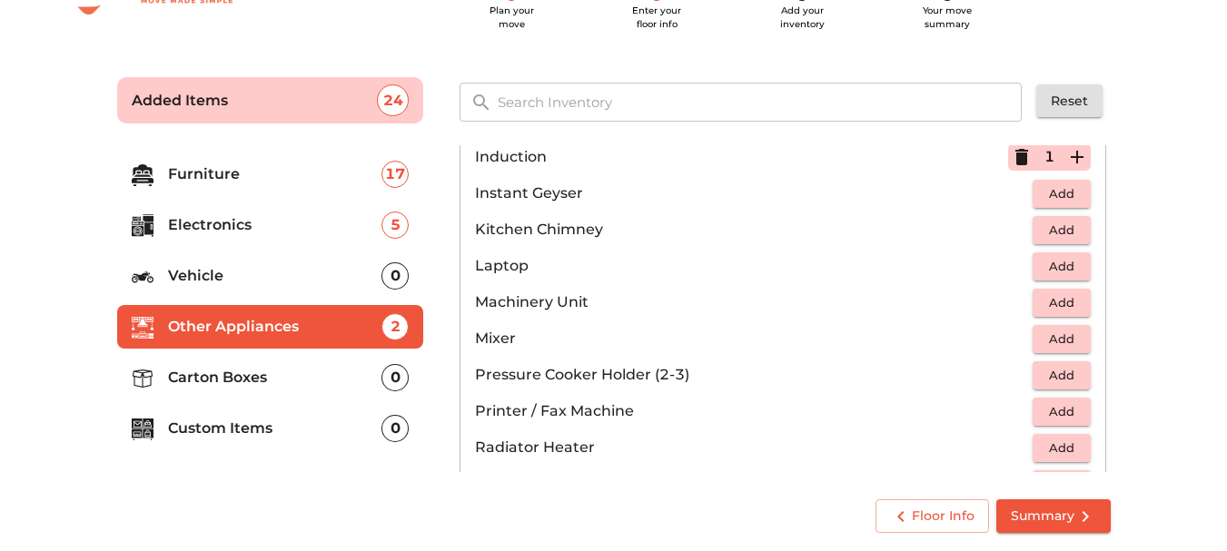
scroll to position [883, 0]
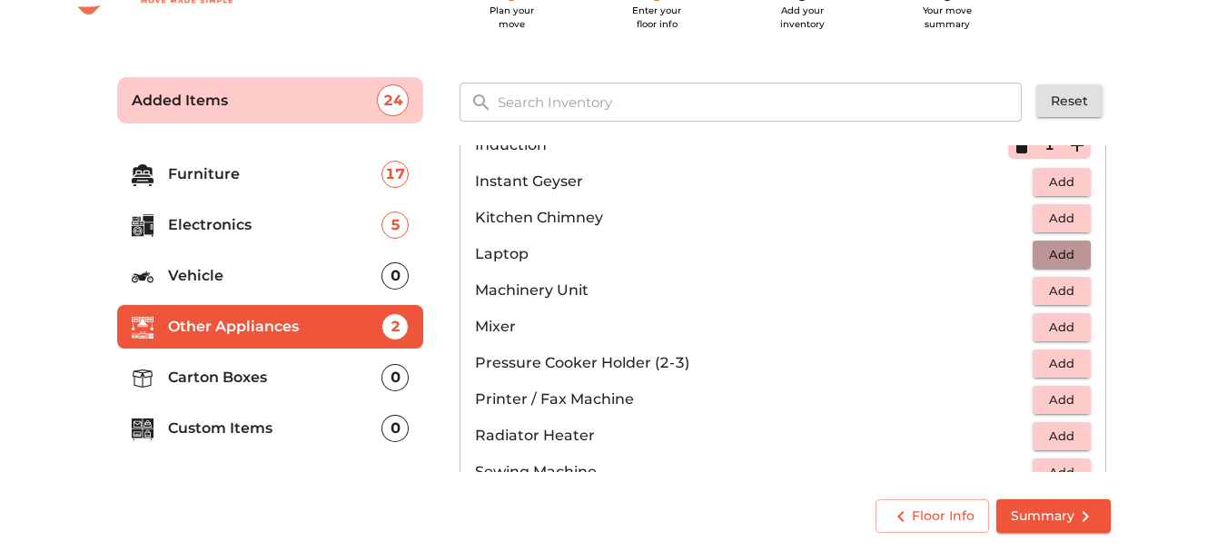
click at [1072, 245] on span "Add" at bounding box center [1062, 254] width 40 height 21
click at [1015, 255] on icon "button" at bounding box center [1021, 254] width 13 height 16
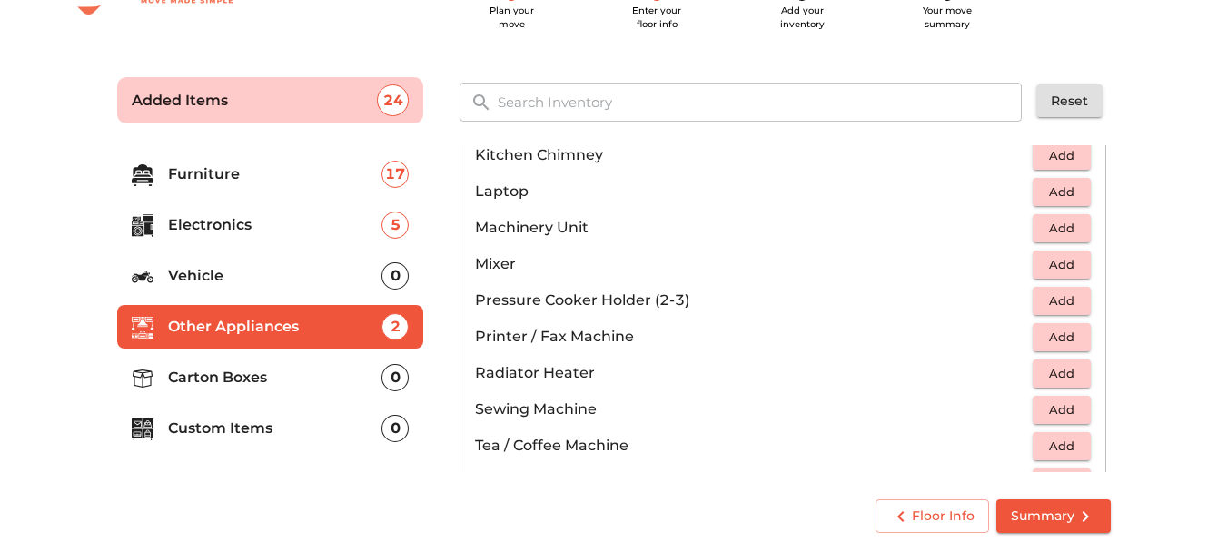
scroll to position [955, 0]
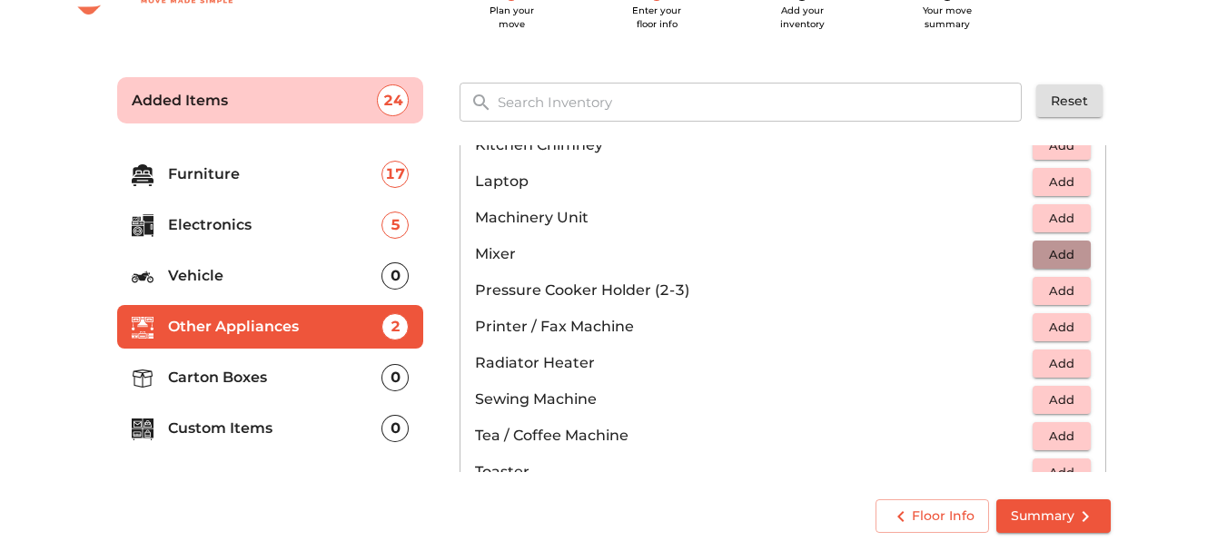
click at [1062, 256] on span "Add" at bounding box center [1062, 254] width 40 height 21
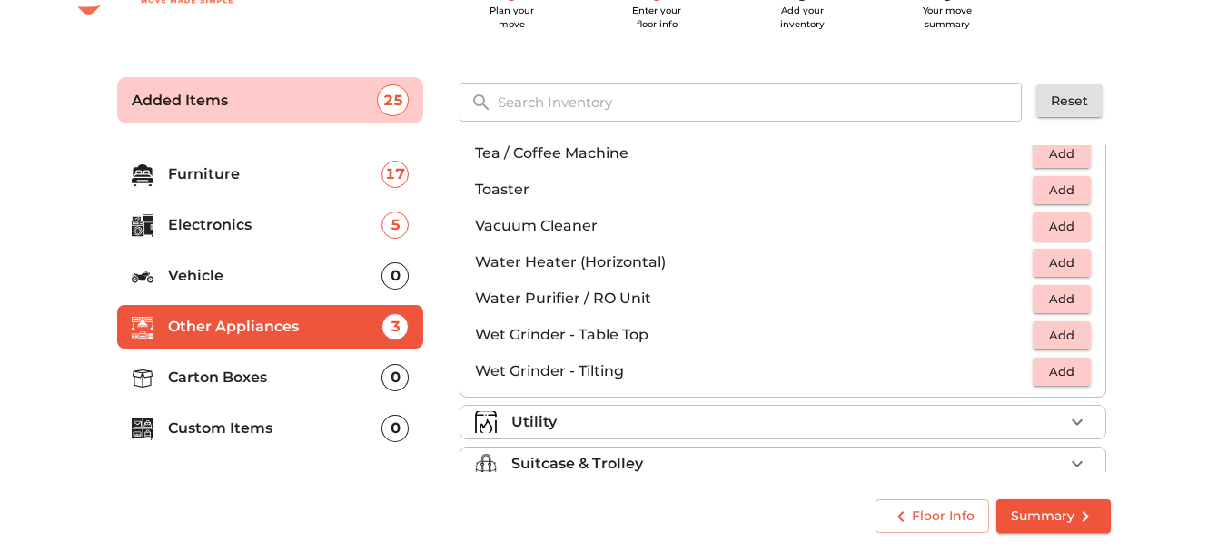
scroll to position [1261, 0]
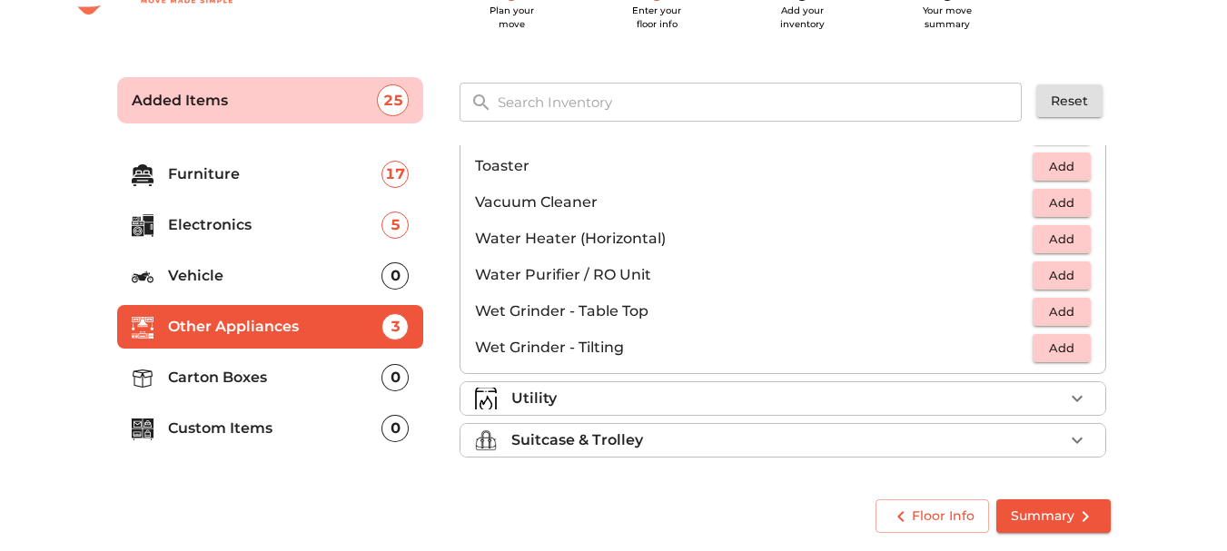
click at [1031, 391] on div "Utility" at bounding box center [787, 399] width 552 height 22
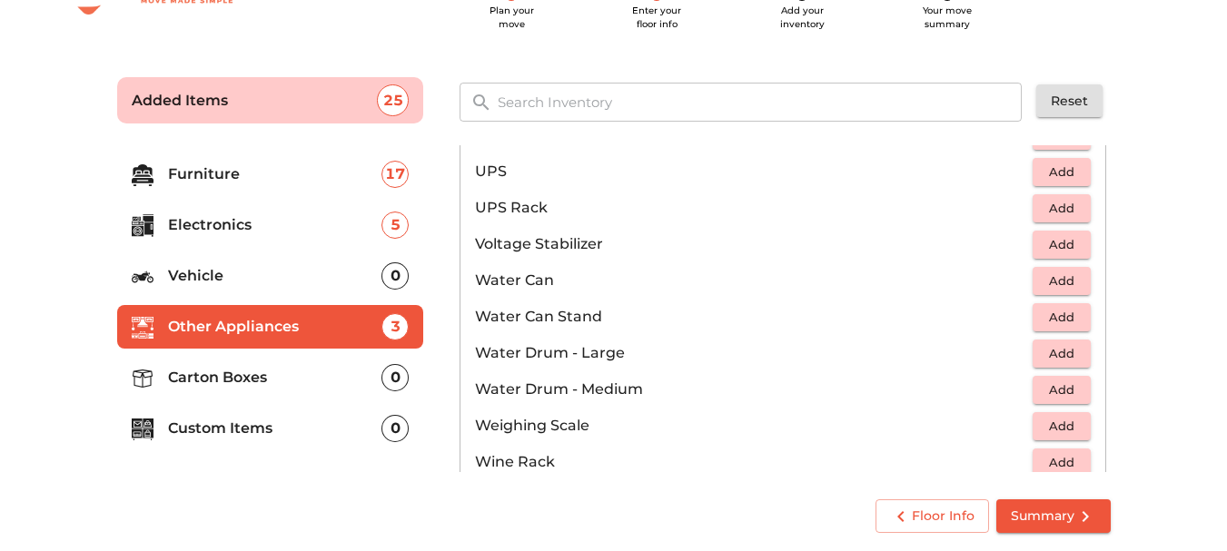
scroll to position [1370, 0]
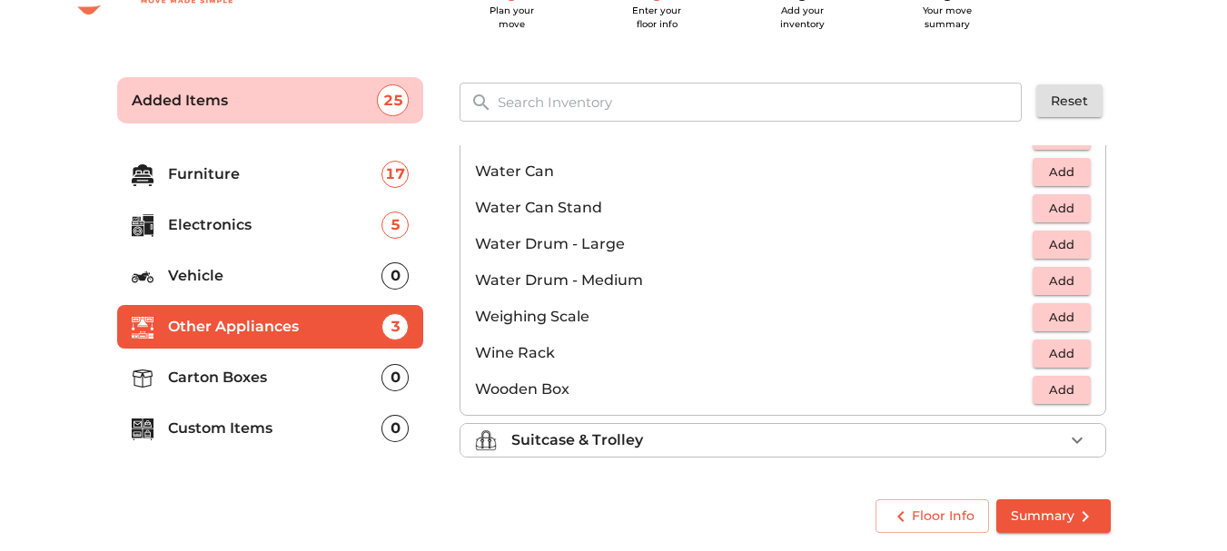
click at [954, 457] on div "Suitcase & Trolley" at bounding box center [783, 440] width 647 height 35
click at [931, 455] on li "Suitcase & Trolley" at bounding box center [782, 440] width 645 height 33
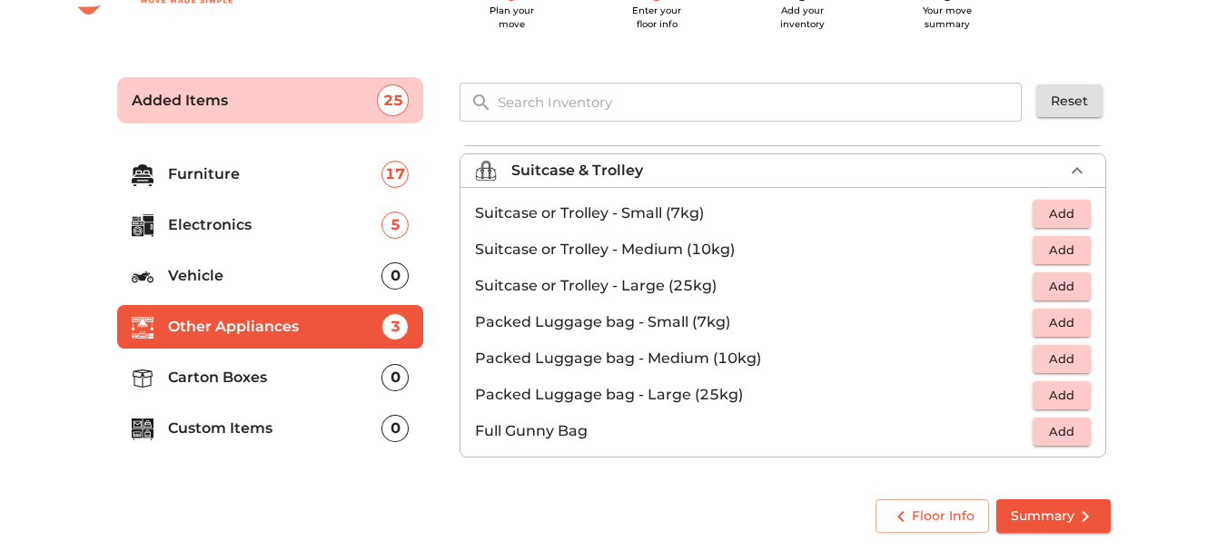
scroll to position [208, 0]
click at [288, 388] on p "Carton Boxes" at bounding box center [275, 378] width 214 height 22
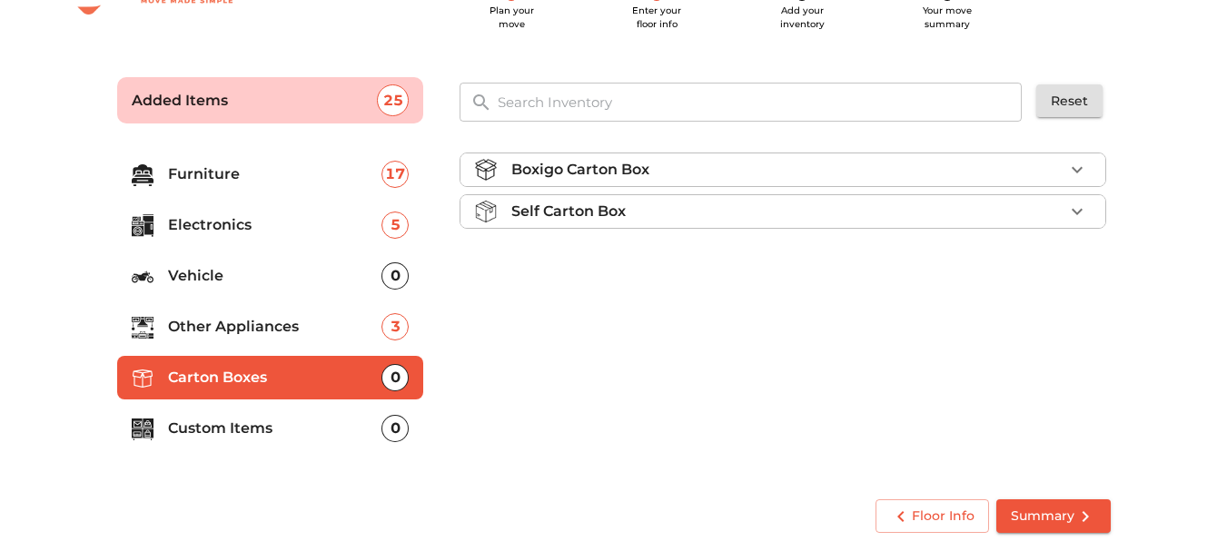
scroll to position [0, 0]
click at [922, 189] on ul "Boxigo Carton Box Self Carton Box" at bounding box center [783, 194] width 647 height 98
click at [897, 208] on div "Self Carton Box" at bounding box center [787, 212] width 552 height 22
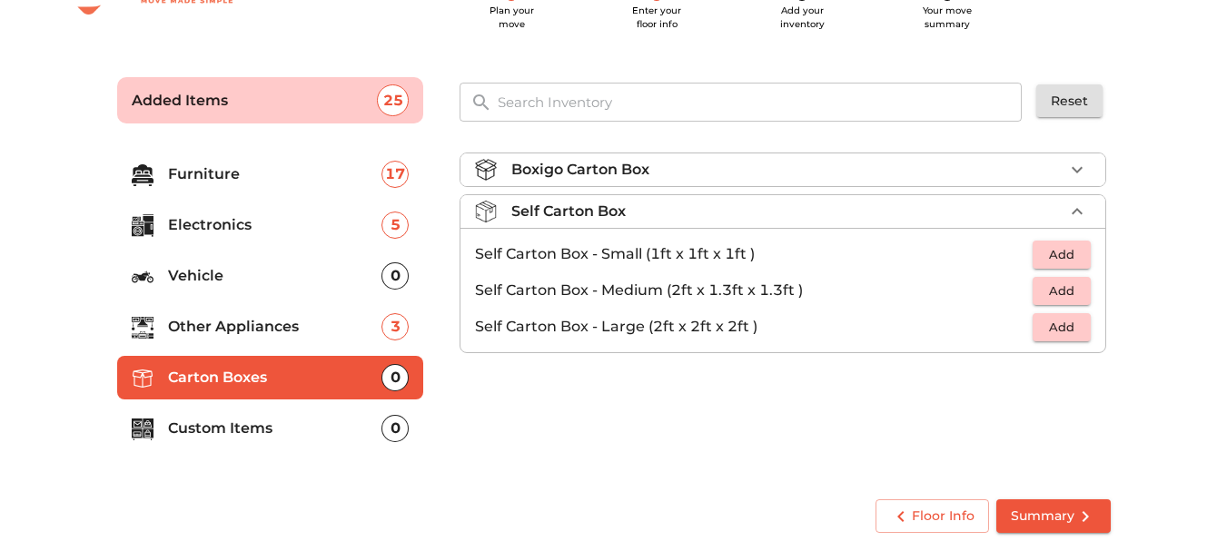
click at [1057, 168] on div "Boxigo Carton Box" at bounding box center [787, 170] width 552 height 22
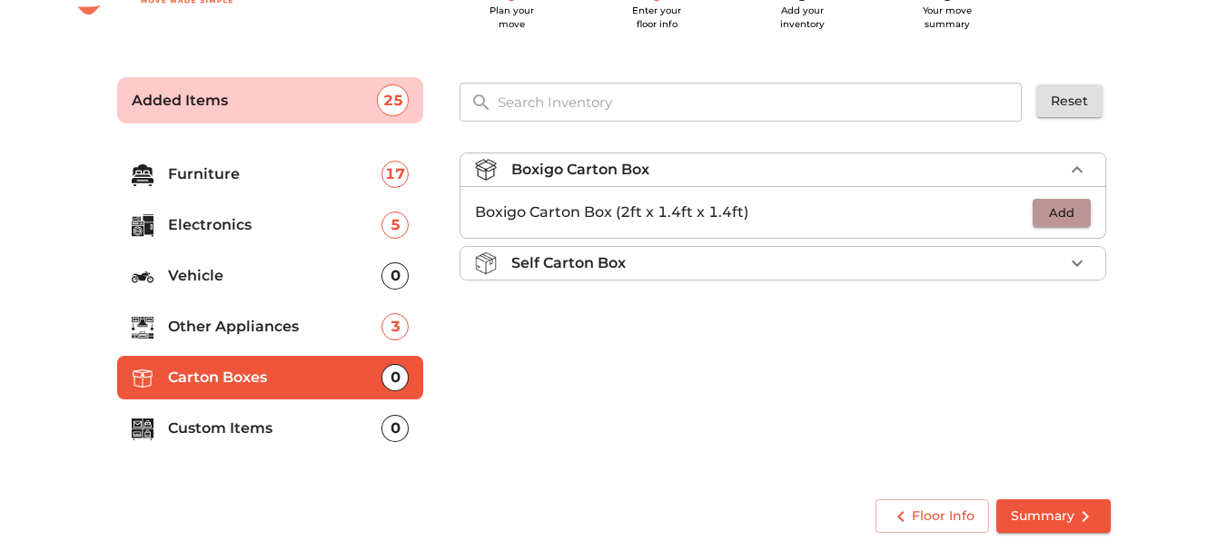
click at [1071, 208] on span "Add" at bounding box center [1062, 213] width 40 height 21
click at [1076, 211] on icon "button" at bounding box center [1077, 213] width 22 height 22
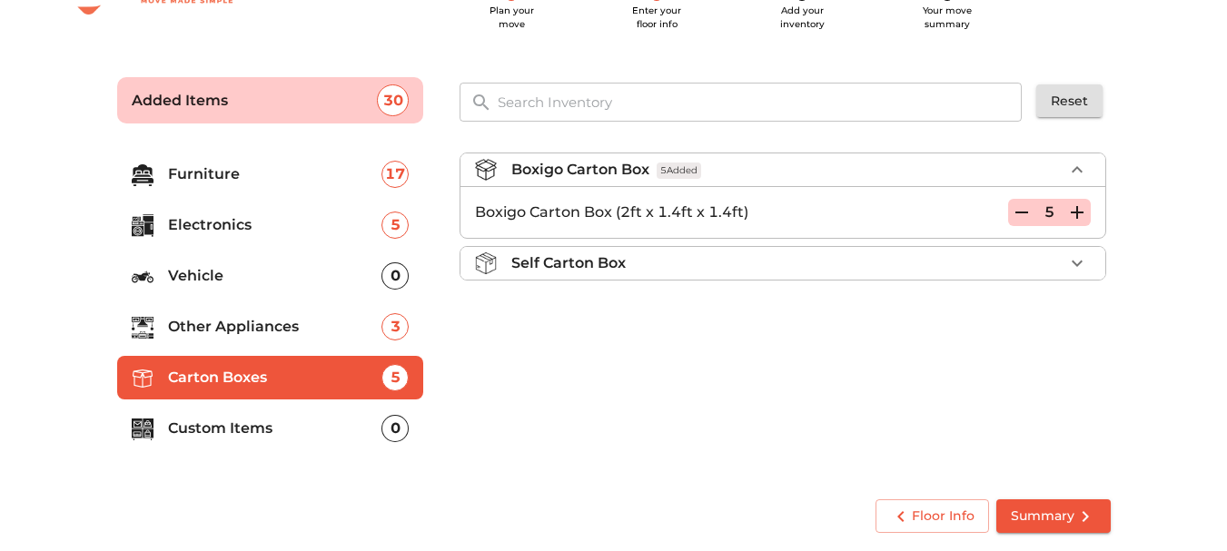
click at [1076, 211] on icon "button" at bounding box center [1077, 213] width 22 height 22
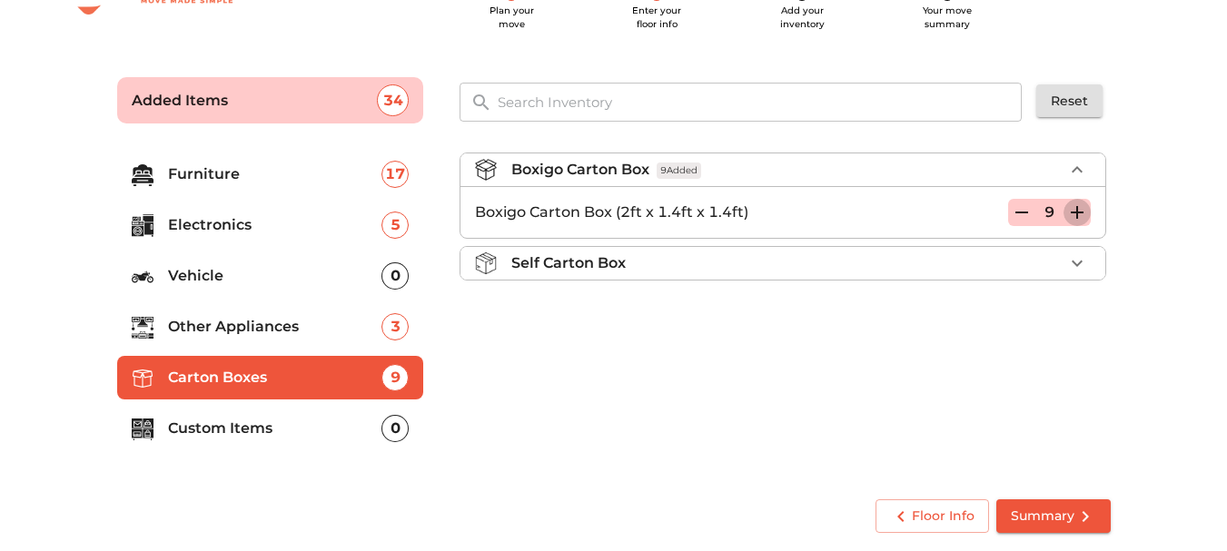
click at [1076, 211] on icon "button" at bounding box center [1077, 213] width 22 height 22
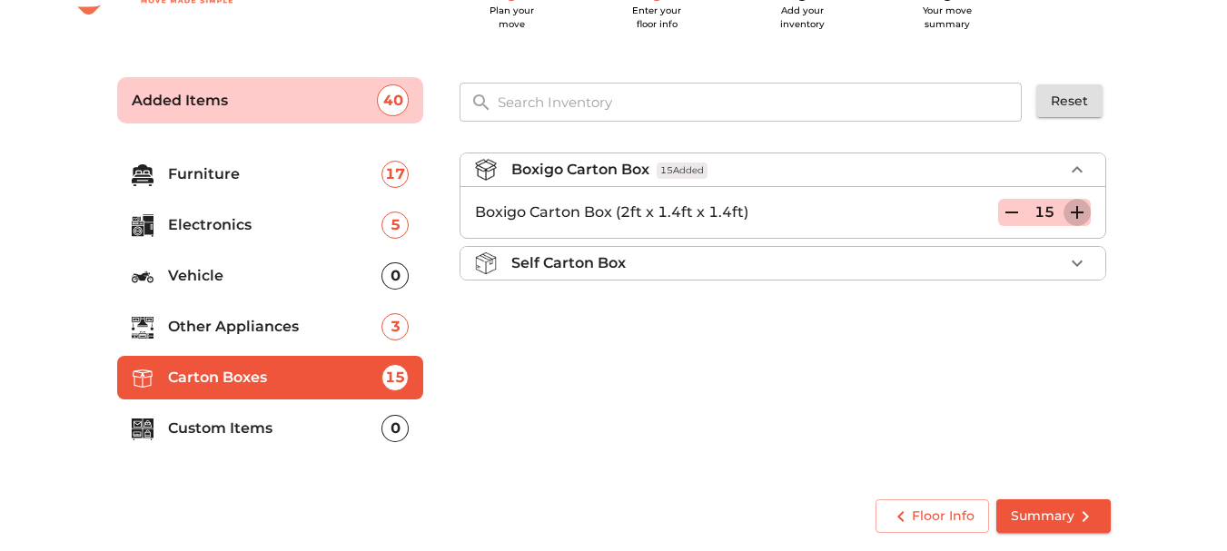
click at [1076, 211] on icon "button" at bounding box center [1077, 213] width 22 height 22
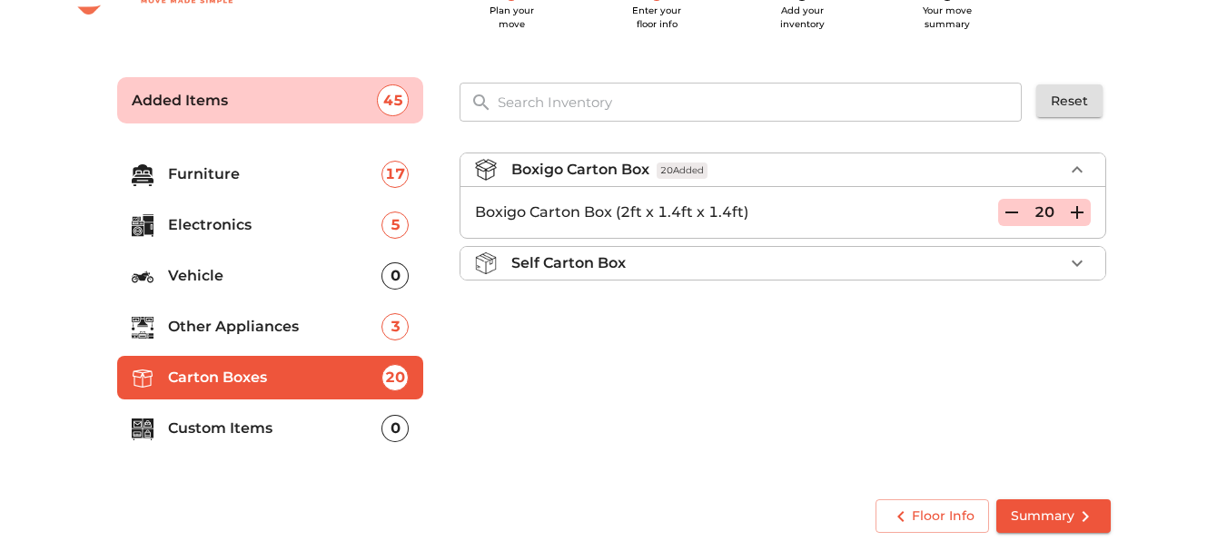
click at [250, 429] on p "Custom Items" at bounding box center [275, 429] width 214 height 22
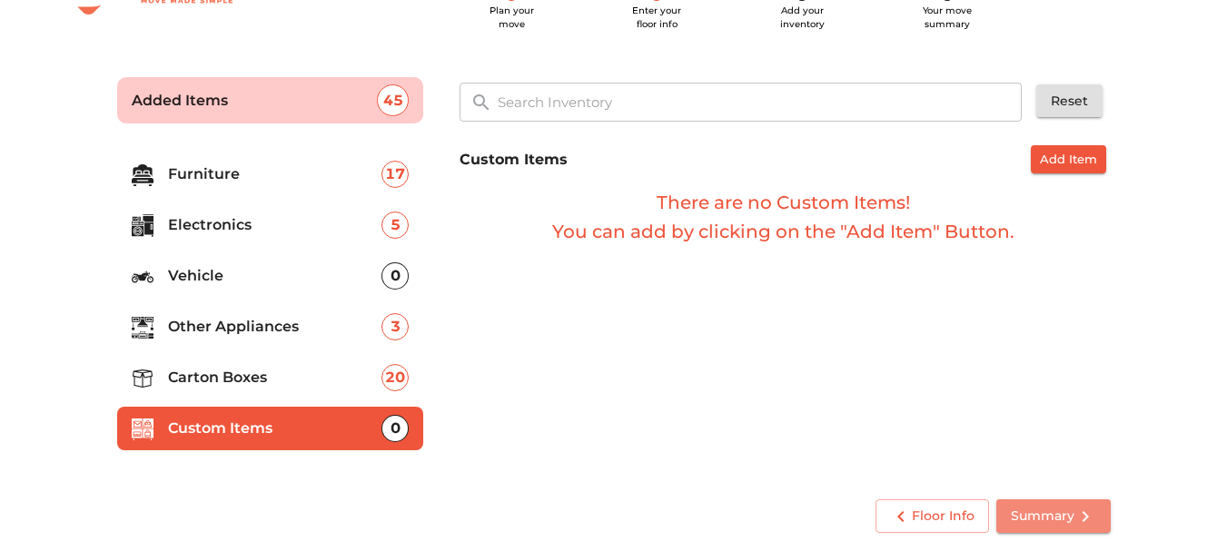
click at [1096, 507] on button "Summary" at bounding box center [1053, 516] width 114 height 34
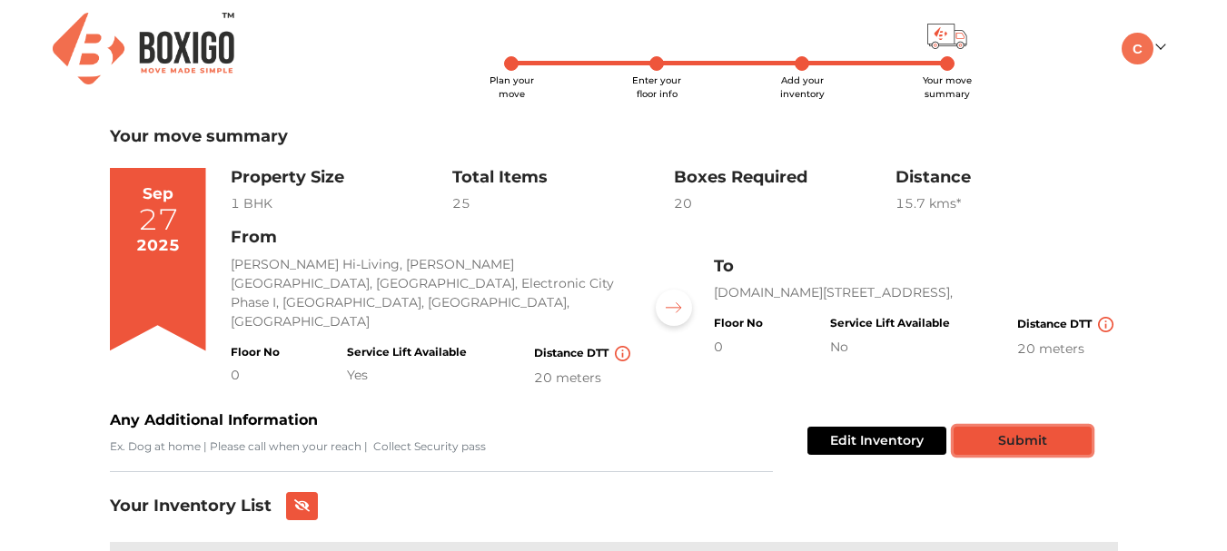
click at [997, 427] on button "Submit" at bounding box center [1023, 441] width 138 height 28
